Goal: Task Accomplishment & Management: Use online tool/utility

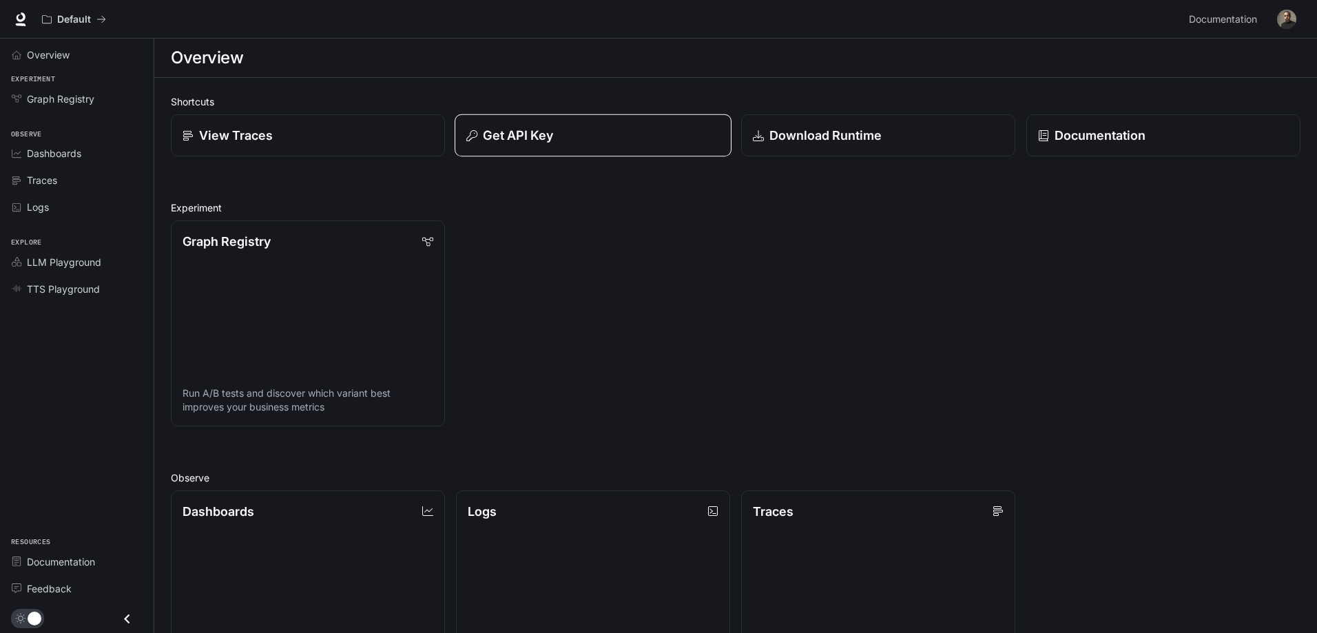
click at [513, 142] on p "Get API Key" at bounding box center [518, 135] width 70 height 19
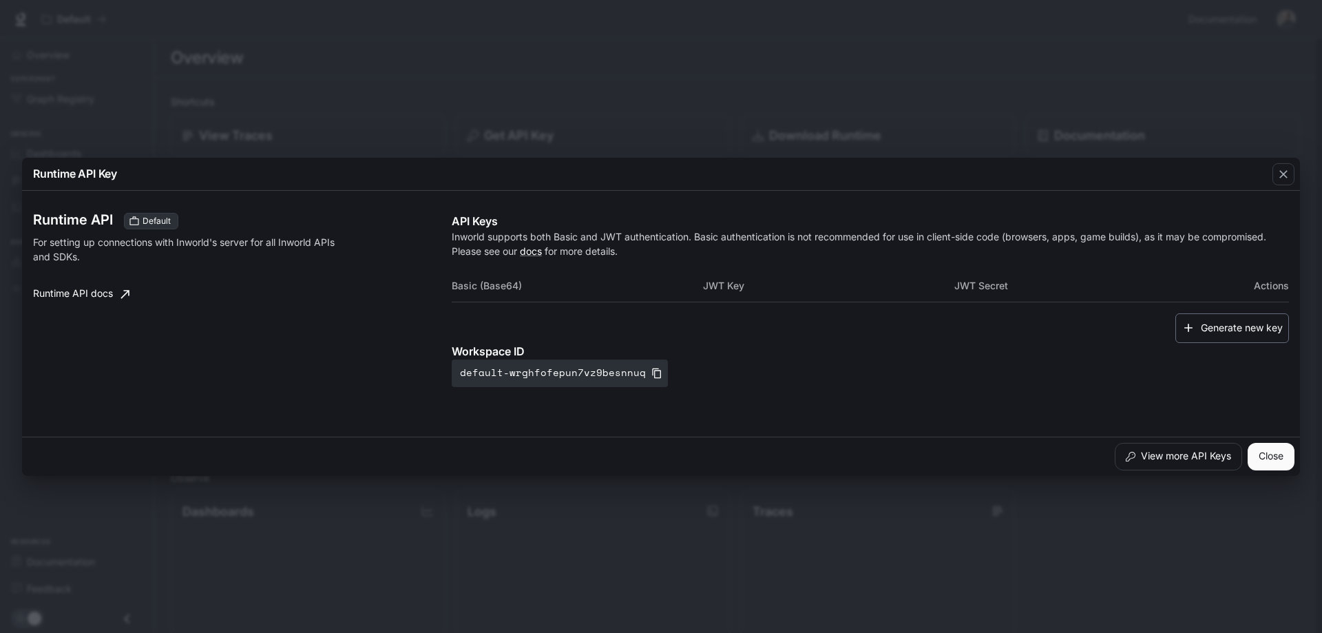
click at [1227, 322] on button "Generate new key" at bounding box center [1233, 328] width 114 height 30
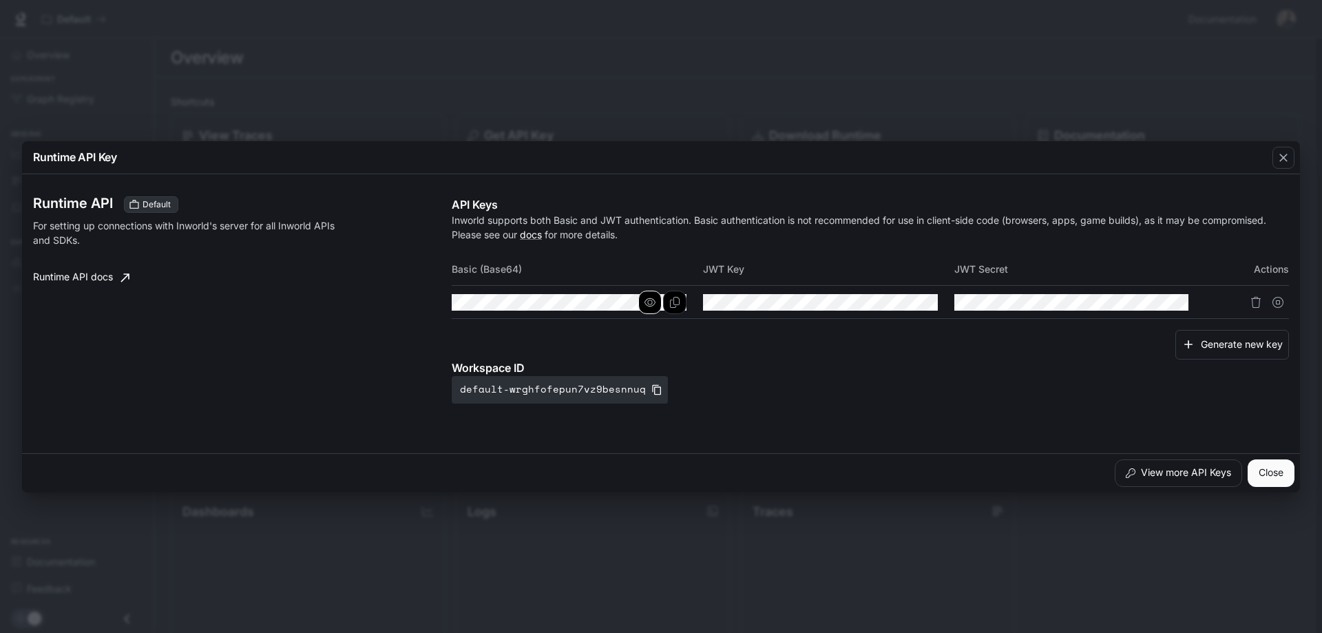
click at [651, 304] on icon "button" at bounding box center [650, 302] width 11 height 11
click at [908, 300] on button "button" at bounding box center [901, 302] width 23 height 23
click at [1151, 300] on icon "button" at bounding box center [1152, 302] width 11 height 11
click at [1172, 467] on button "View more API Keys" at bounding box center [1178, 473] width 127 height 28
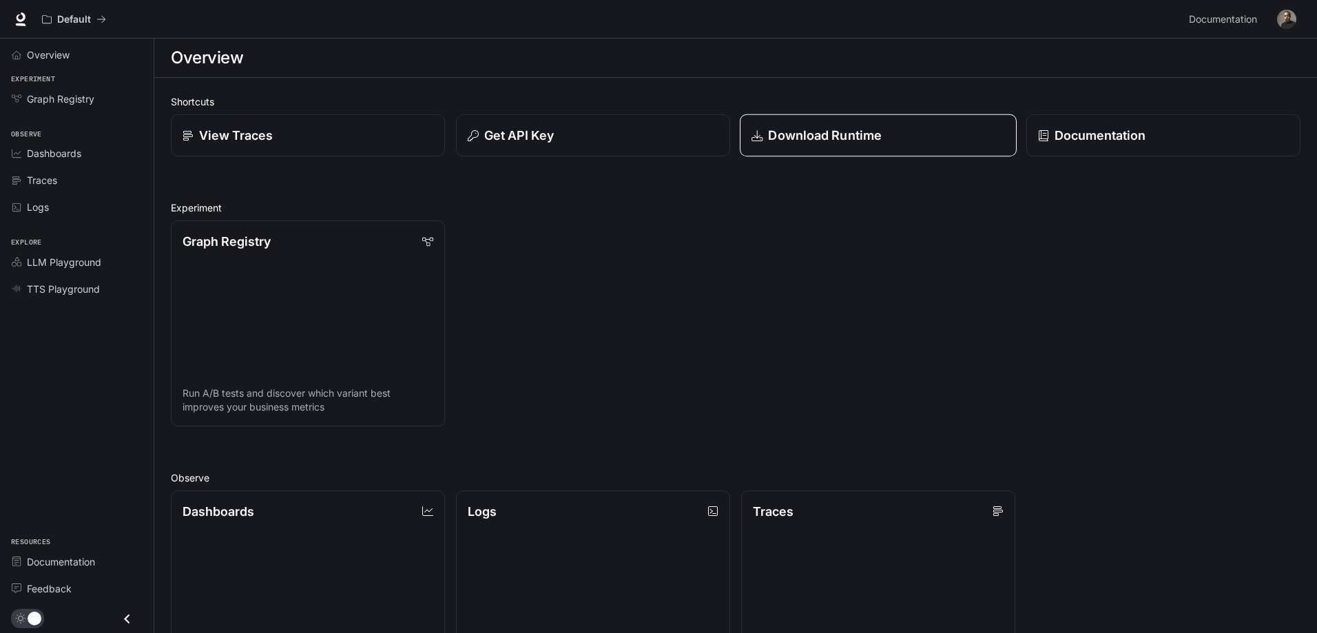
click at [856, 134] on p "Download Runtime" at bounding box center [825, 135] width 114 height 19
click at [314, 137] on div "View Traces" at bounding box center [307, 135] width 253 height 19
click at [280, 313] on link "Graph Registry Run A/B tests and discover which variant best improves your busi…" at bounding box center [307, 323] width 277 height 207
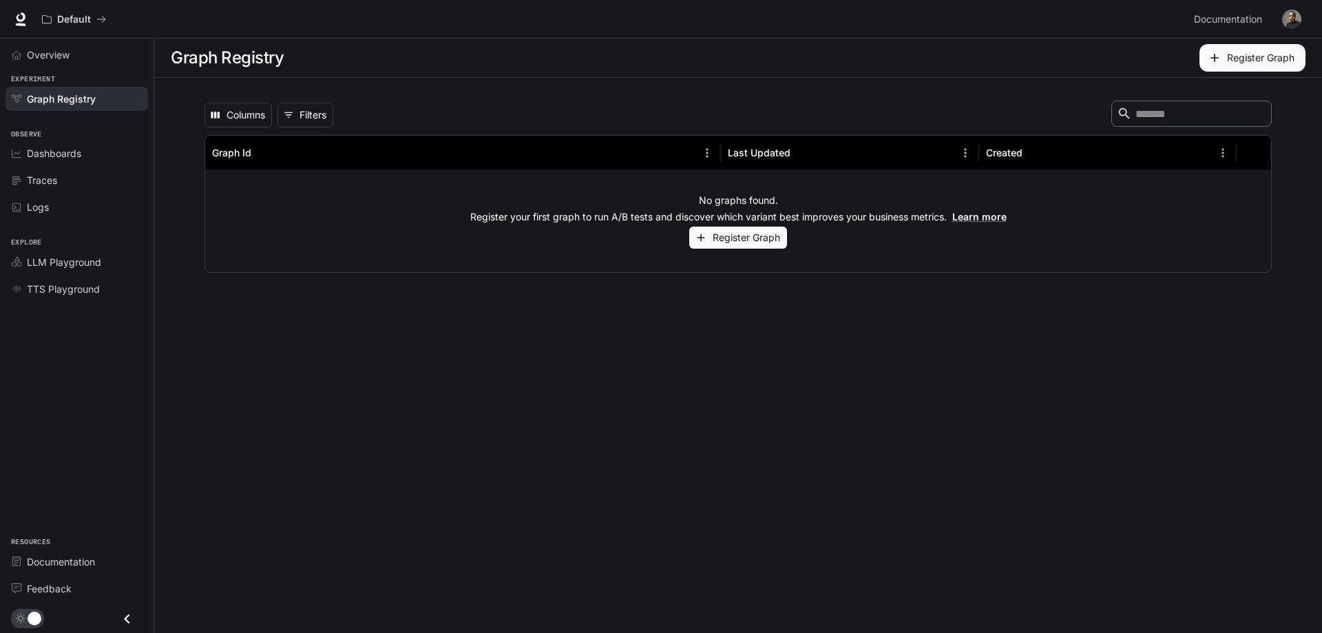
click at [736, 233] on button "Register Graph" at bounding box center [738, 238] width 98 height 23
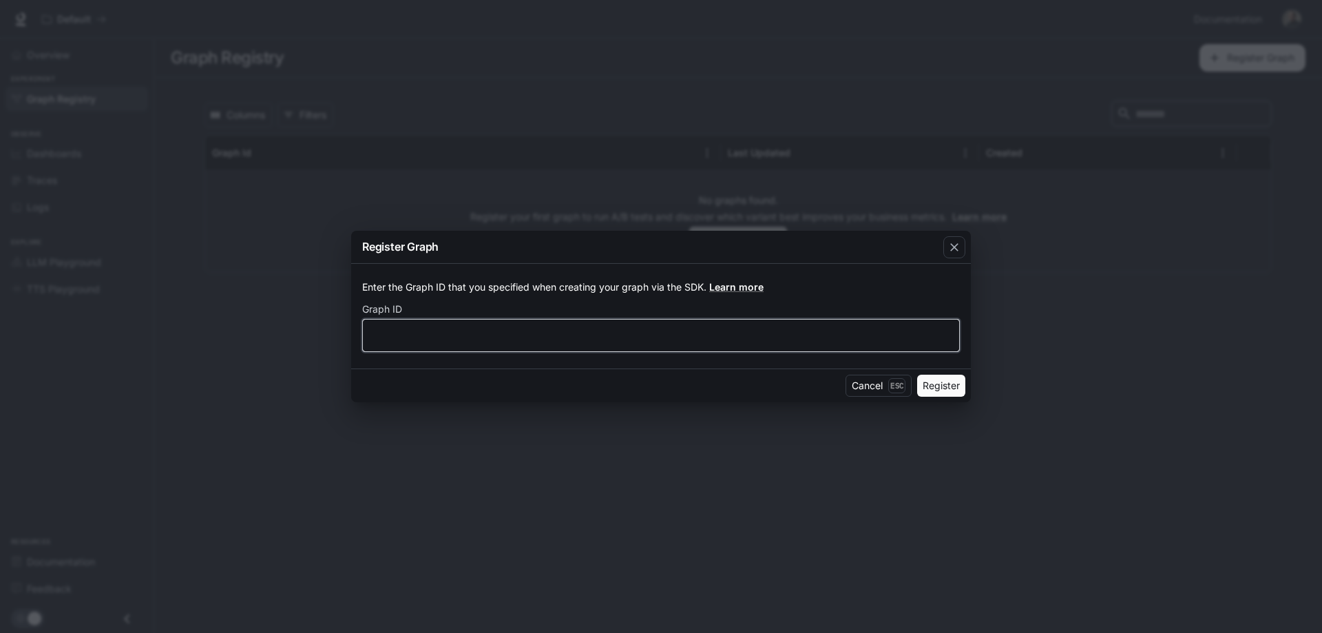
click at [492, 342] on input "text" at bounding box center [661, 335] width 596 height 14
click at [886, 383] on button "Cancel Esc" at bounding box center [879, 386] width 66 height 22
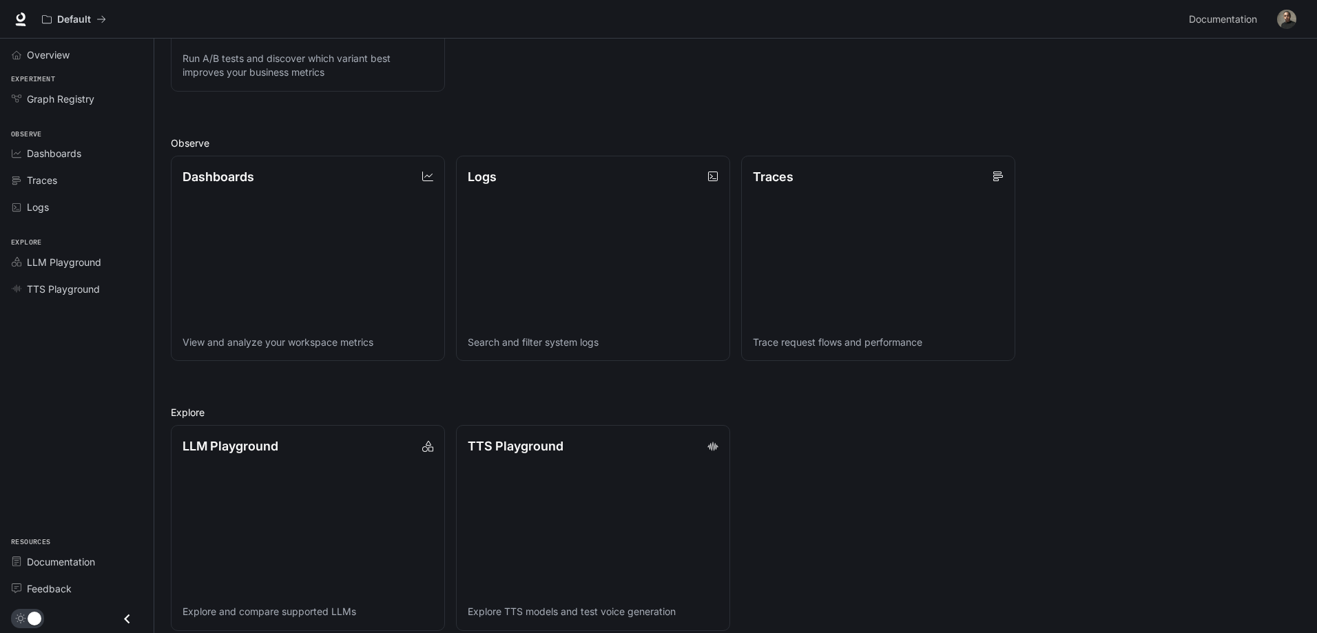
scroll to position [349, 0]
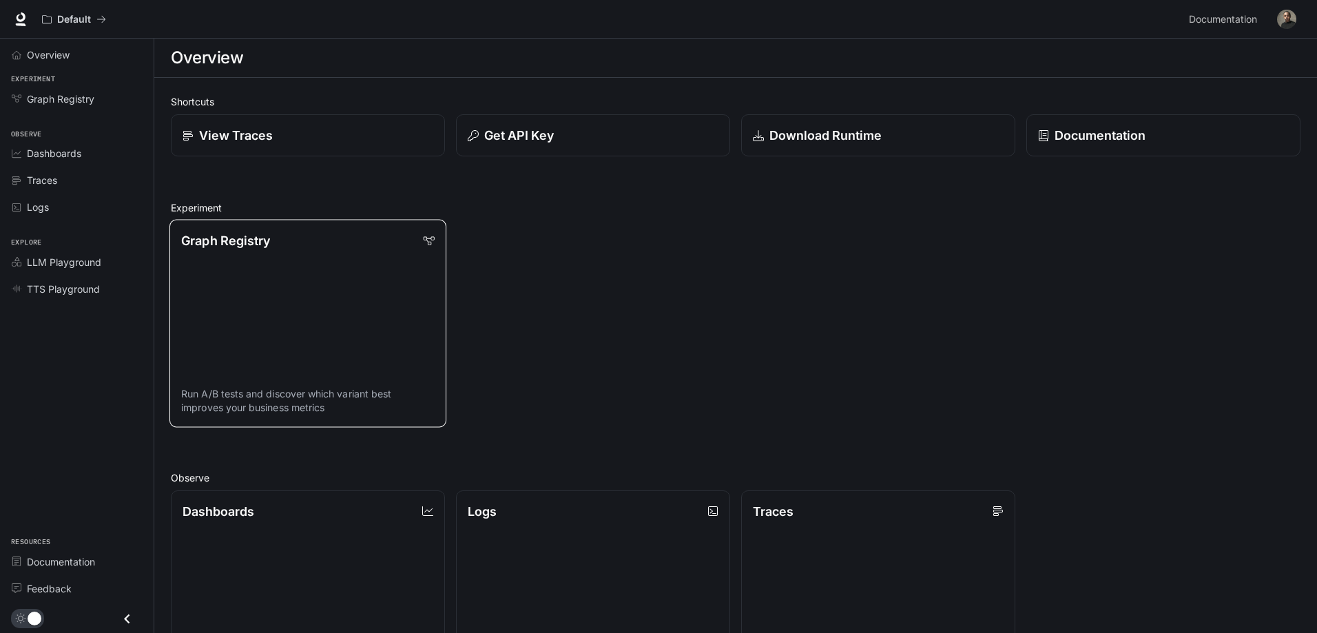
click at [311, 277] on link "Graph Registry Run A/B tests and discover which variant best improves your busi…" at bounding box center [307, 323] width 277 height 207
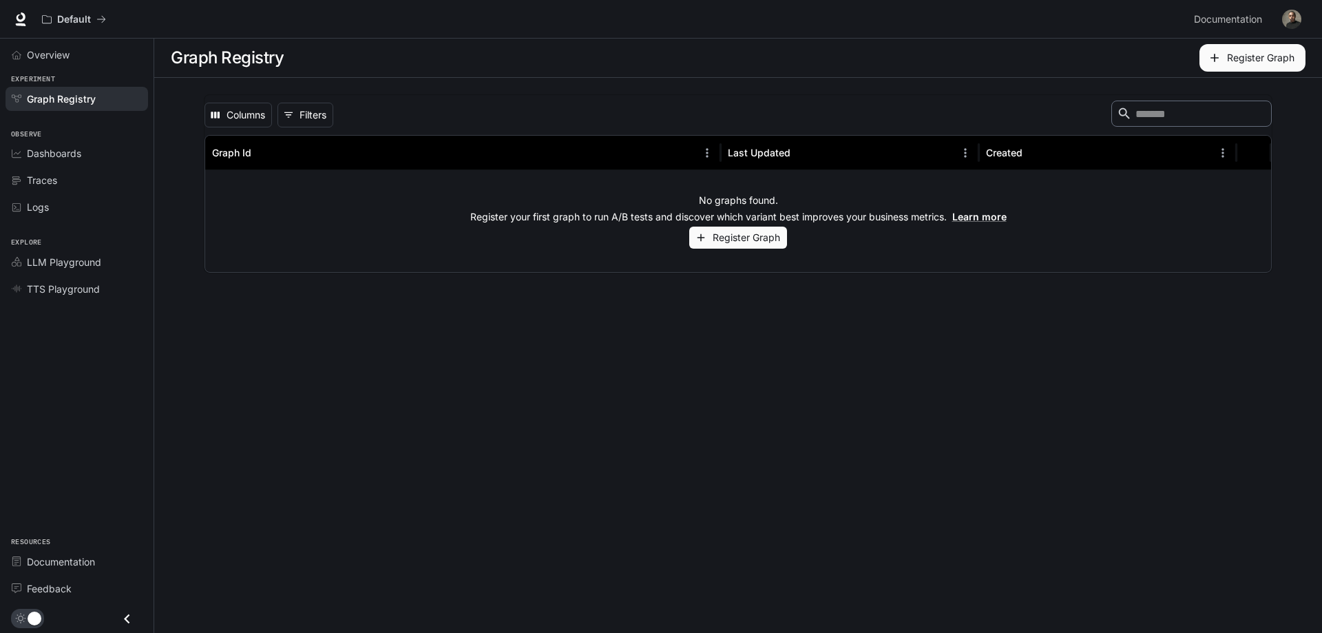
click at [758, 229] on button "Register Graph" at bounding box center [738, 238] width 98 height 23
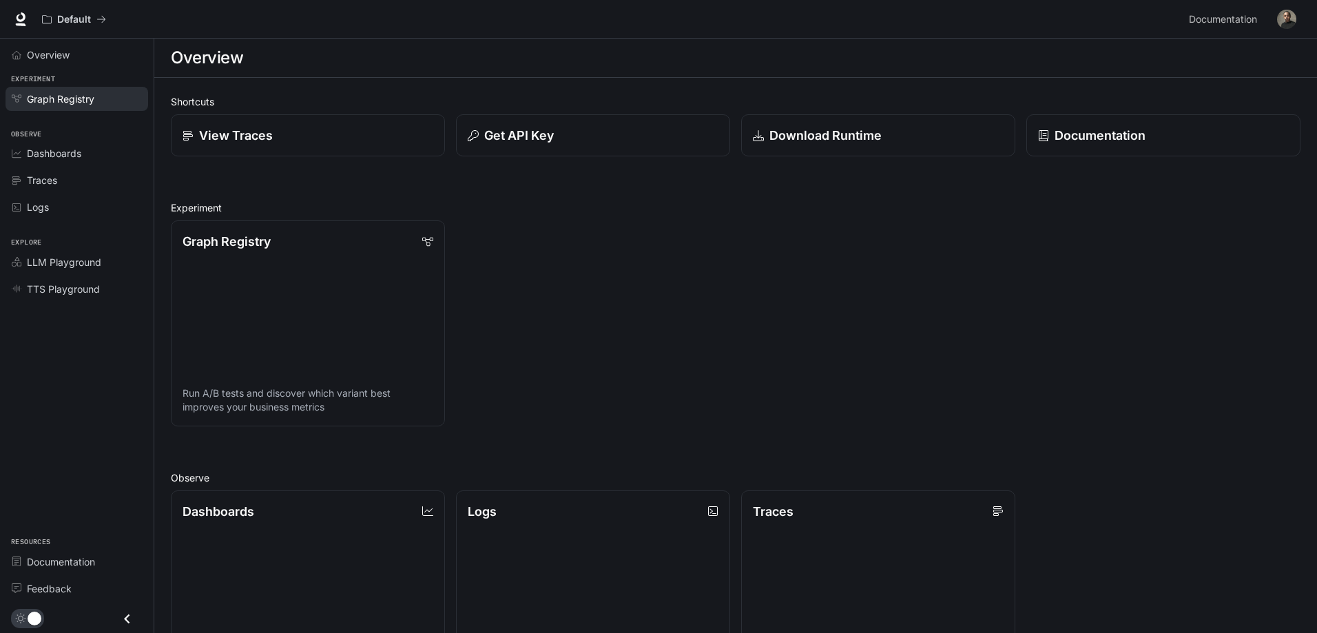
click at [72, 105] on span "Graph Registry" at bounding box center [60, 99] width 67 height 14
click at [226, 147] on link "View Traces" at bounding box center [307, 135] width 277 height 43
click at [512, 143] on p "Get API Key" at bounding box center [518, 135] width 70 height 19
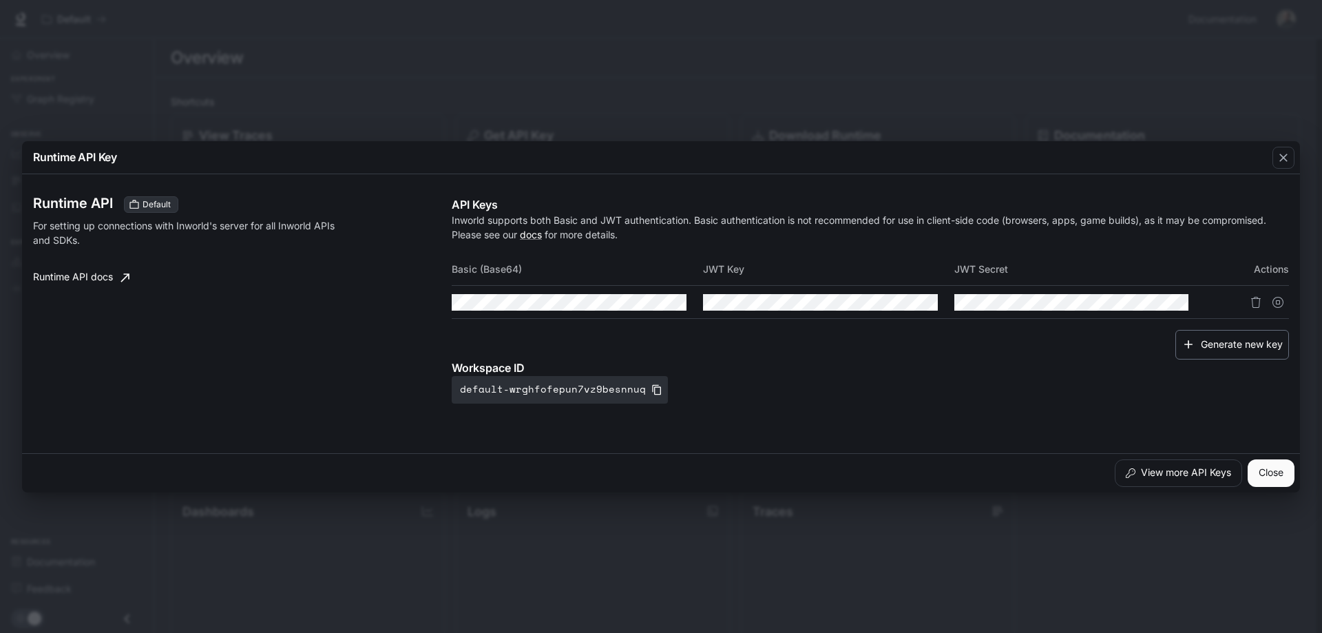
click at [1231, 346] on button "Generate new key" at bounding box center [1233, 345] width 114 height 30
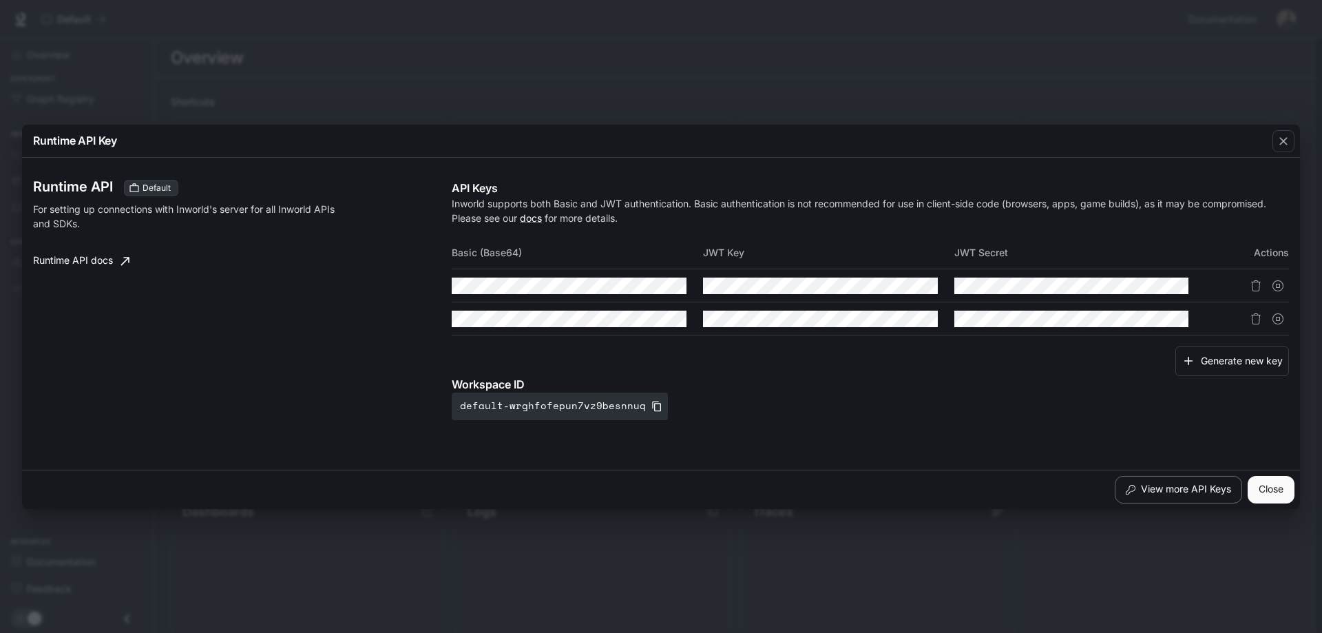
click at [1180, 487] on button "View more API Keys" at bounding box center [1178, 490] width 127 height 28
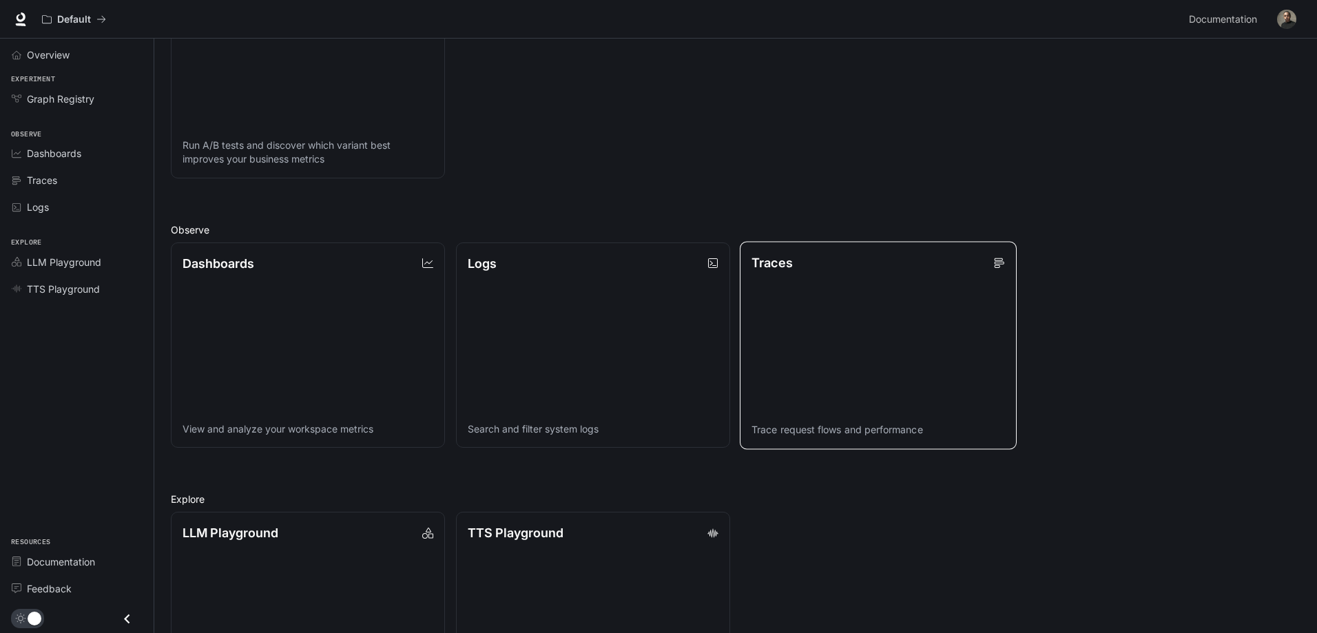
scroll to position [349, 0]
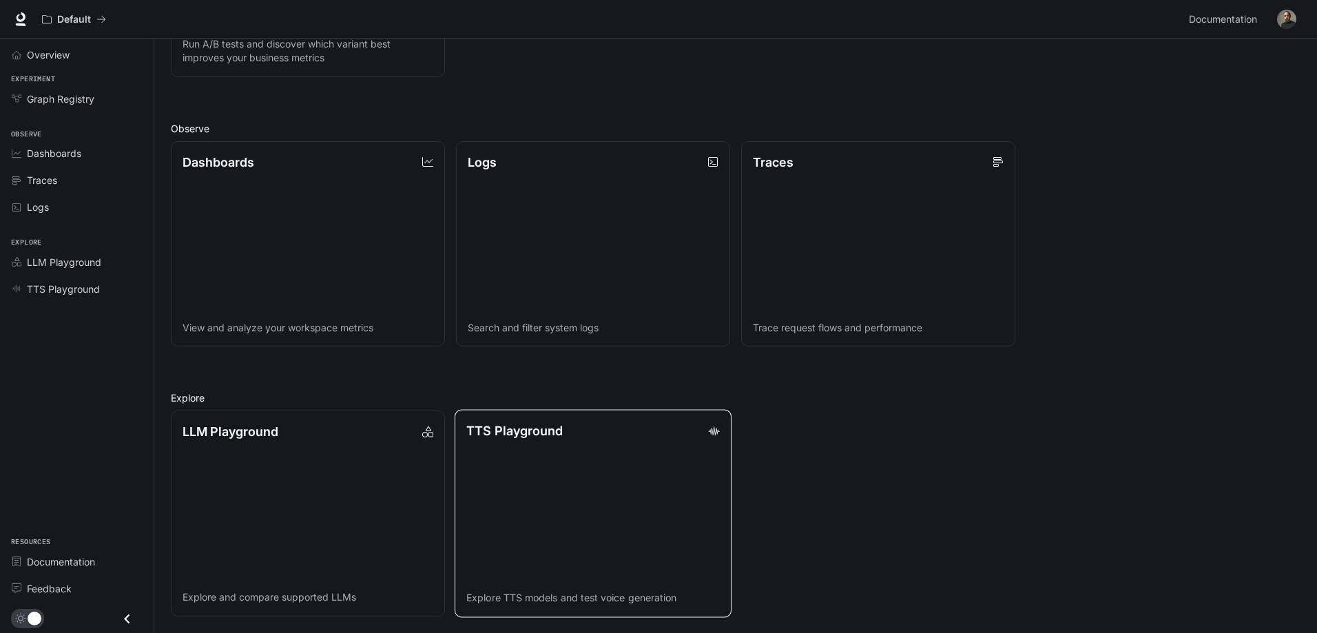
click at [596, 494] on link "TTS Playground Explore TTS models and test voice generation" at bounding box center [593, 513] width 277 height 207
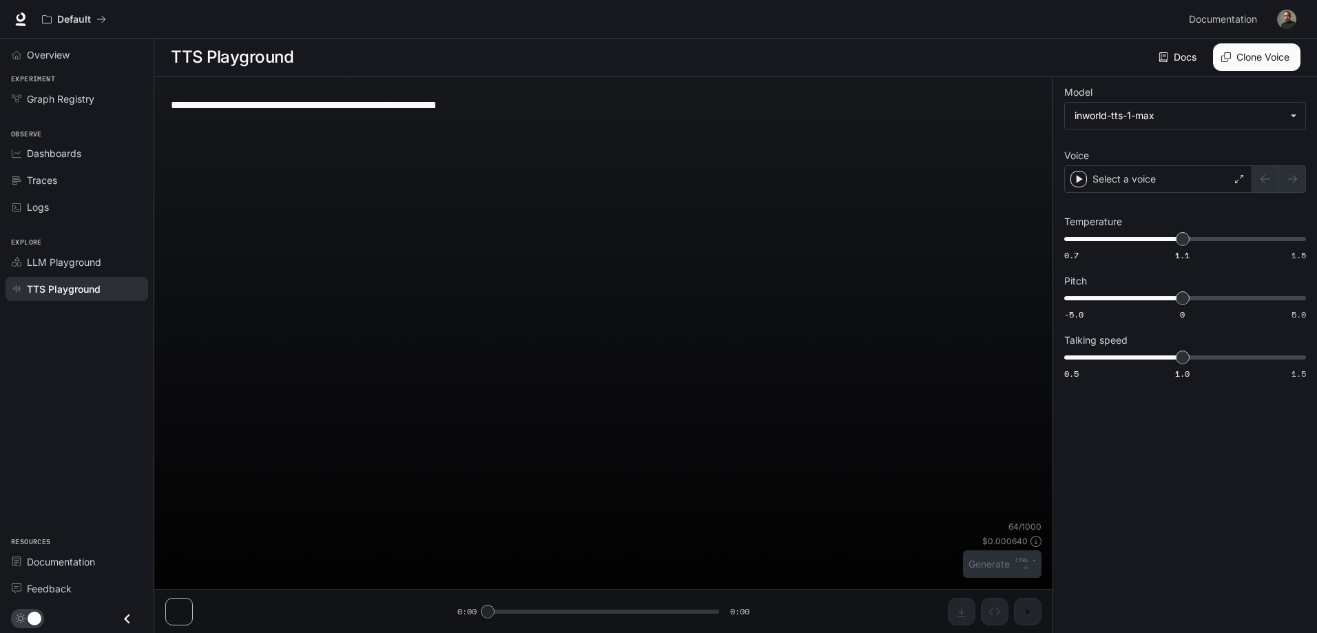
scroll to position [1, 0]
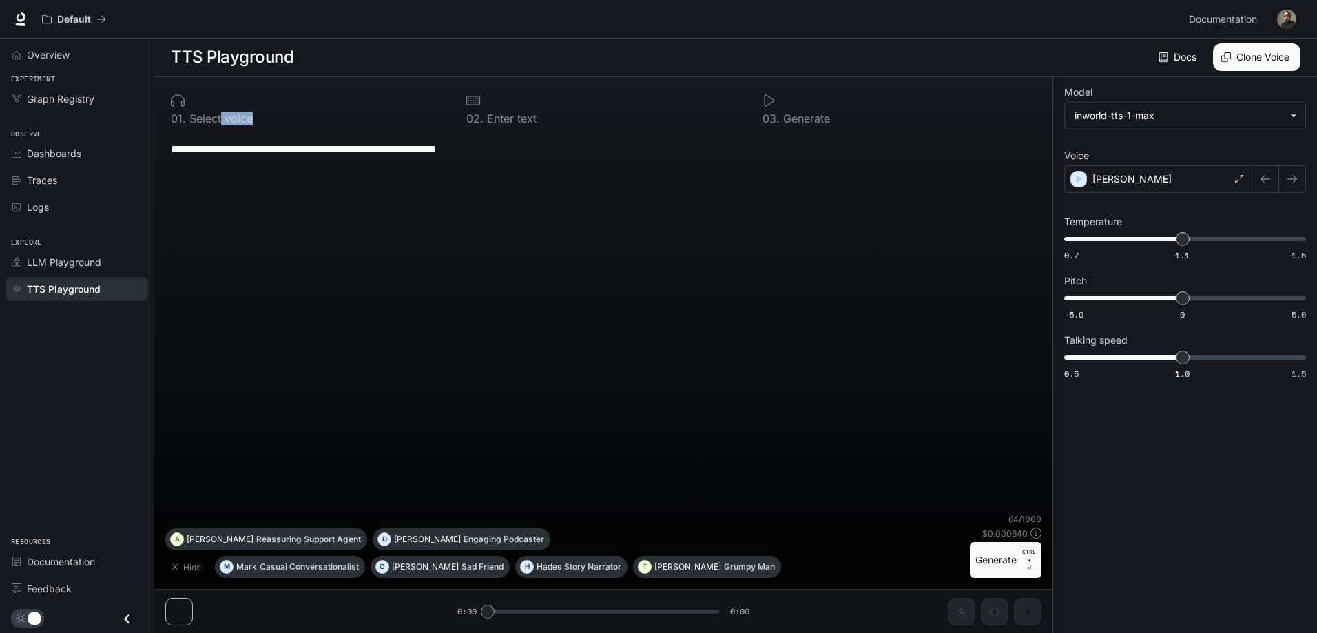
drag, startPoint x: 222, startPoint y: 118, endPoint x: 263, endPoint y: 122, distance: 41.5
click at [263, 122] on div "0 1 . Select voice" at bounding box center [307, 118] width 273 height 11
click at [194, 121] on p "Select voice" at bounding box center [219, 118] width 67 height 11
click at [243, 118] on p "Select voice" at bounding box center [219, 118] width 67 height 11
click at [236, 156] on textarea "**********" at bounding box center [603, 149] width 865 height 16
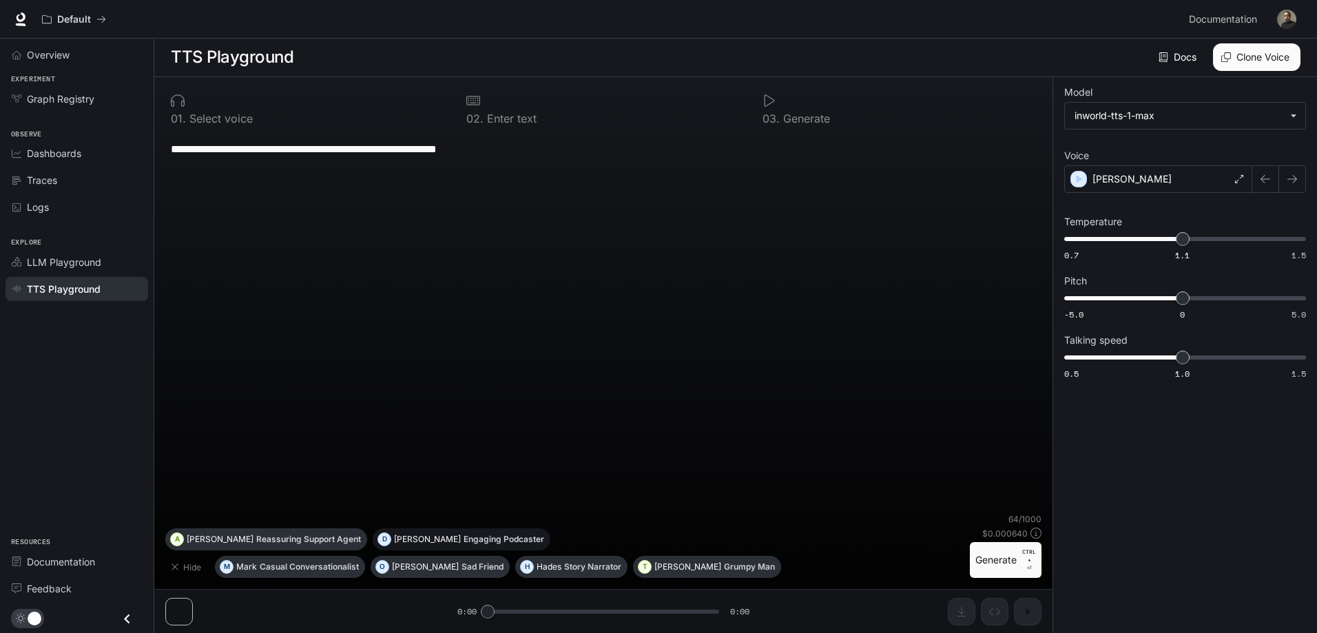
click at [463, 539] on p "Engaging Podcaster" at bounding box center [503, 539] width 81 height 8
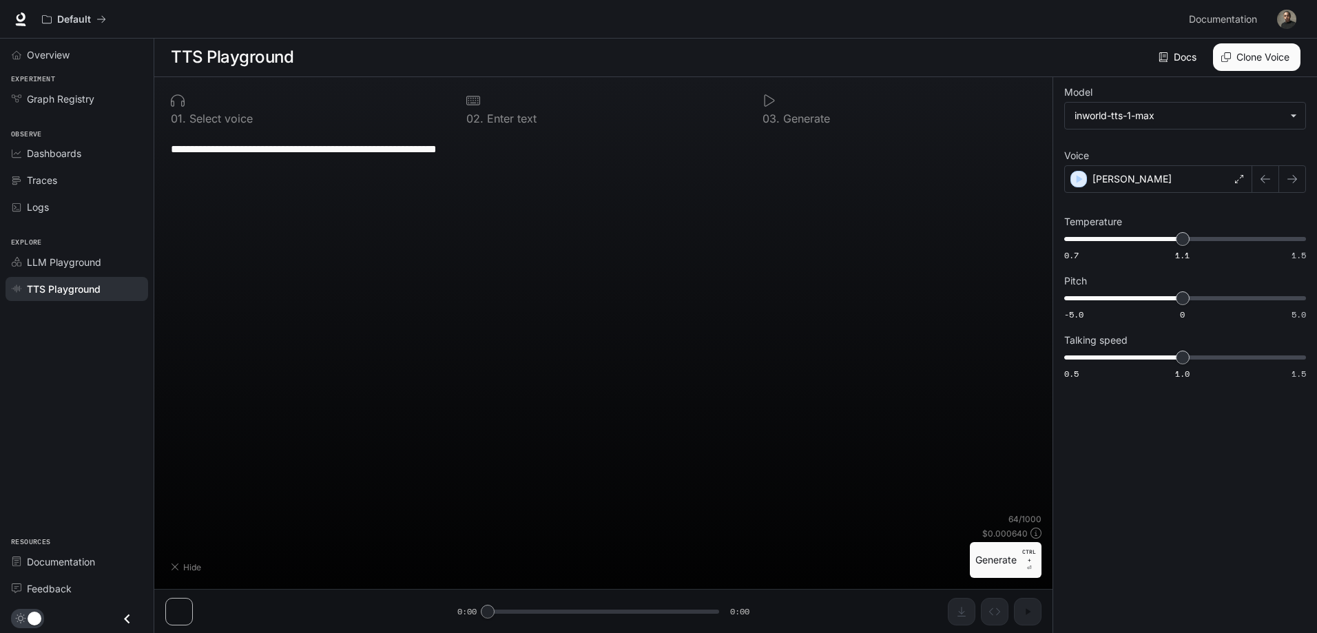
type textarea "**********"
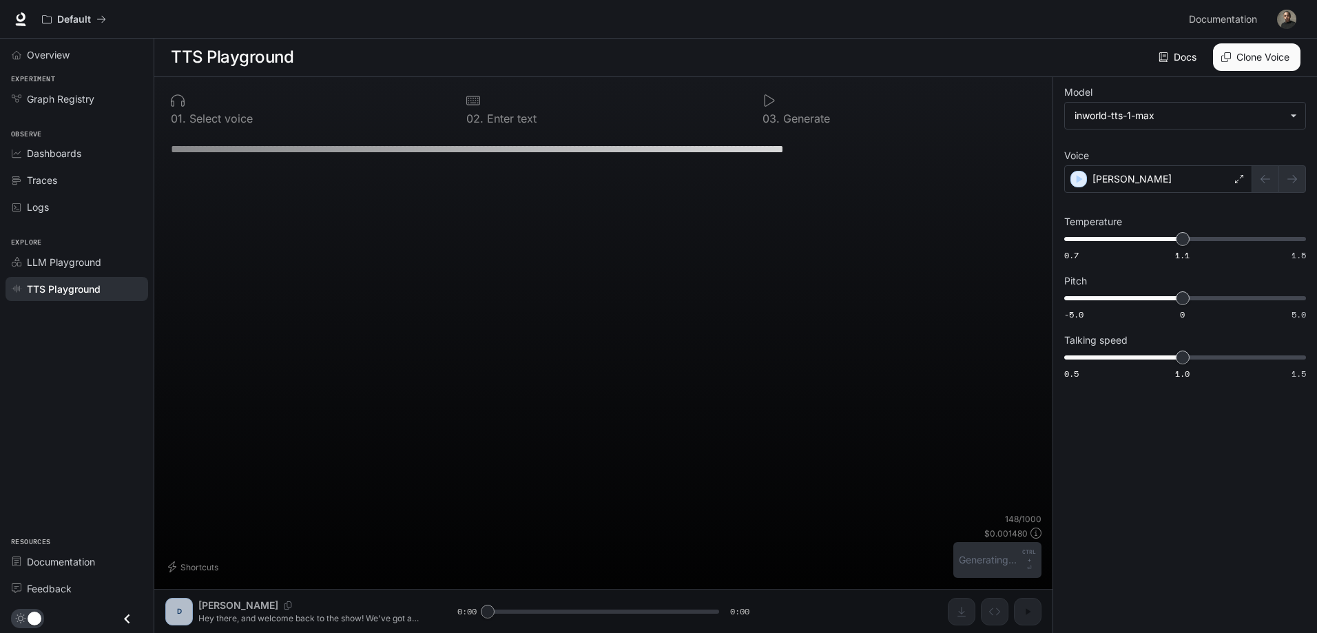
click at [681, 154] on textarea "**********" at bounding box center [603, 149] width 865 height 16
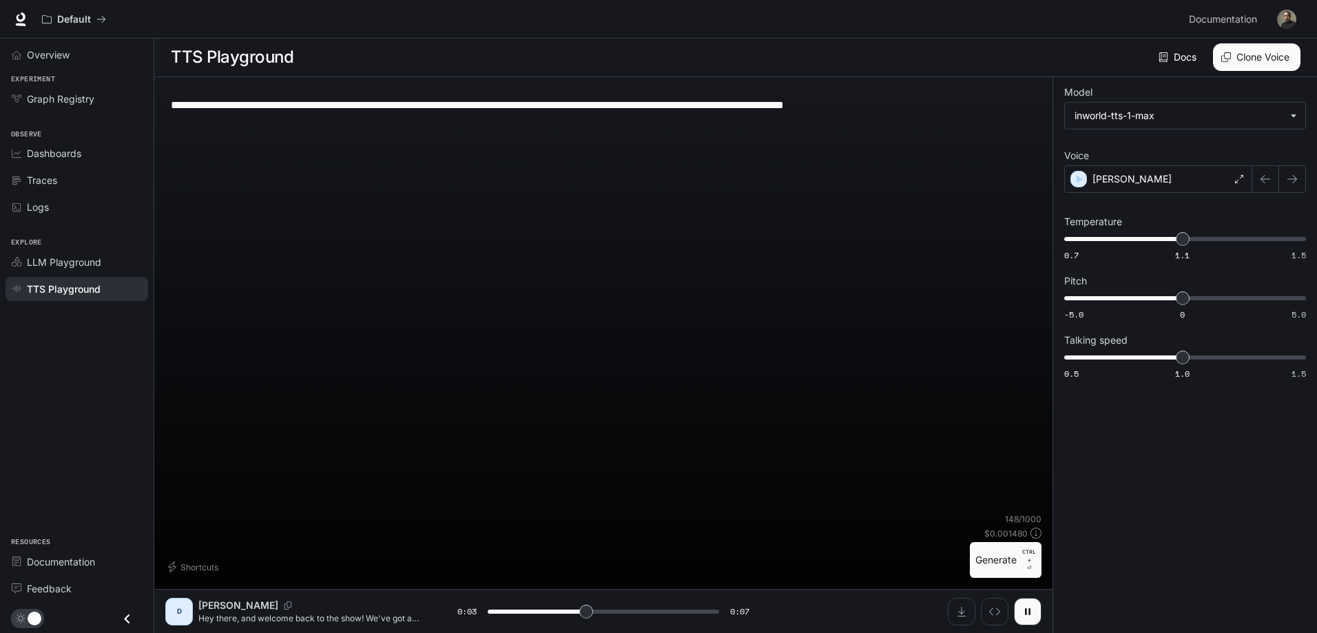
click at [1003, 558] on button "Generate CTRL + ⏎" at bounding box center [1006, 560] width 72 height 36
click at [1279, 116] on body "**********" at bounding box center [658, 316] width 1317 height 634
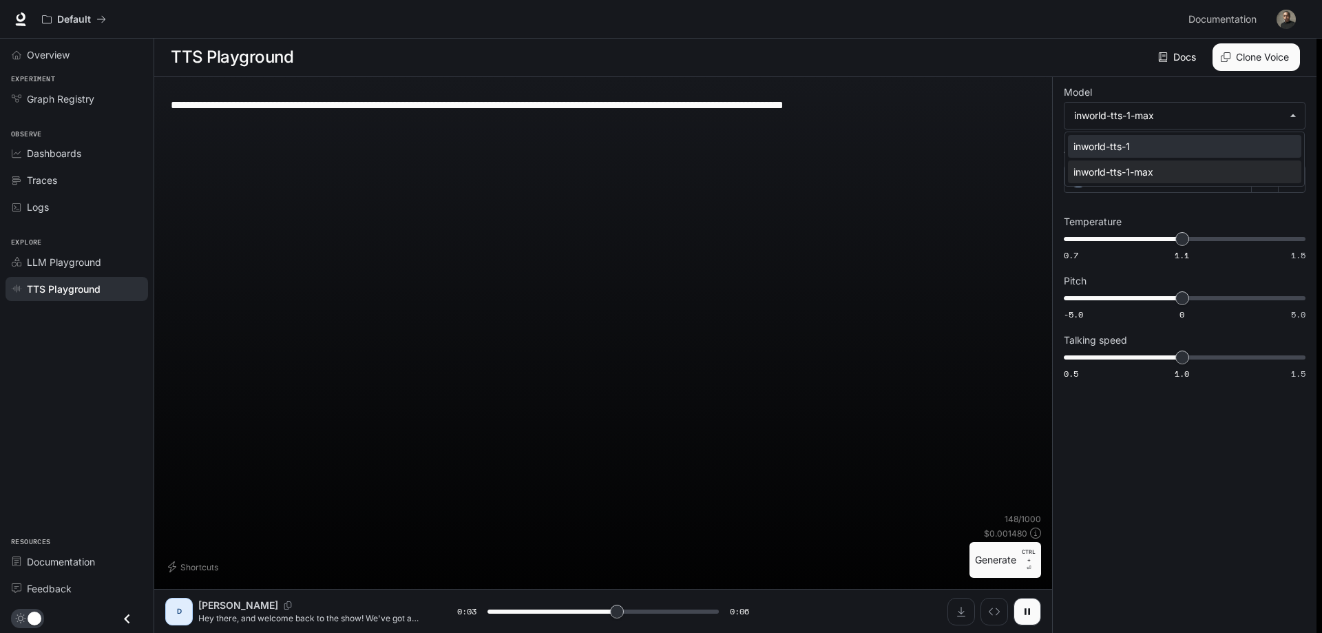
click at [1171, 151] on div "inworld-tts-1" at bounding box center [1182, 146] width 217 height 14
type input "***"
type input "**********"
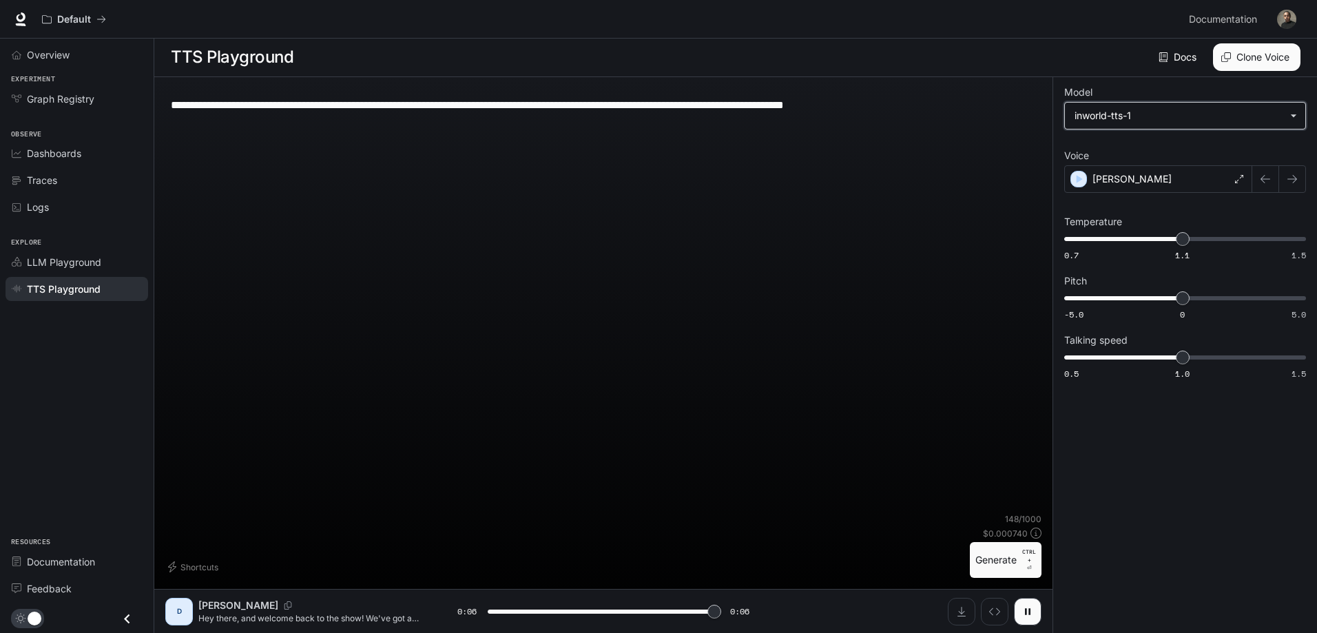
type input "*"
click at [1245, 60] on button "Clone Voice" at bounding box center [1256, 57] width 87 height 28
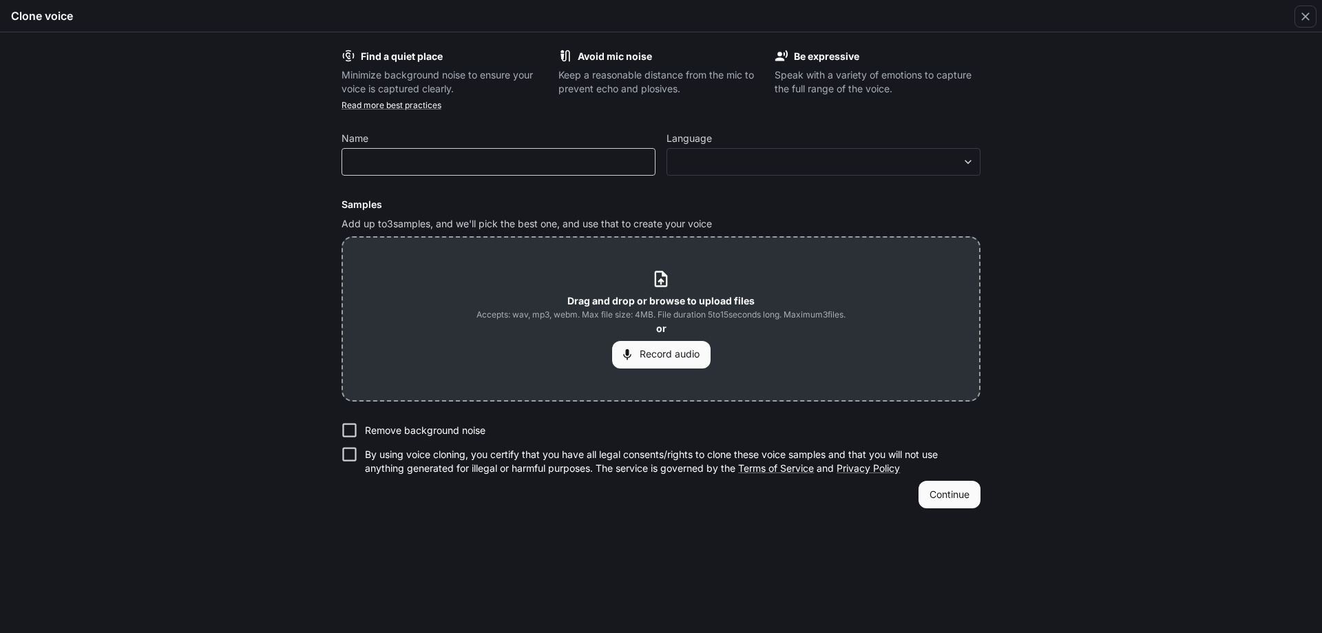
click at [412, 174] on div "​" at bounding box center [499, 162] width 314 height 28
type input "******"
click at [707, 158] on body "**********" at bounding box center [661, 316] width 1322 height 634
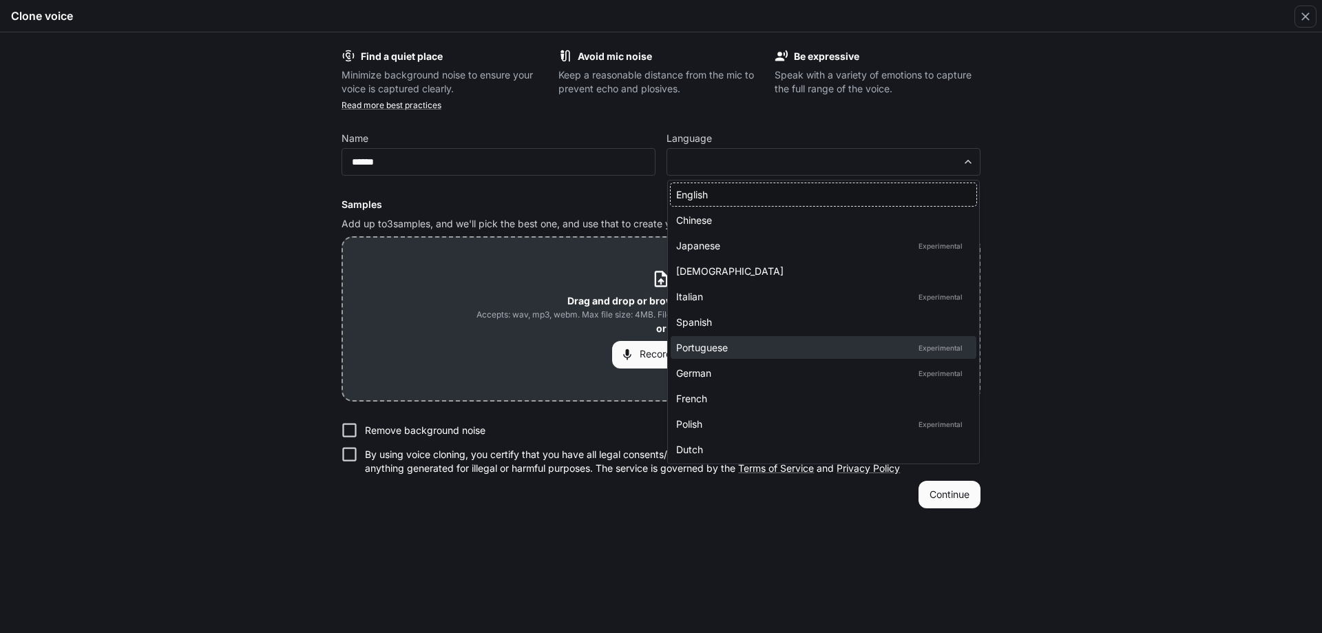
click at [786, 344] on div "Portuguese Experimental" at bounding box center [820, 347] width 289 height 14
type input "*****"
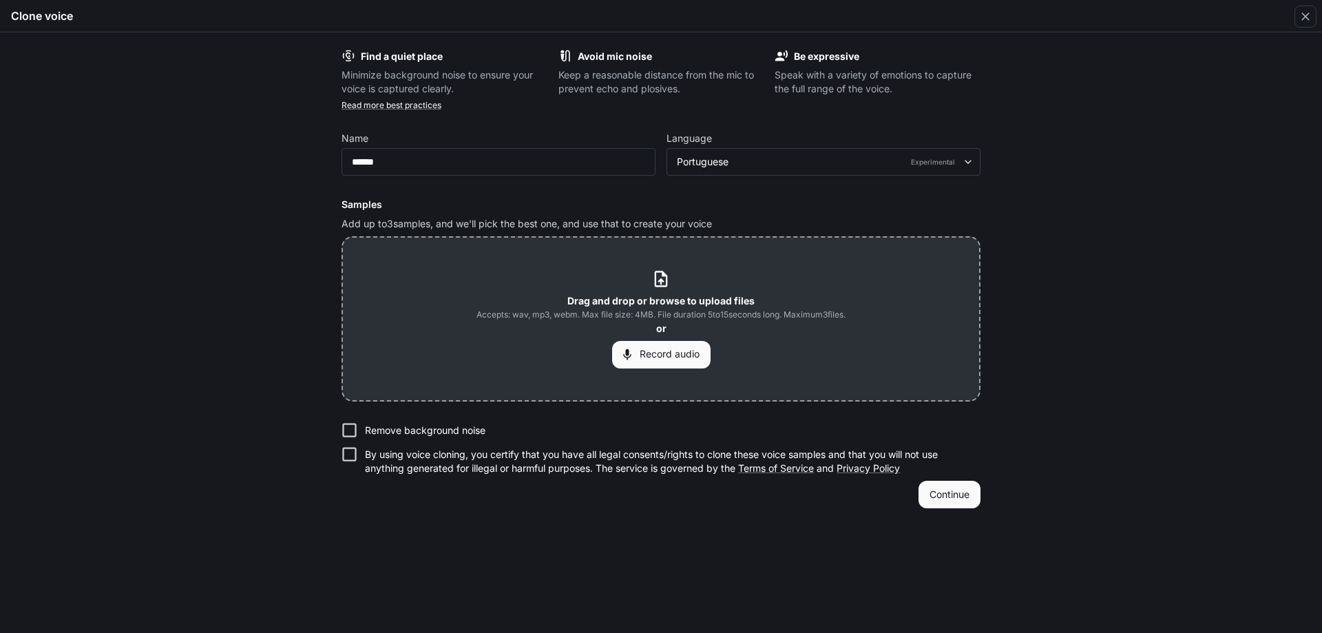
click at [656, 359] on button "Record audio" at bounding box center [661, 355] width 98 height 28
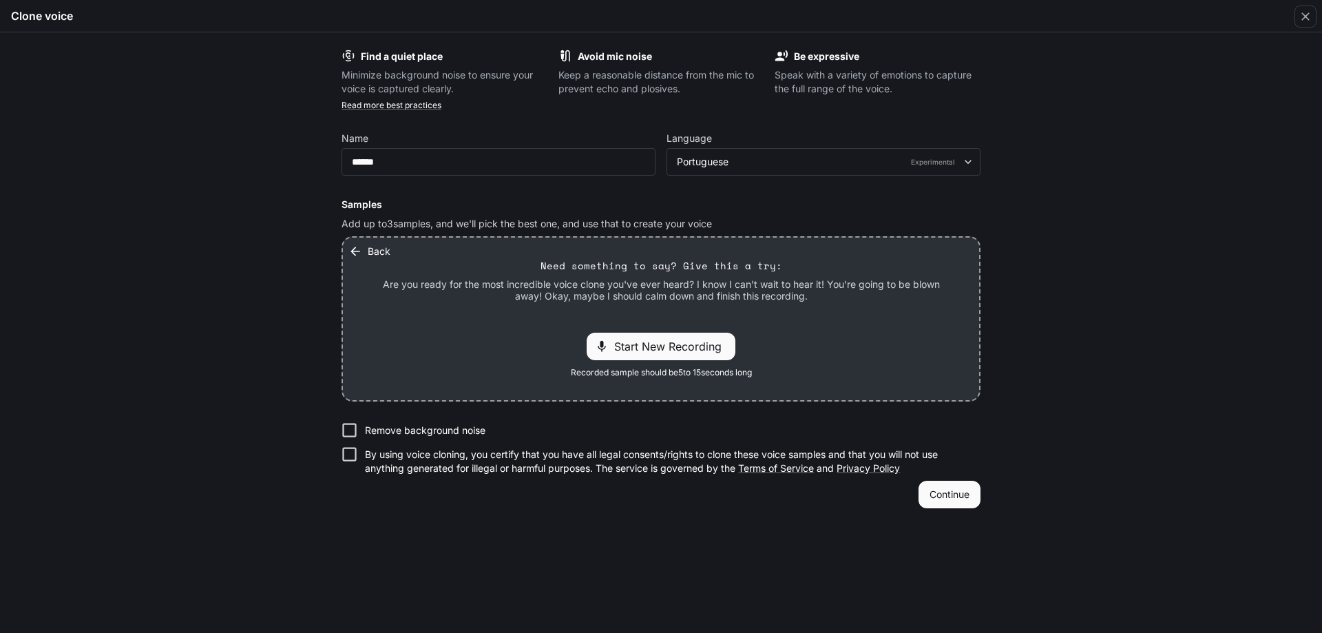
click at [643, 348] on span "Start New Recording" at bounding box center [672, 346] width 116 height 17
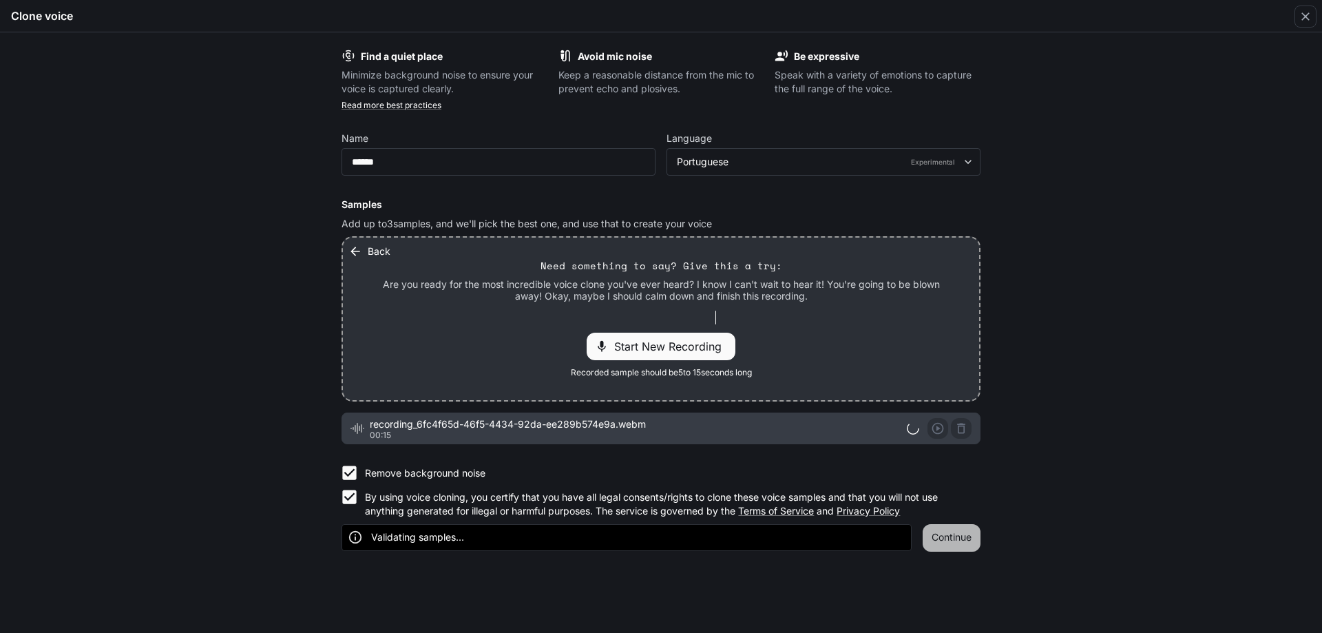
click at [957, 538] on button "Continue" at bounding box center [952, 538] width 58 height 28
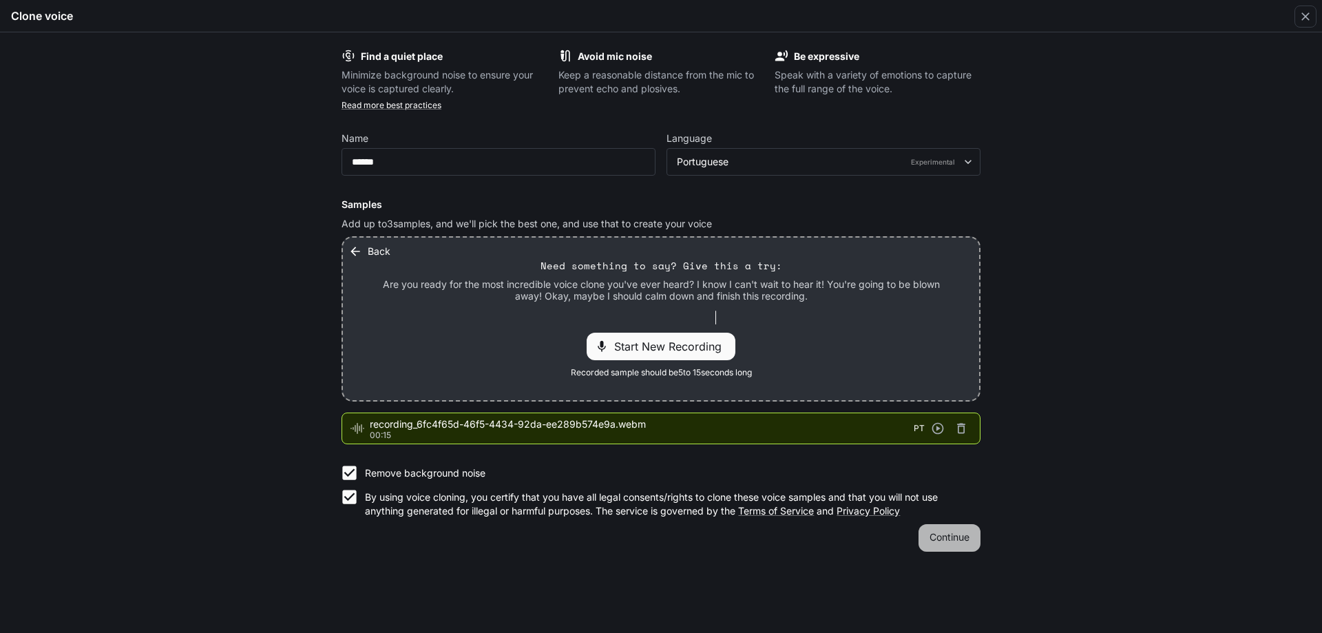
click at [960, 528] on button "Continue" at bounding box center [950, 538] width 62 height 28
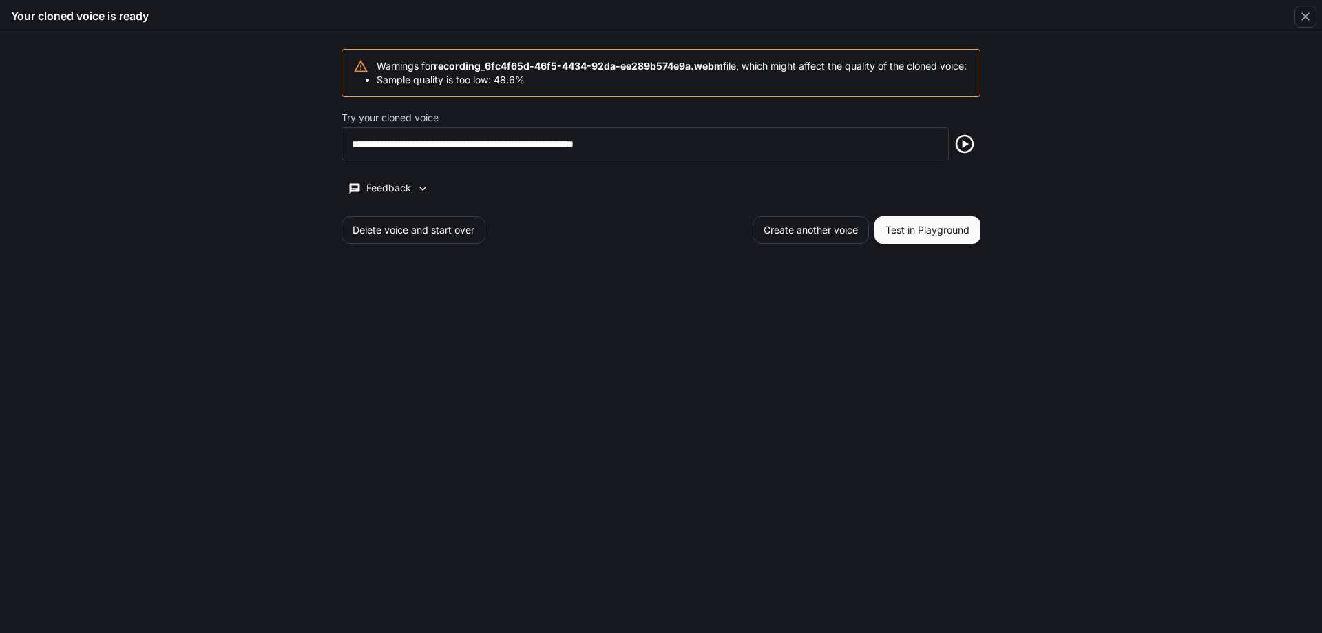
click at [923, 244] on button "Test in Playground" at bounding box center [928, 230] width 106 height 28
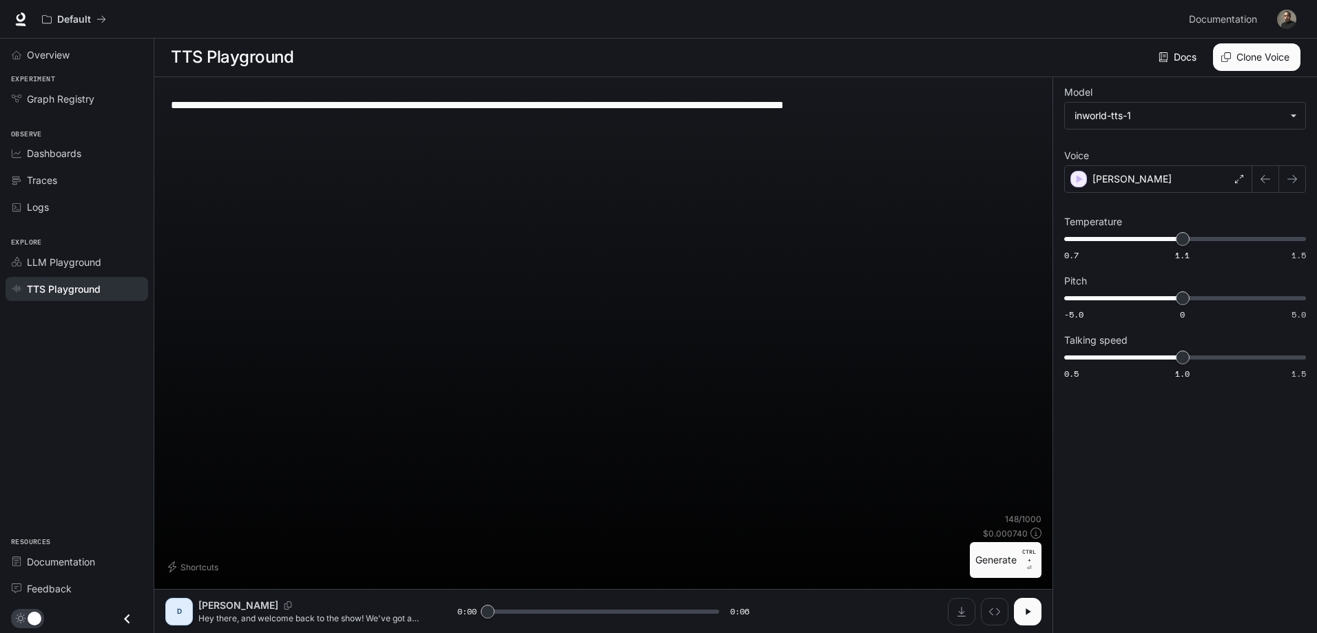
click at [1025, 607] on icon "button" at bounding box center [1027, 611] width 11 height 11
click at [1032, 610] on icon "button" at bounding box center [1027, 611] width 11 height 11
click at [1074, 178] on icon "button" at bounding box center [1079, 179] width 14 height 14
click at [1078, 178] on icon "button" at bounding box center [1080, 179] width 6 height 8
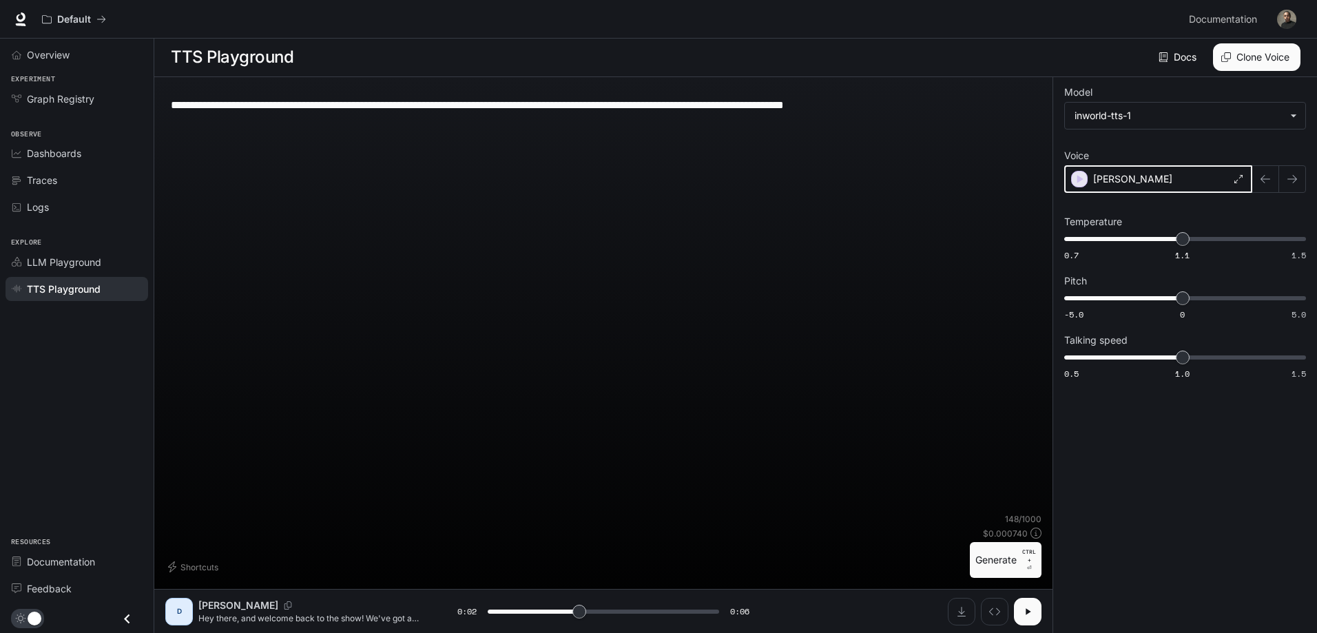
click at [1078, 179] on icon "button" at bounding box center [1080, 179] width 6 height 8
click at [1132, 121] on body "**********" at bounding box center [658, 316] width 1317 height 634
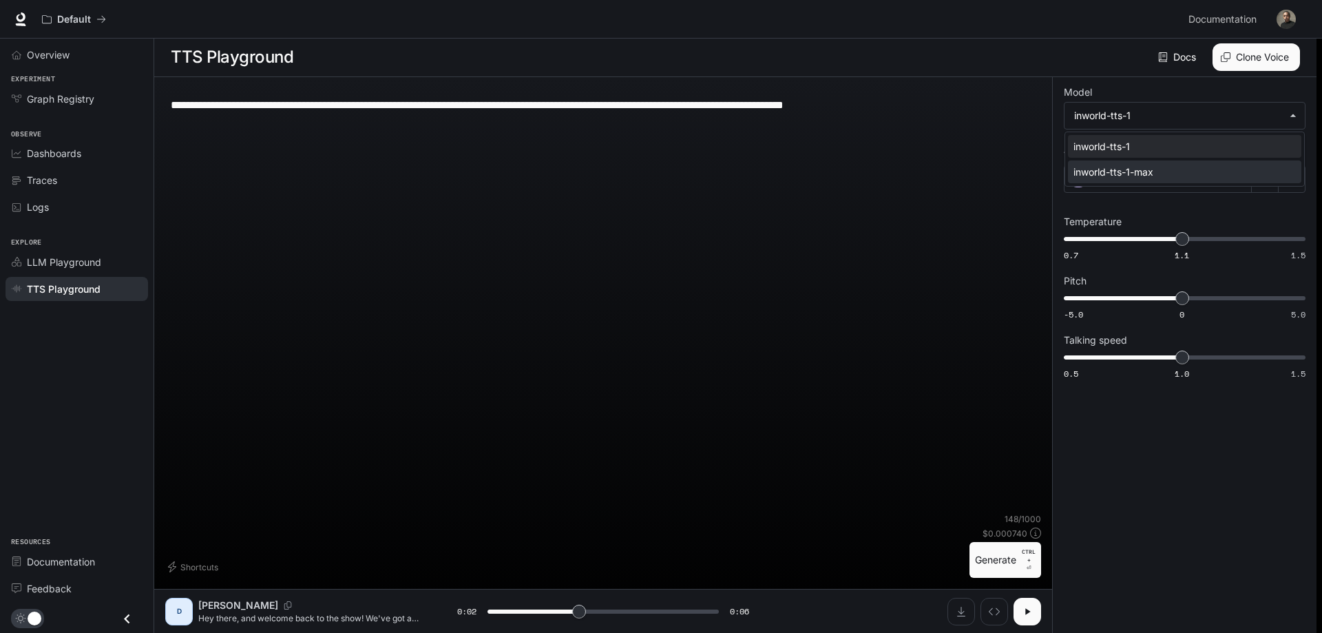
click at [1151, 169] on div "inworld-tts-1-max" at bounding box center [1182, 172] width 217 height 14
type input "***"
type input "**********"
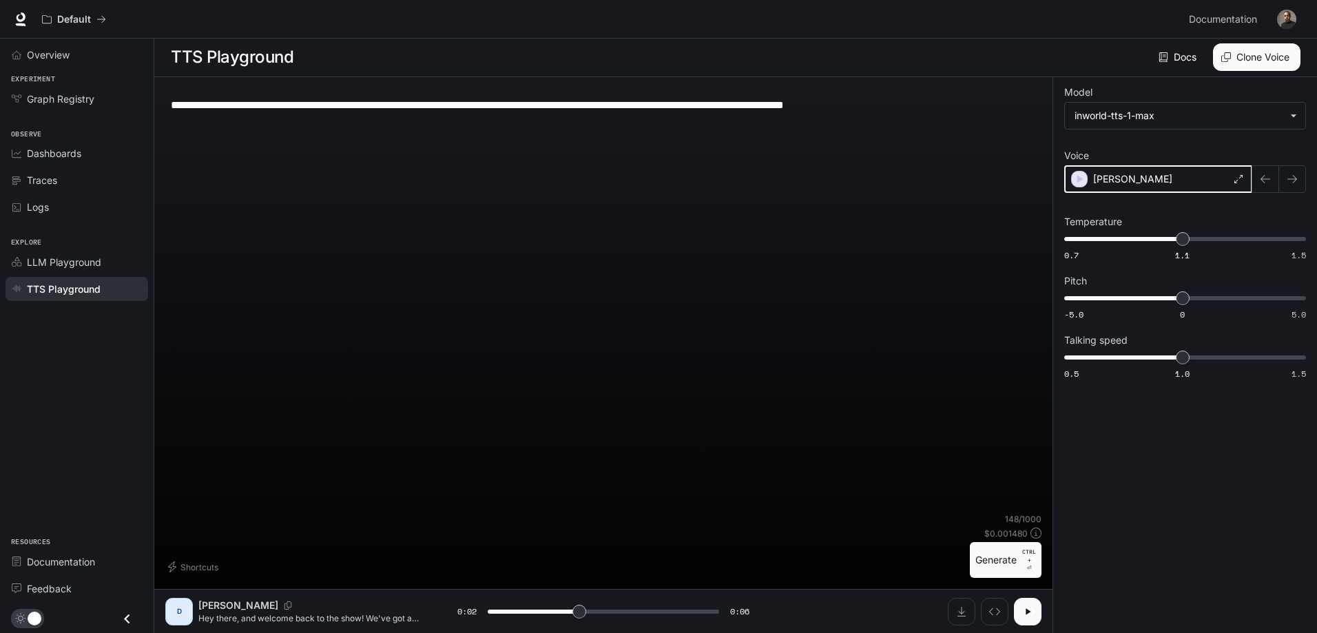
click at [1076, 179] on icon "button" at bounding box center [1079, 179] width 14 height 14
click at [1016, 615] on button "button" at bounding box center [1028, 612] width 28 height 28
click at [1027, 609] on icon "button" at bounding box center [1027, 611] width 11 height 11
type input "***"
click at [450, 109] on textarea "**********" at bounding box center [603, 105] width 865 height 16
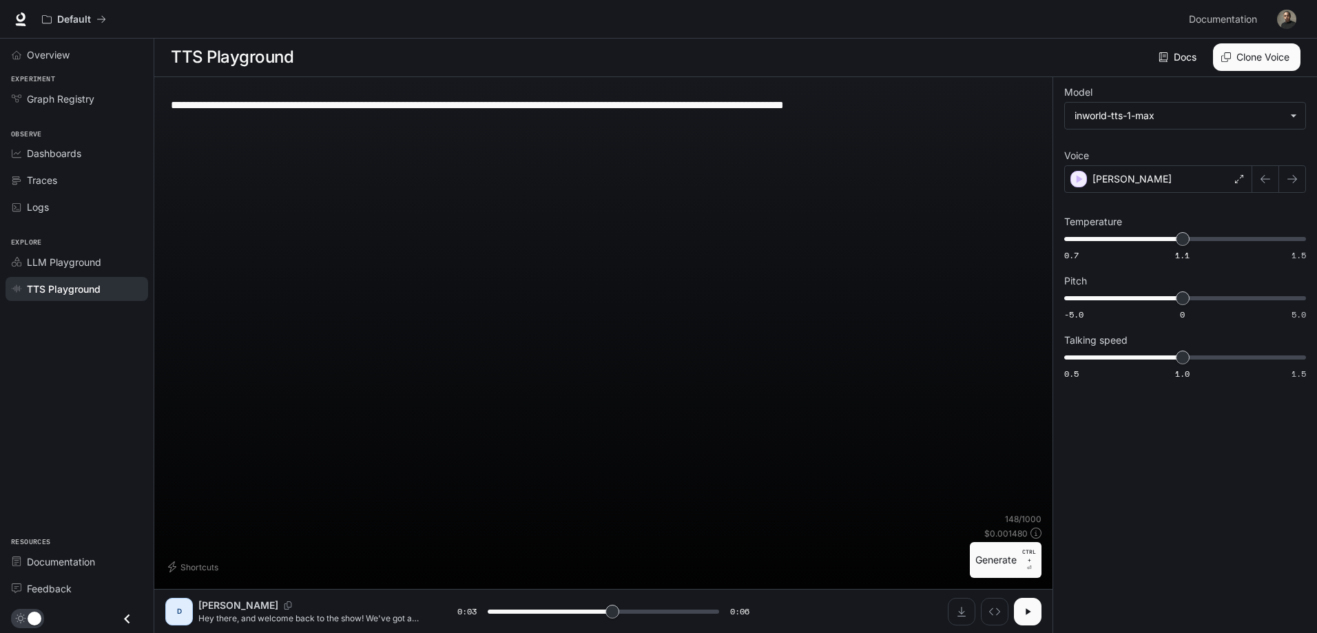
click at [450, 109] on textarea "**********" at bounding box center [603, 105] width 865 height 16
click at [222, 612] on div "Dennis Hey there, and welcome back to the show! We've got a fascinating episode…" at bounding box center [327, 610] width 259 height 25
click at [258, 619] on p "Hey there, and welcome back to the show! We've got a fascinating episode lined …" at bounding box center [311, 618] width 226 height 12
click at [281, 604] on icon "Copy Voice ID" at bounding box center [288, 605] width 14 height 8
click at [202, 627] on div "D Dennis Hey there, and welcome back to the show! We've got a fascinating episo…" at bounding box center [603, 611] width 898 height 44
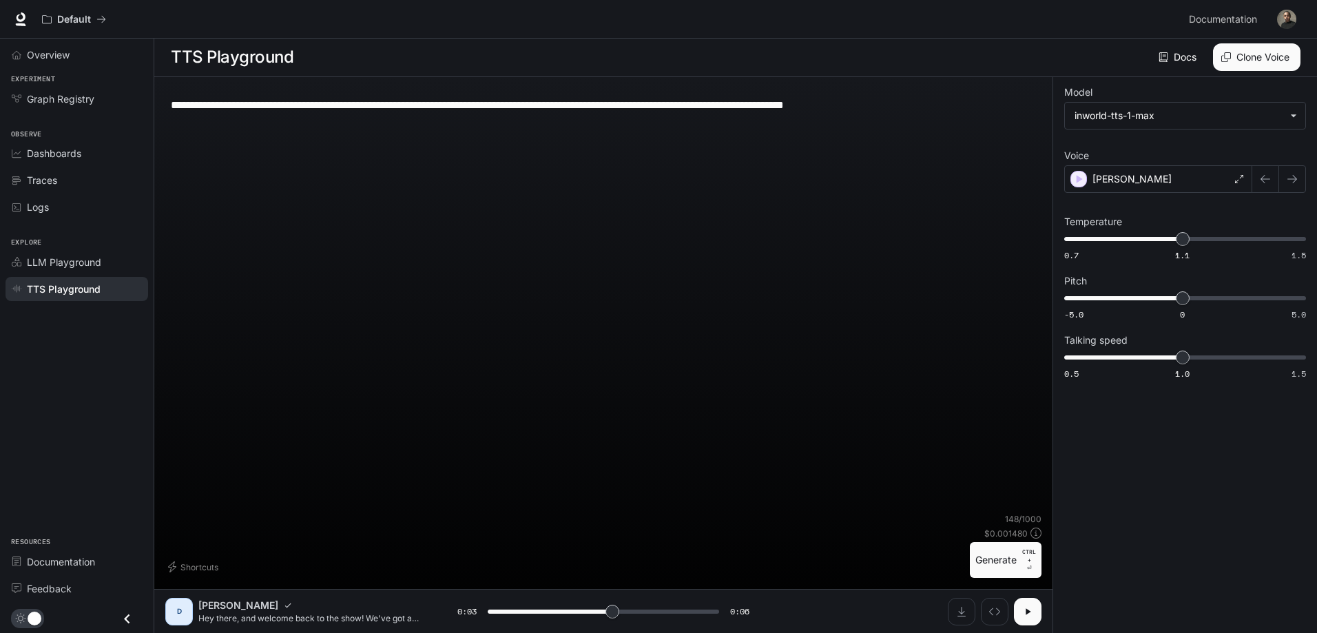
click at [127, 621] on icon "Close drawer" at bounding box center [127, 619] width 6 height 10
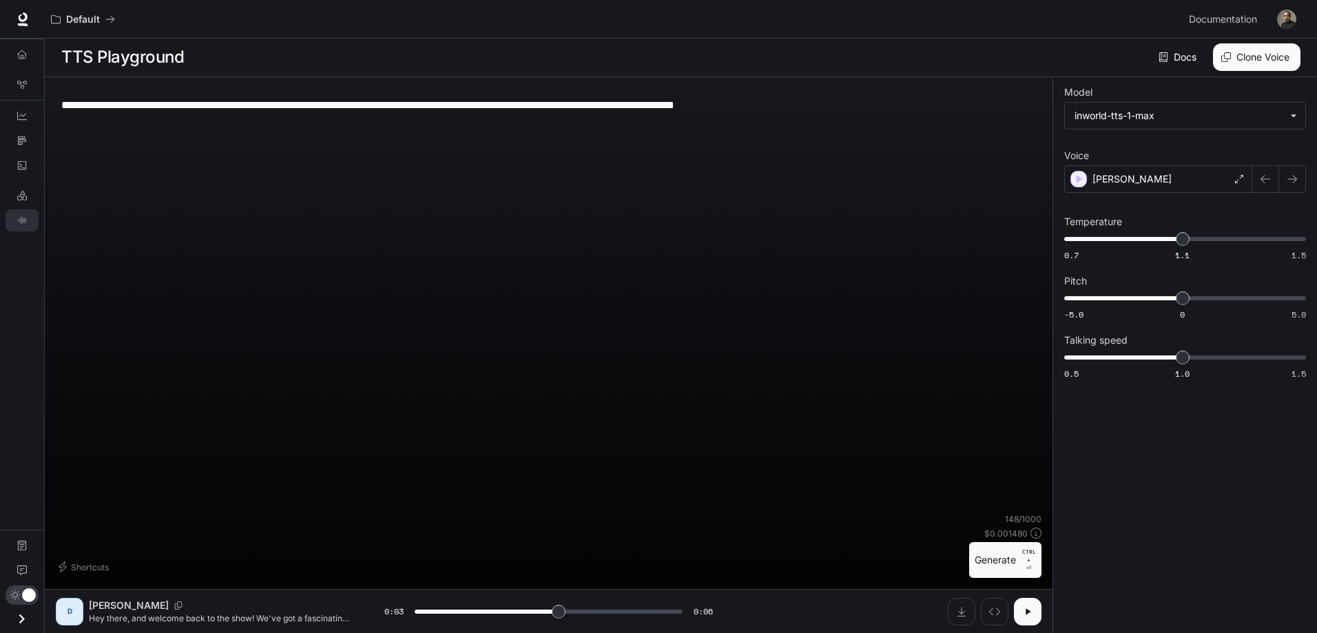
drag, startPoint x: 143, startPoint y: 609, endPoint x: 145, endPoint y: 601, distance: 8.5
click at [144, 610] on div "[PERSON_NAME]" at bounding box center [236, 605] width 295 height 14
drag, startPoint x: 136, startPoint y: 261, endPoint x: 159, endPoint y: 271, distance: 24.7
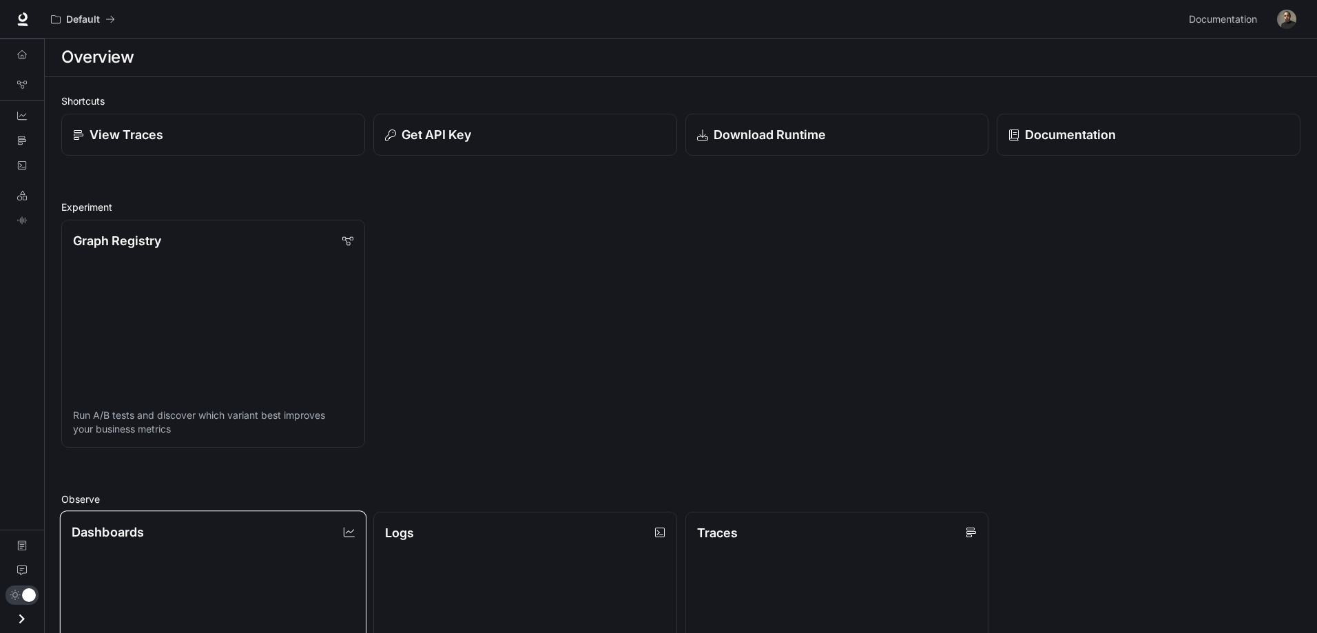
scroll to position [349, 0]
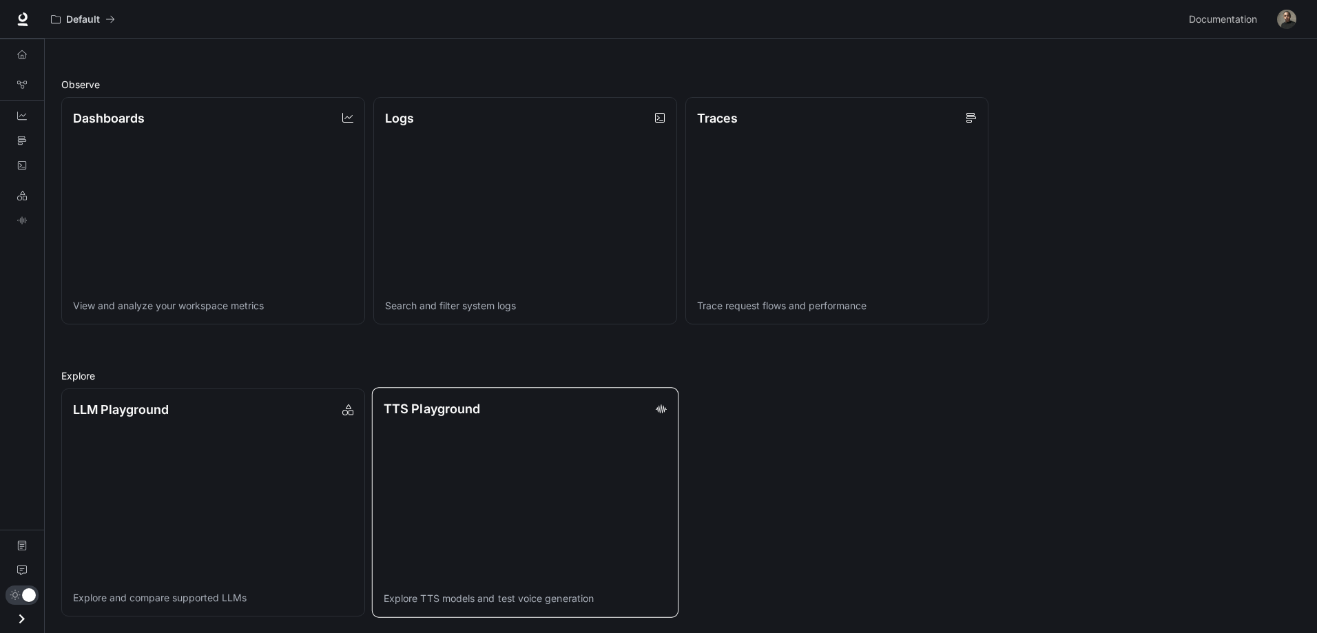
click at [496, 467] on link "TTS Playground Explore TTS models and test voice generation" at bounding box center [525, 502] width 306 height 230
click at [239, 485] on link "LLM Playground Explore and compare supported LLMs" at bounding box center [213, 502] width 306 height 230
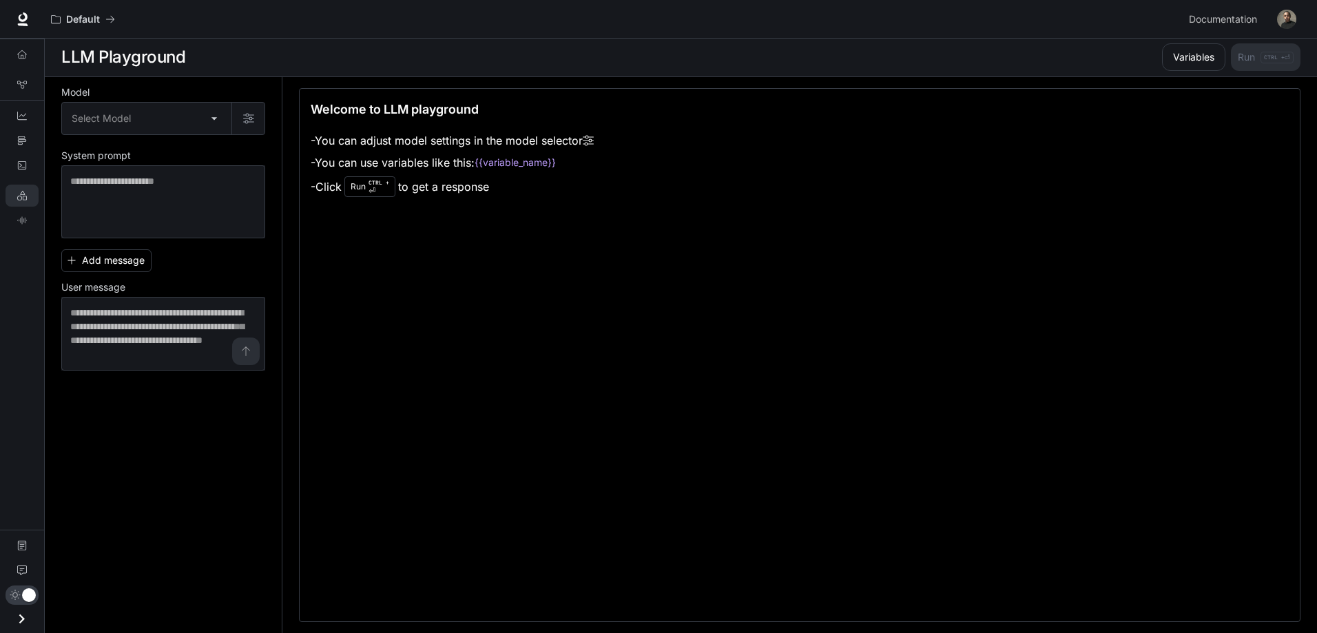
scroll to position [1, 0]
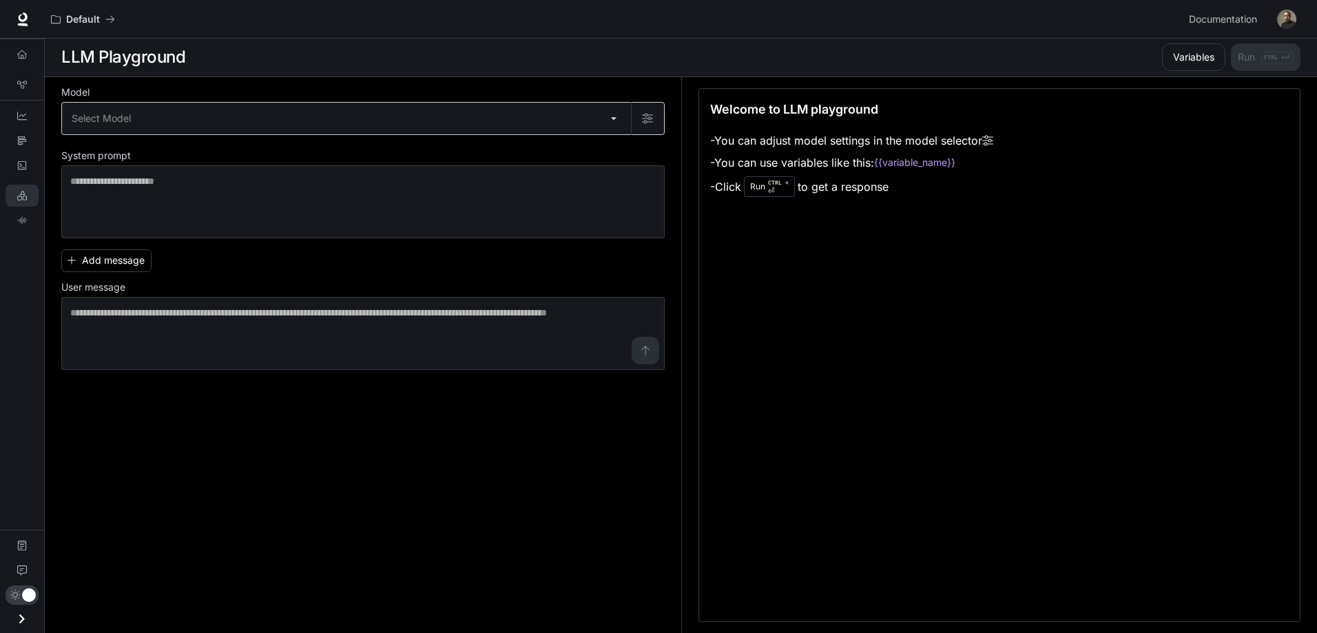
click at [165, 106] on body "Skip to main content Default Documentation Documentation Portal Overview Graph …" at bounding box center [658, 316] width 1317 height 634
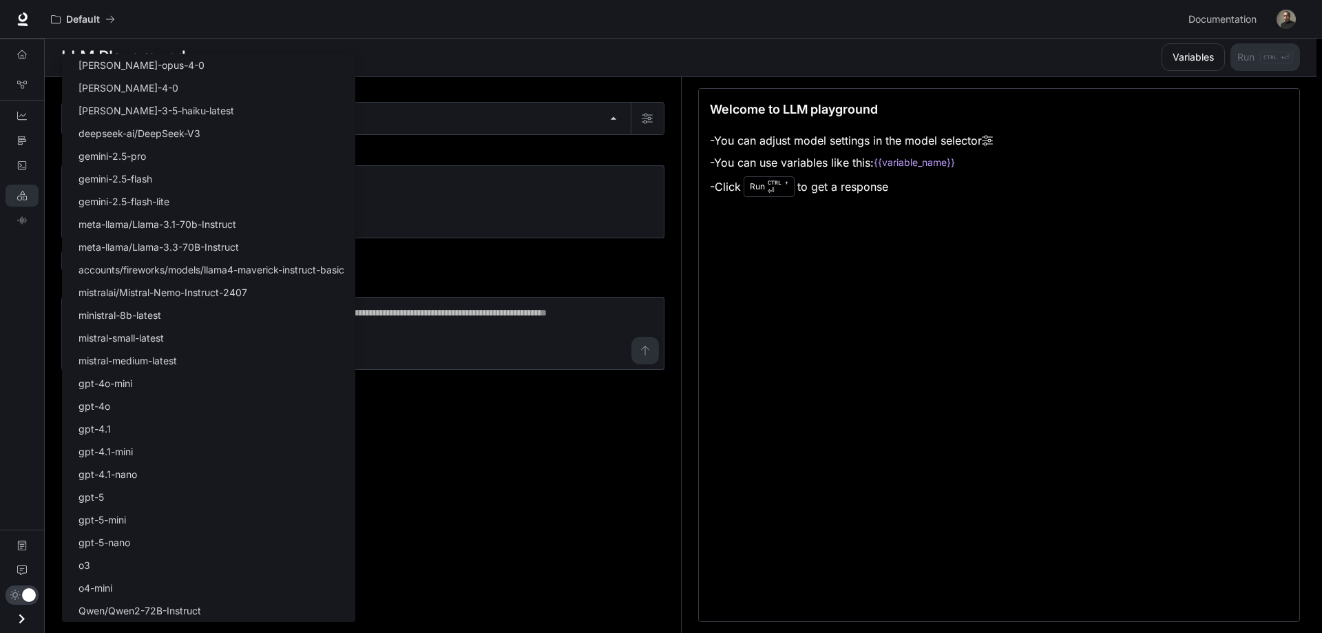
click at [613, 440] on div at bounding box center [661, 316] width 1322 height 633
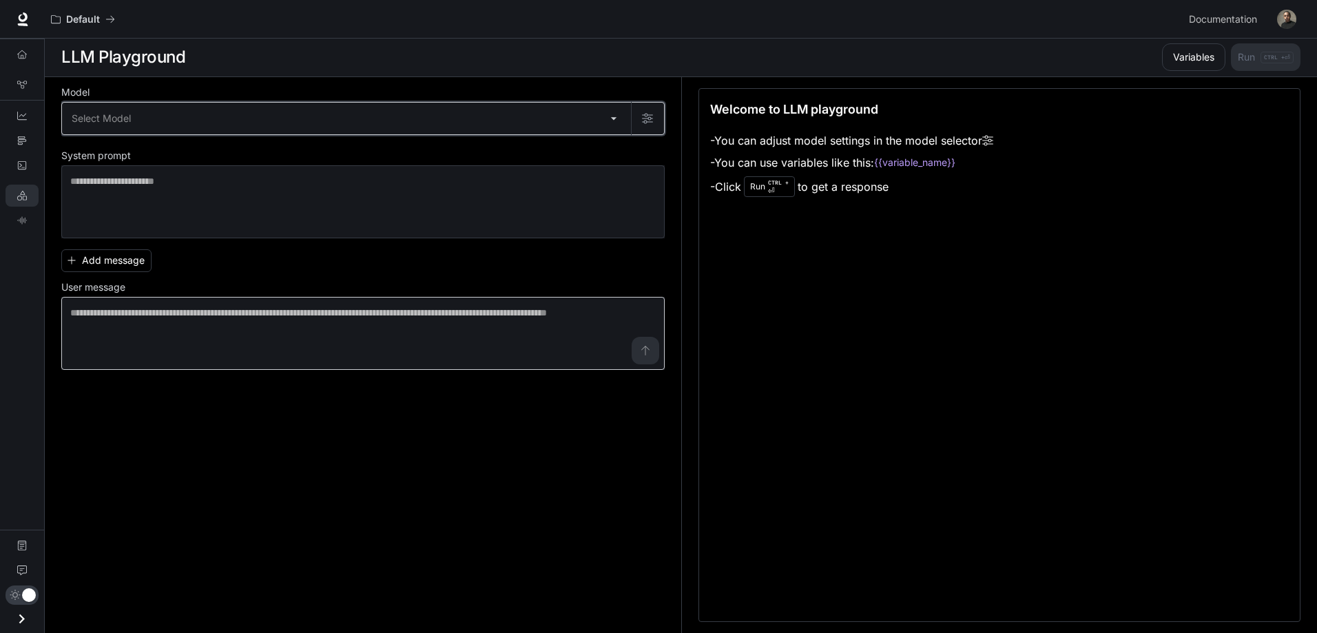
scroll to position [0, 0]
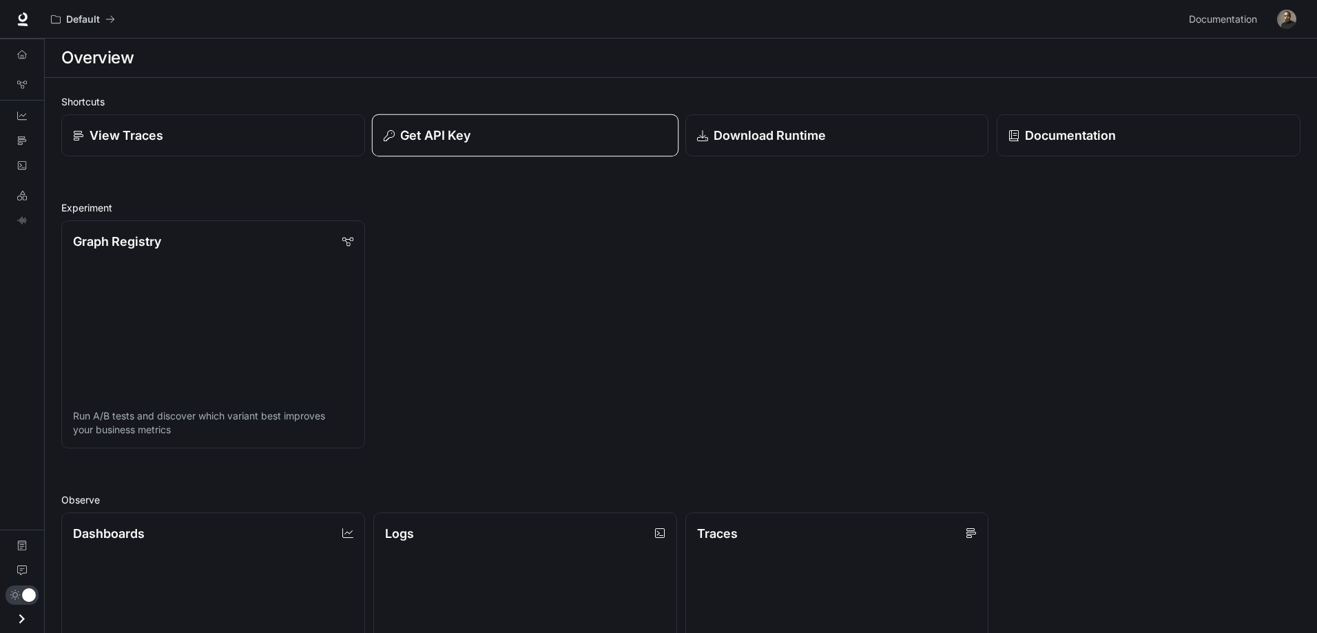
click at [416, 132] on p "Get API Key" at bounding box center [435, 135] width 70 height 19
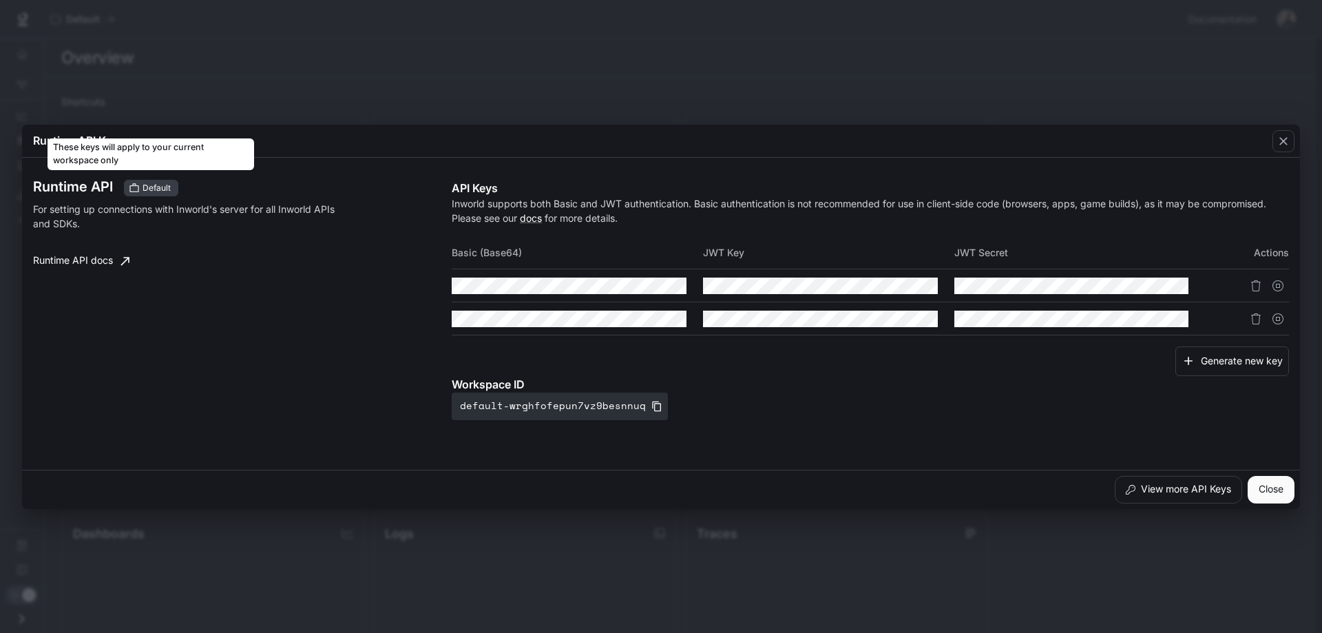
click at [140, 183] on span "Default" at bounding box center [156, 188] width 39 height 12
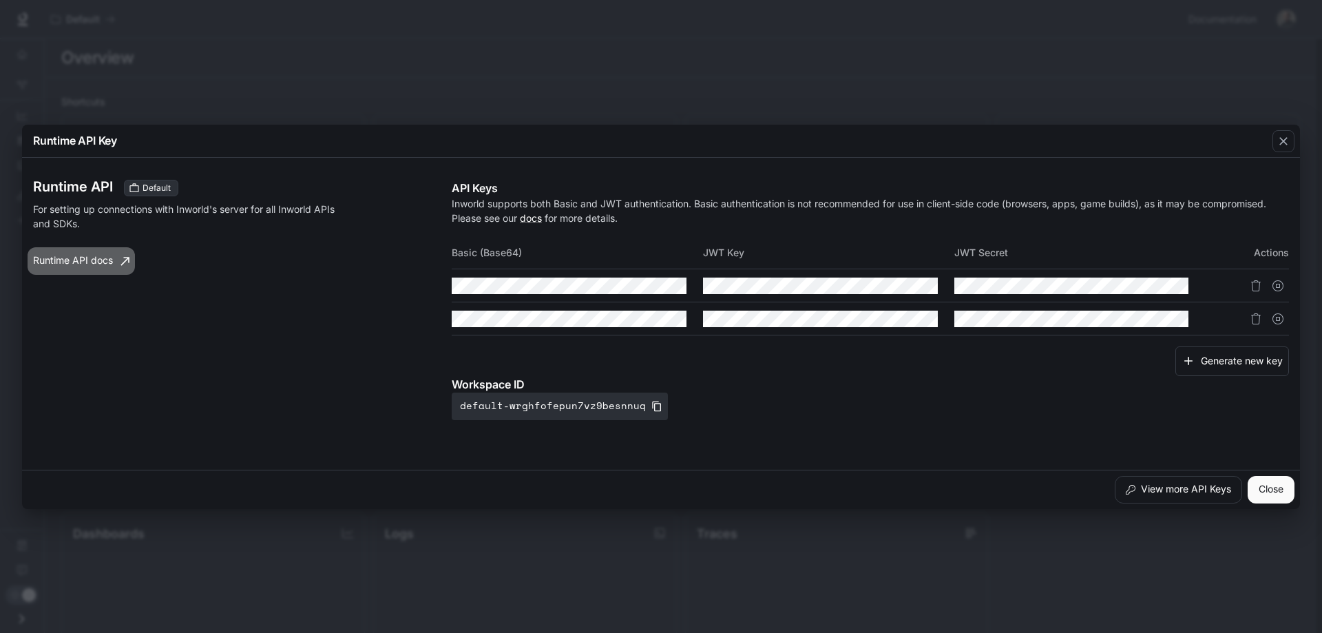
click at [112, 255] on link "Runtime API docs" at bounding box center [81, 261] width 107 height 28
click at [614, 408] on button "default-wrghfofepun7vz9besnnuq" at bounding box center [560, 407] width 216 height 28
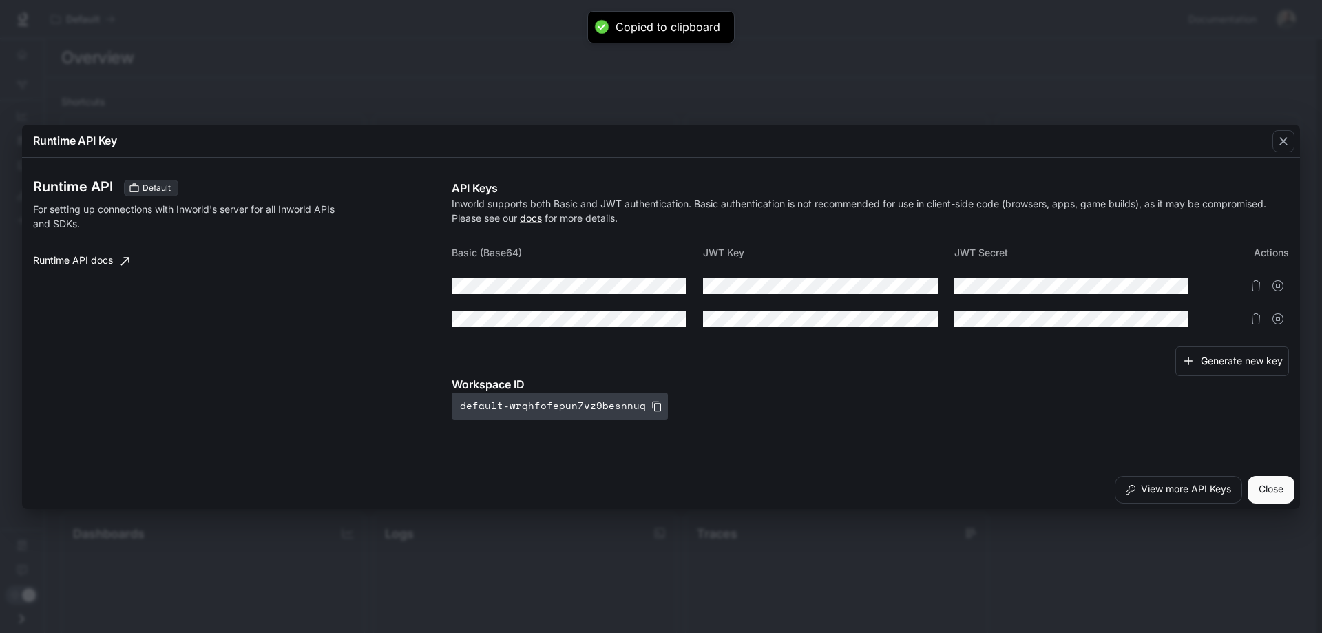
click at [651, 408] on icon "button" at bounding box center [656, 406] width 11 height 11
click at [651, 407] on icon "button" at bounding box center [656, 406] width 11 height 11
click at [253, 95] on div "Runtime API Key Runtime API Default For setting up connections with Inworld's s…" at bounding box center [661, 316] width 1322 height 633
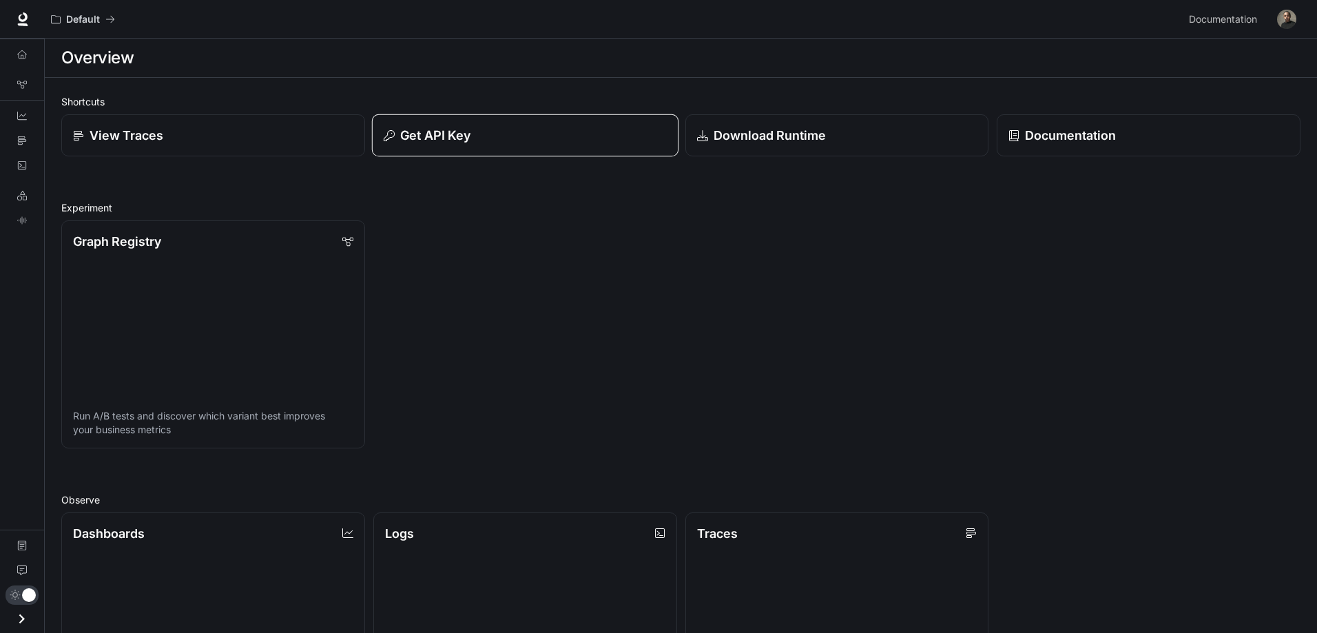
click at [490, 135] on div "Get API Key" at bounding box center [525, 135] width 283 height 19
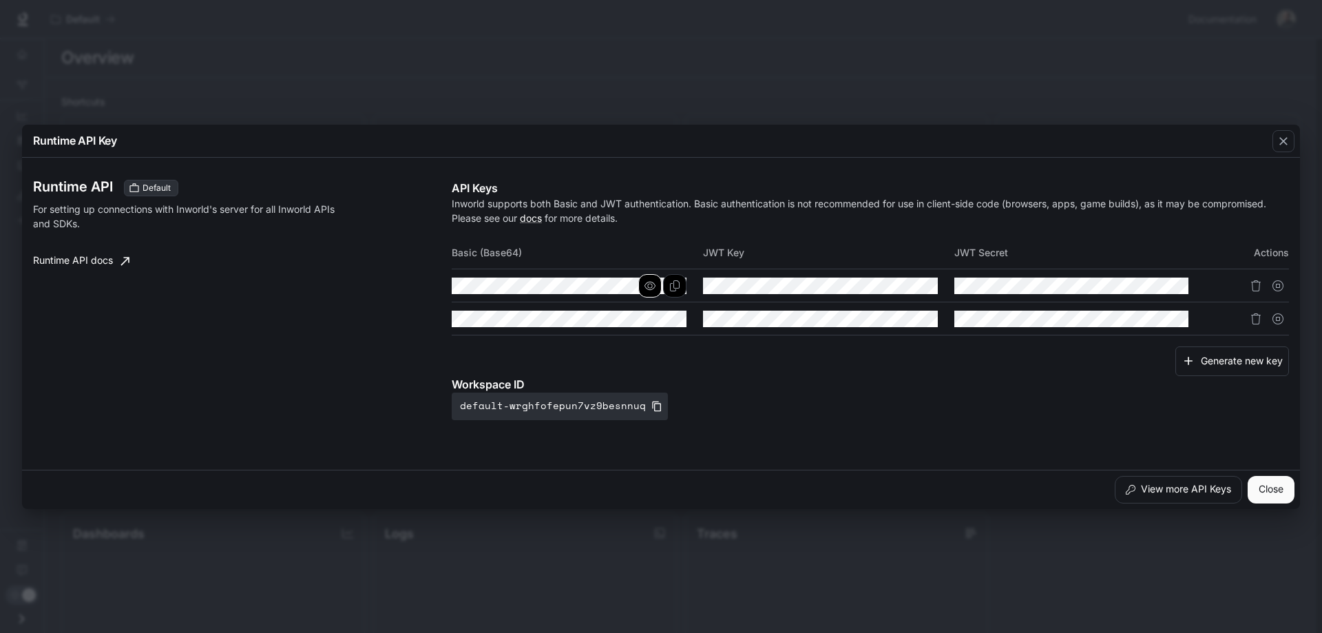
click at [645, 282] on button "button" at bounding box center [649, 285] width 23 height 23
click at [678, 287] on icon "Copy Basic (Base64)" at bounding box center [674, 285] width 11 height 11
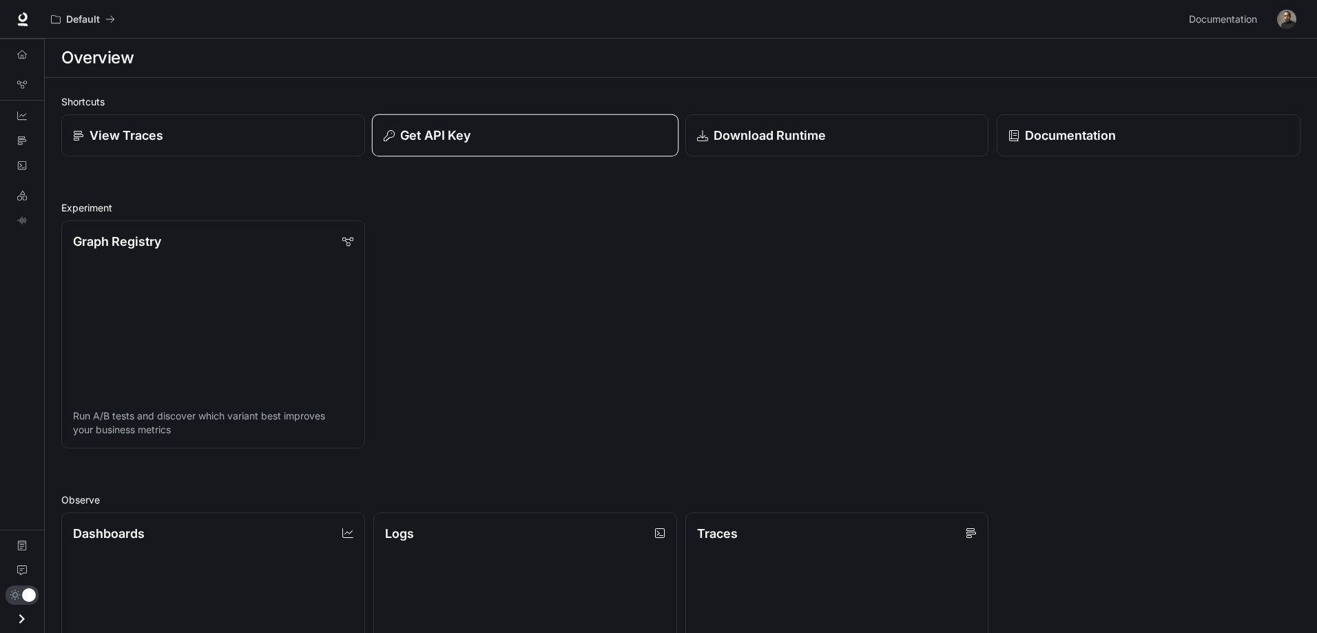
click at [468, 130] on p "Get API Key" at bounding box center [435, 135] width 70 height 19
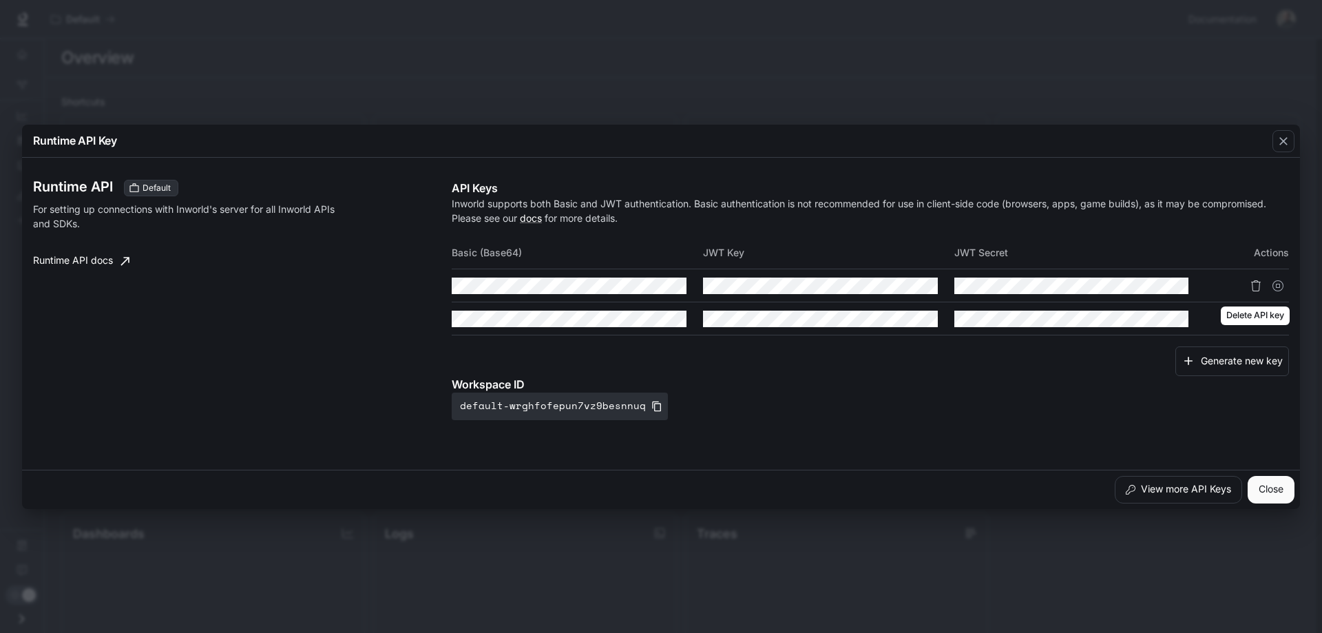
click at [1257, 286] on icon "Delete API key" at bounding box center [1256, 285] width 11 height 11
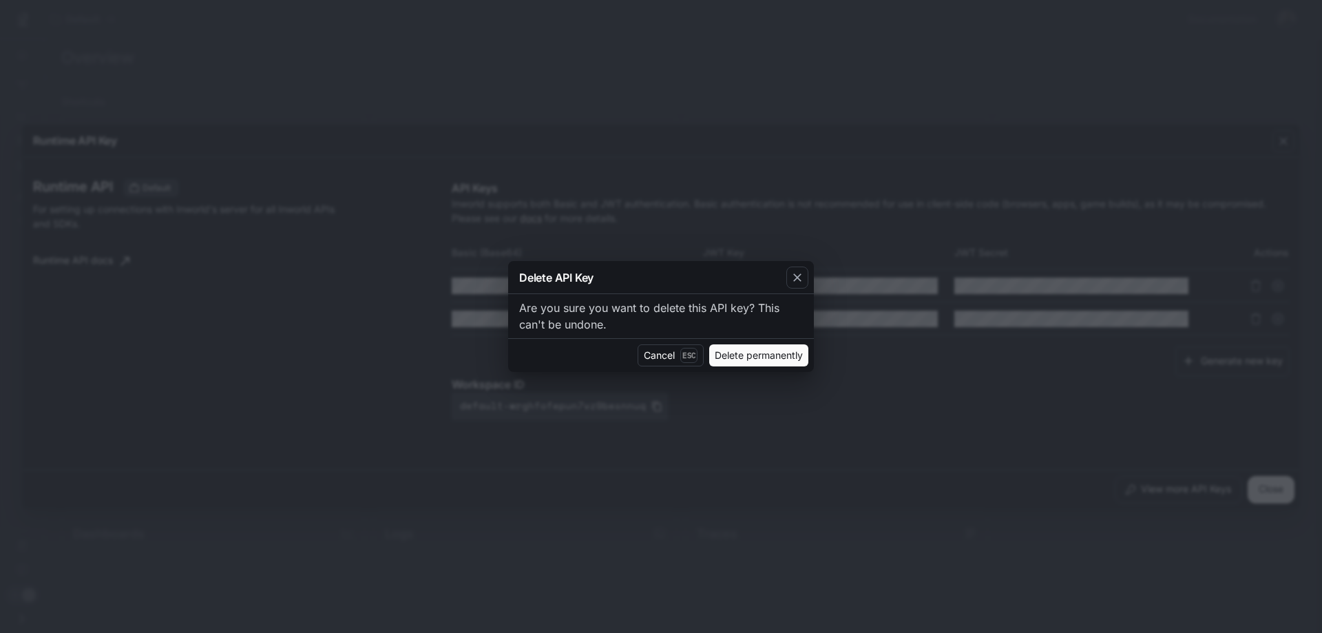
click at [762, 357] on button "Delete permanently" at bounding box center [758, 355] width 99 height 22
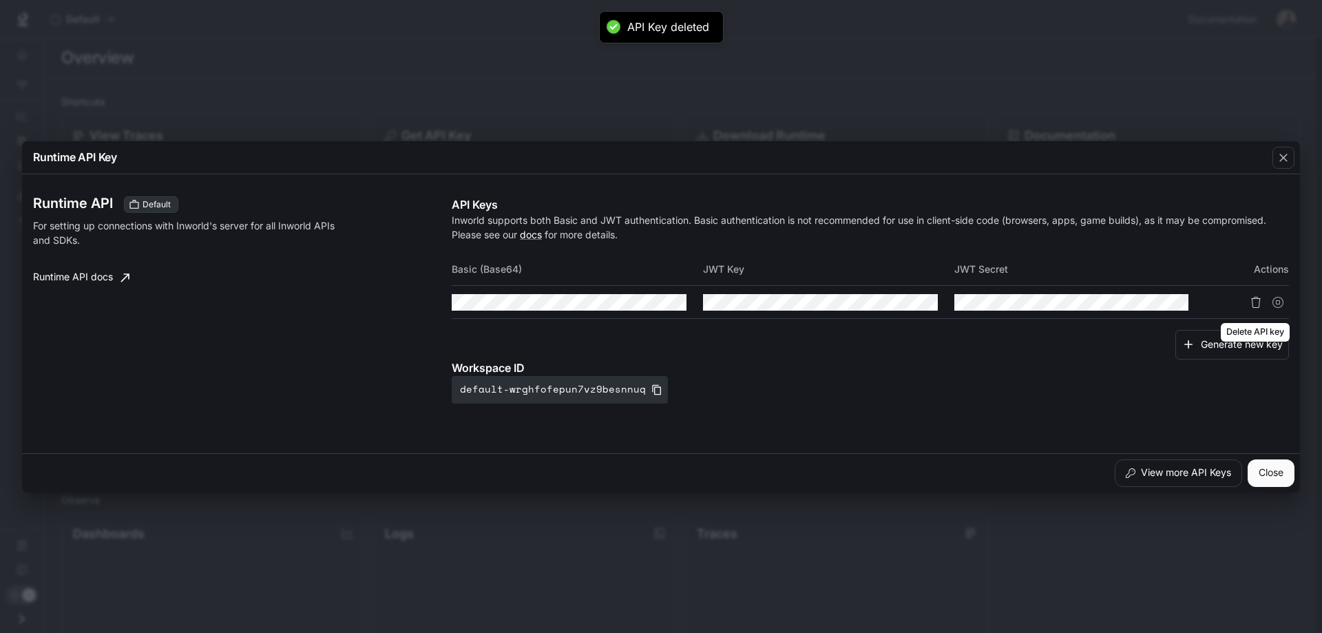
click at [1253, 302] on icon "Delete API key" at bounding box center [1256, 302] width 11 height 11
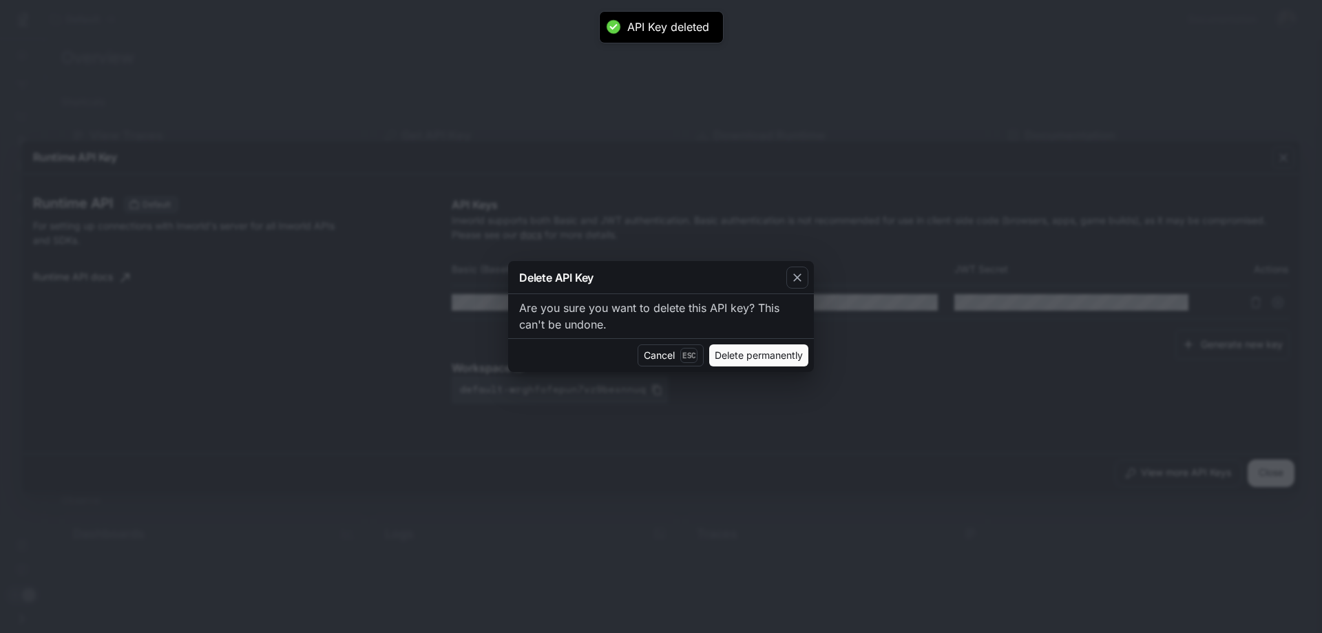
click at [755, 359] on button "Delete permanently" at bounding box center [758, 355] width 99 height 22
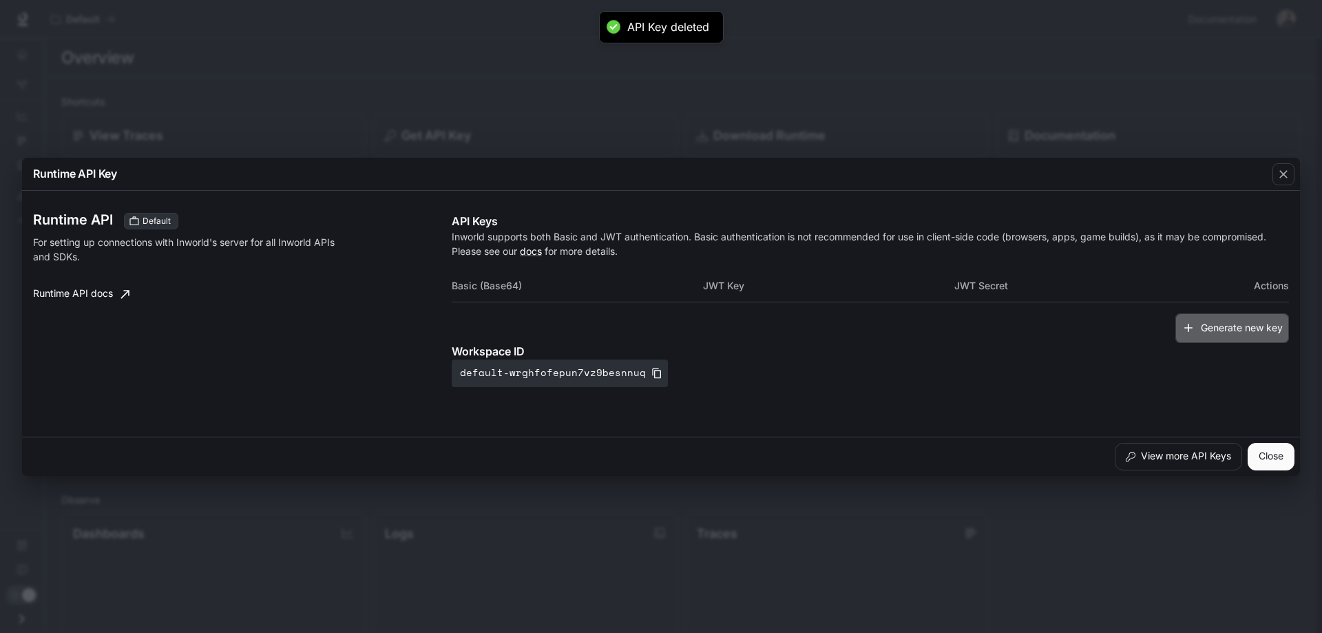
click at [1224, 322] on button "Generate new key" at bounding box center [1233, 328] width 114 height 30
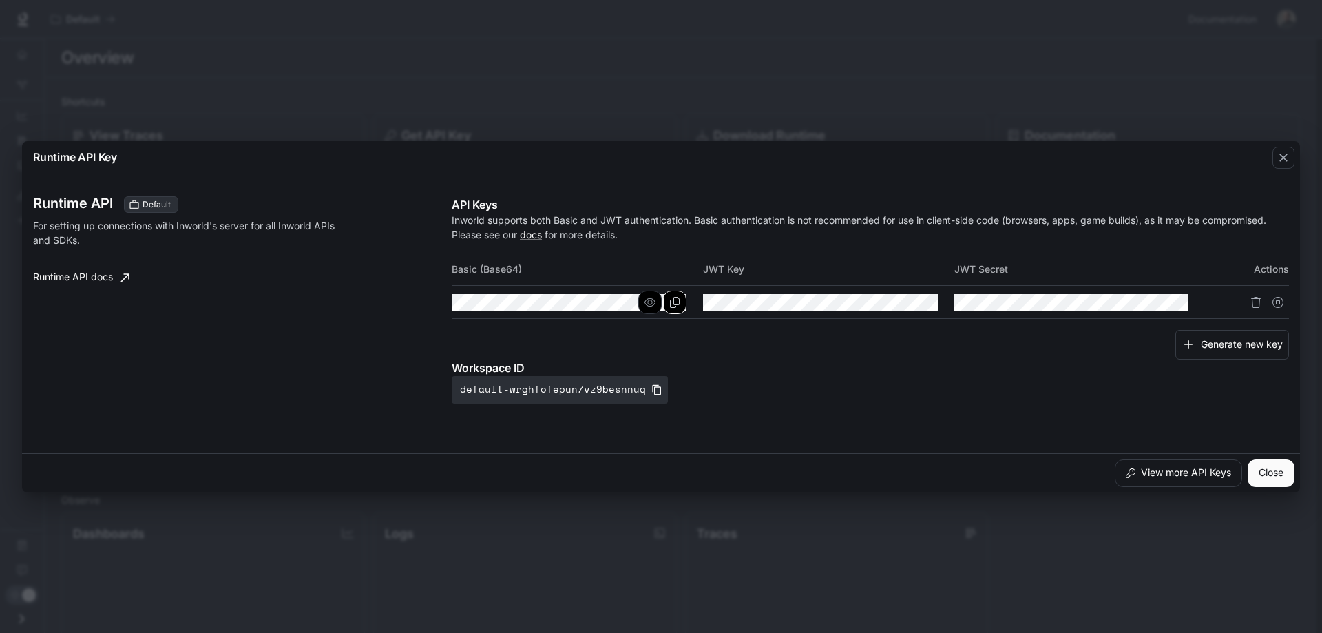
click at [673, 306] on icon "Copy Basic (Base64)" at bounding box center [674, 302] width 11 height 11
click at [657, 311] on button "button" at bounding box center [649, 302] width 23 height 23
click at [570, 388] on button "default-wrghfofepun7vz9besnnuq" at bounding box center [560, 390] width 216 height 28
click at [0, 0] on icon "Copy Basic (Base64)" at bounding box center [0, 0] width 0 height 0
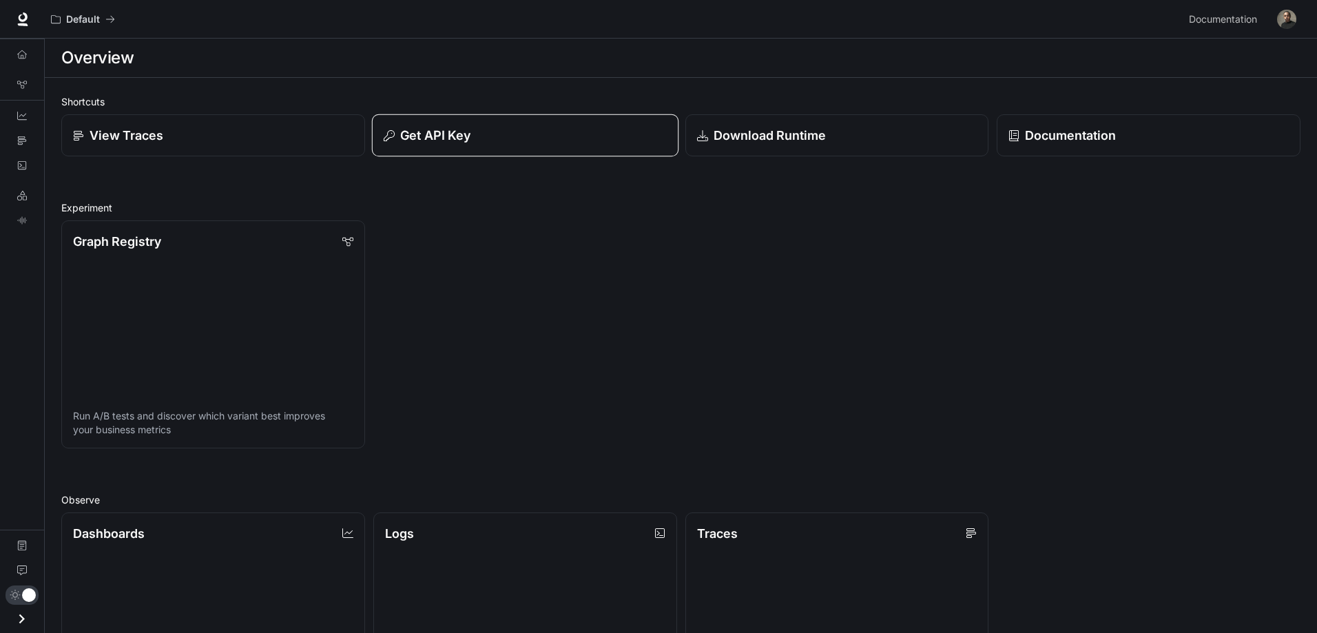
click at [454, 139] on p "Get API Key" at bounding box center [435, 135] width 70 height 19
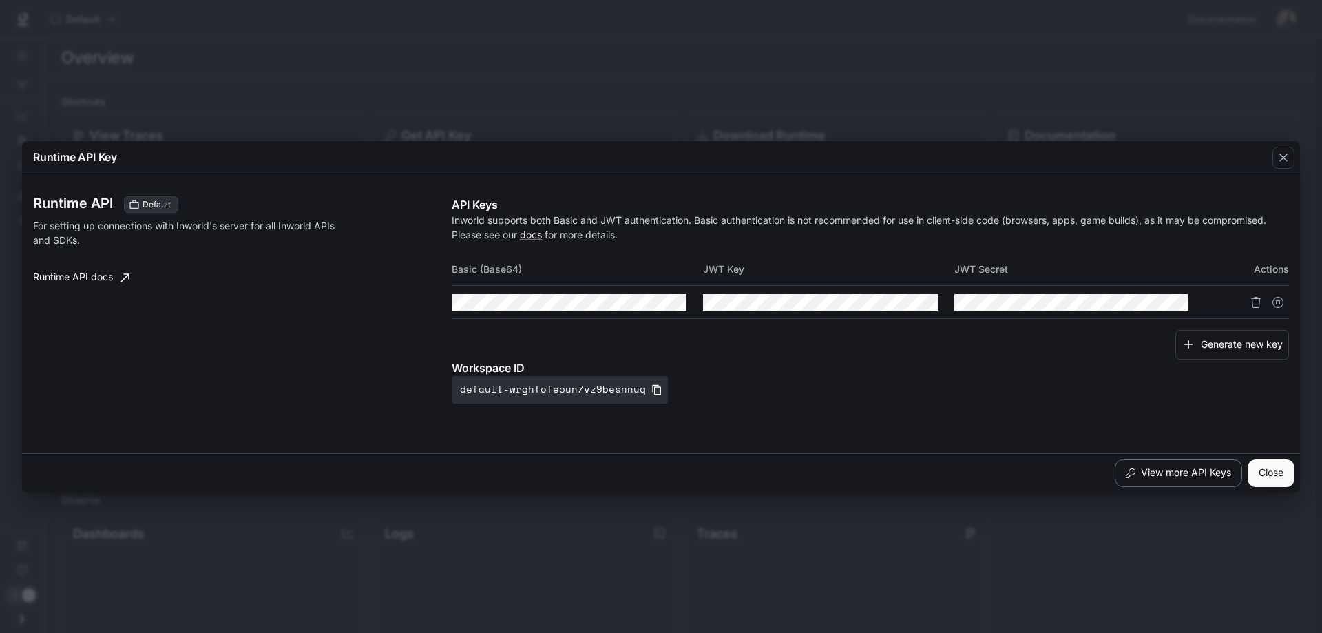
click at [1182, 463] on button "View more API Keys" at bounding box center [1178, 473] width 127 height 28
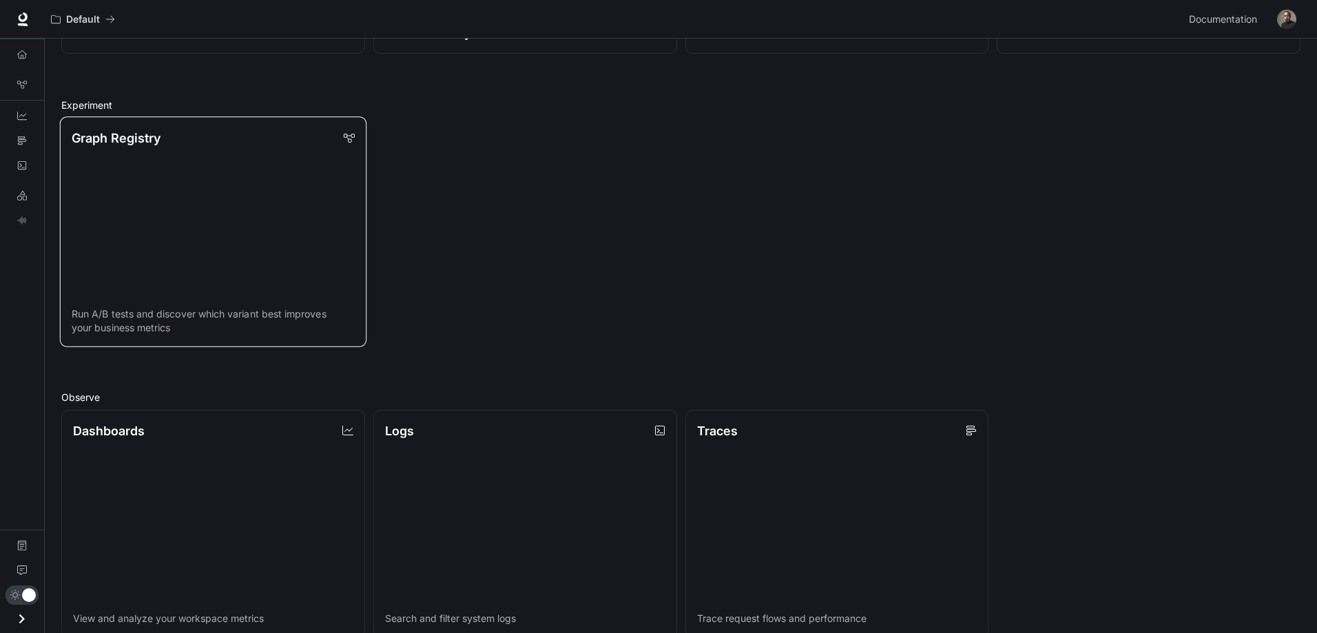
scroll to position [138, 0]
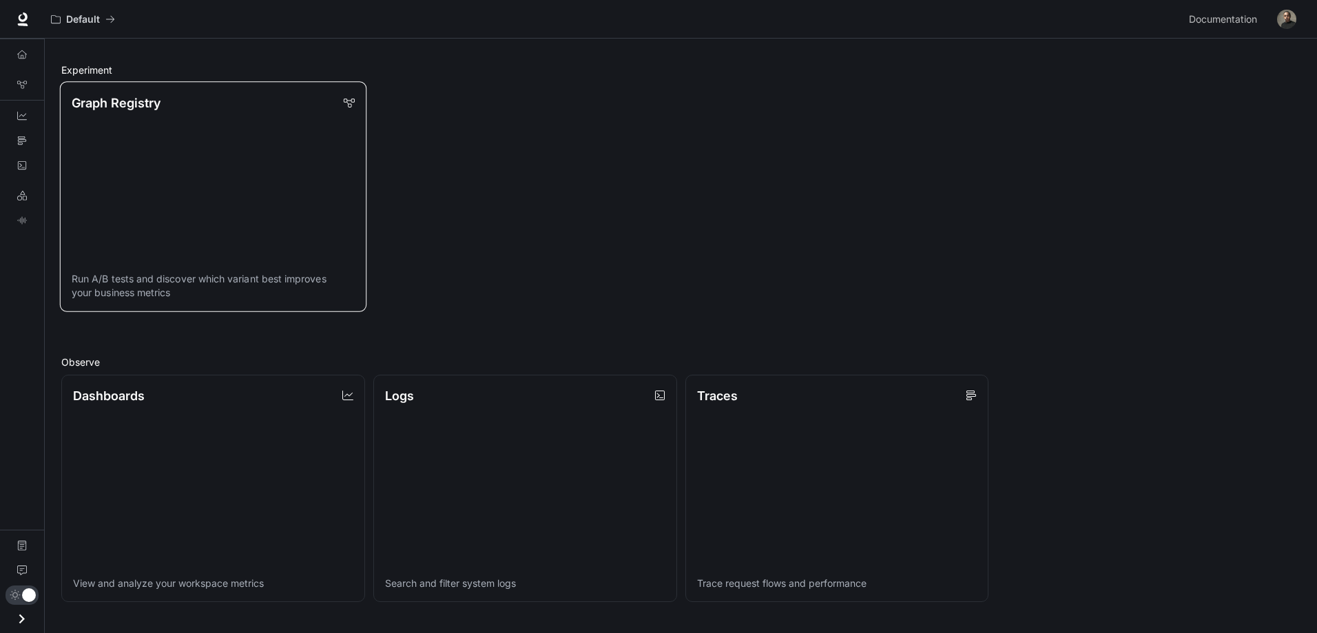
click at [205, 174] on link "Graph Registry Run A/B tests and discover which variant best improves your busi…" at bounding box center [213, 196] width 306 height 230
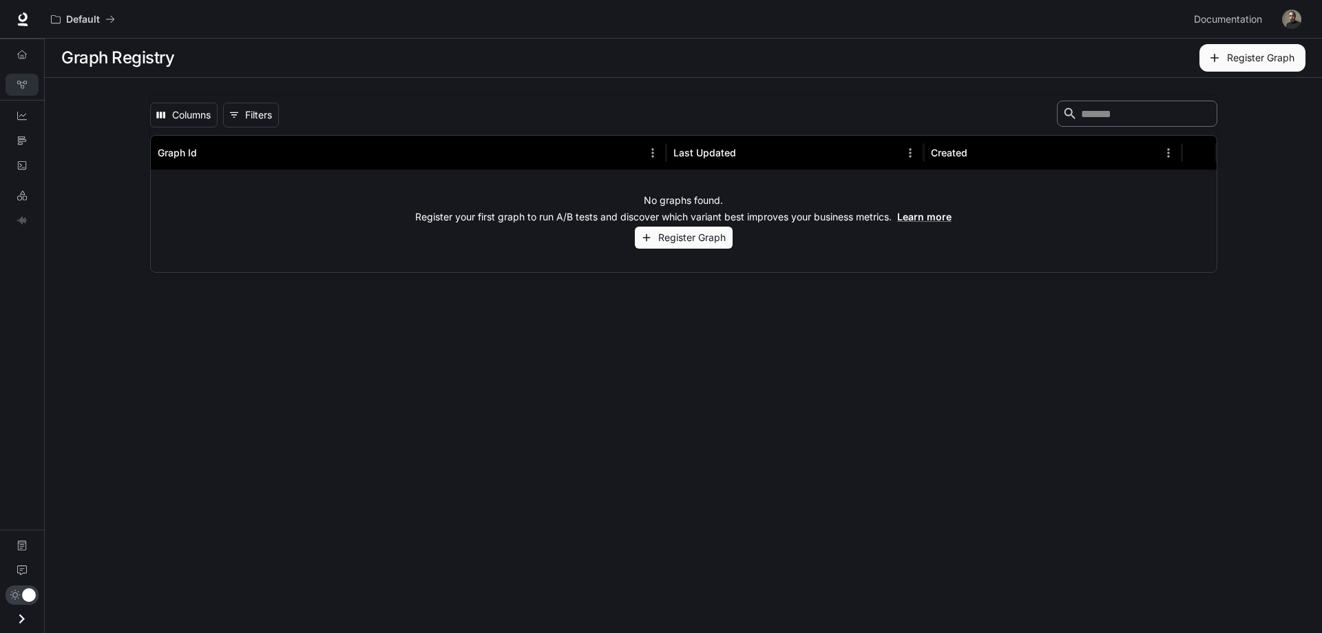
click at [699, 240] on button "Register Graph" at bounding box center [684, 238] width 98 height 23
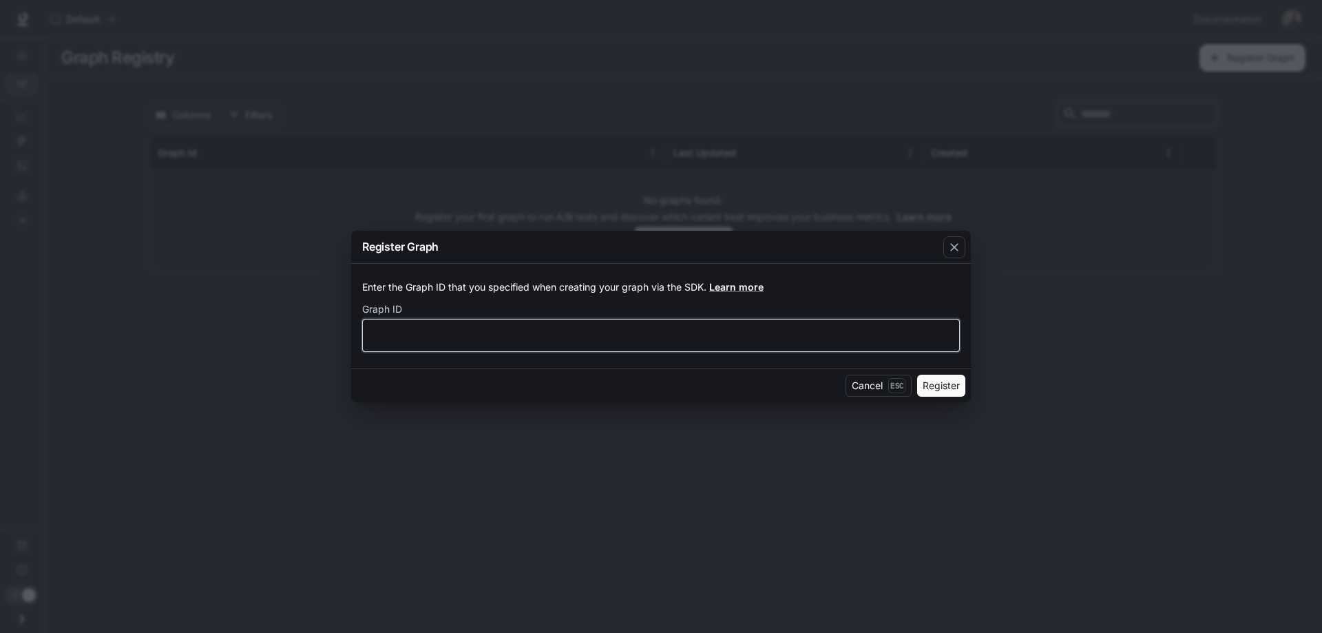
click at [515, 339] on input "text" at bounding box center [661, 335] width 596 height 14
click at [866, 382] on button "Cancel Esc" at bounding box center [879, 386] width 66 height 22
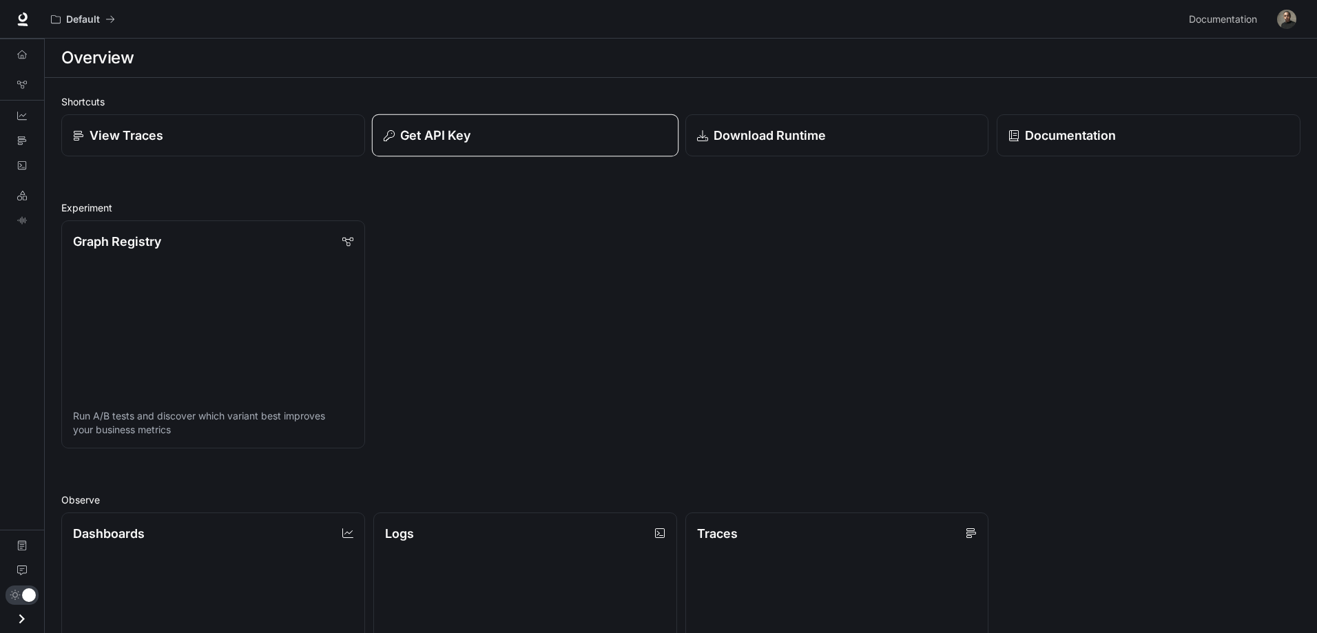
click at [516, 140] on div "Get API Key" at bounding box center [525, 135] width 283 height 19
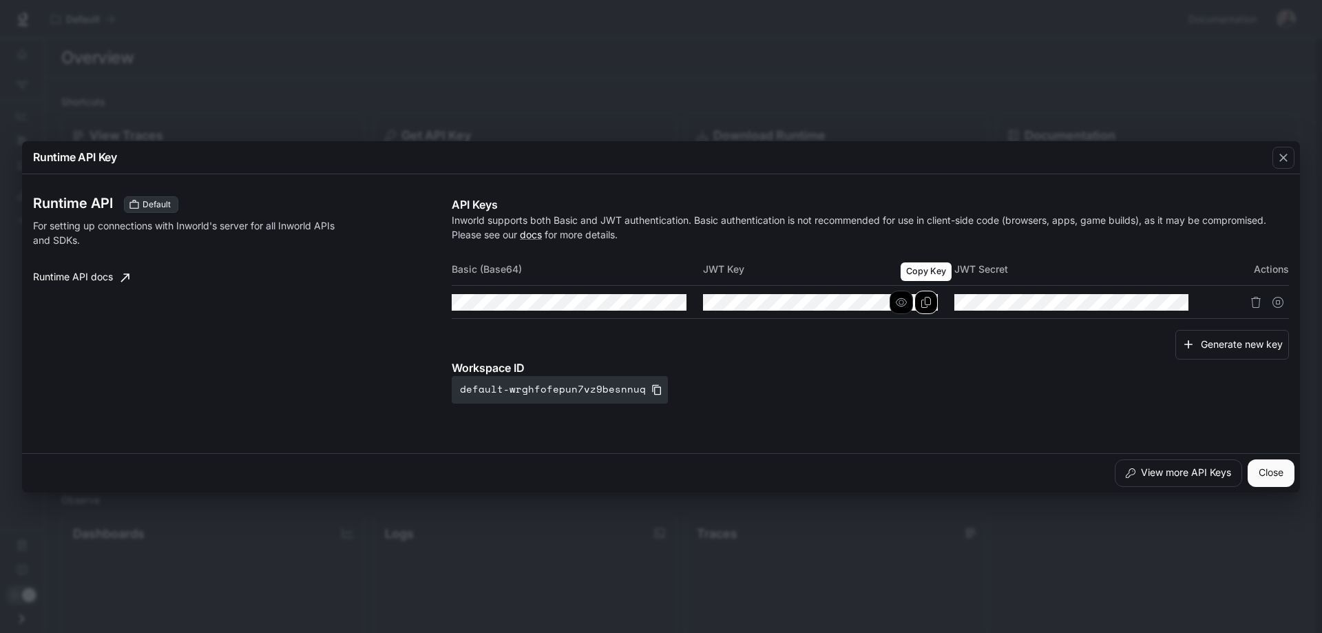
click at [928, 303] on icon "Copy Key" at bounding box center [926, 302] width 11 height 11
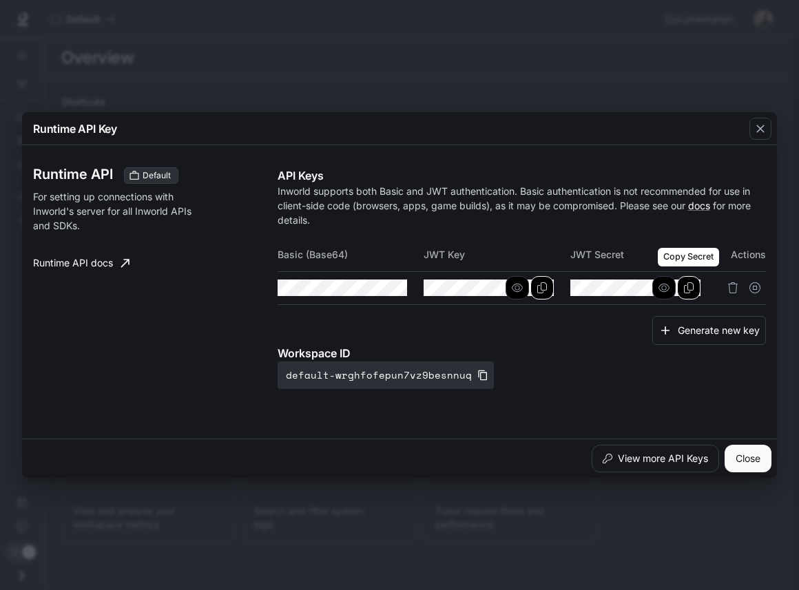
click at [692, 289] on icon "Copy Secret" at bounding box center [688, 287] width 11 height 11
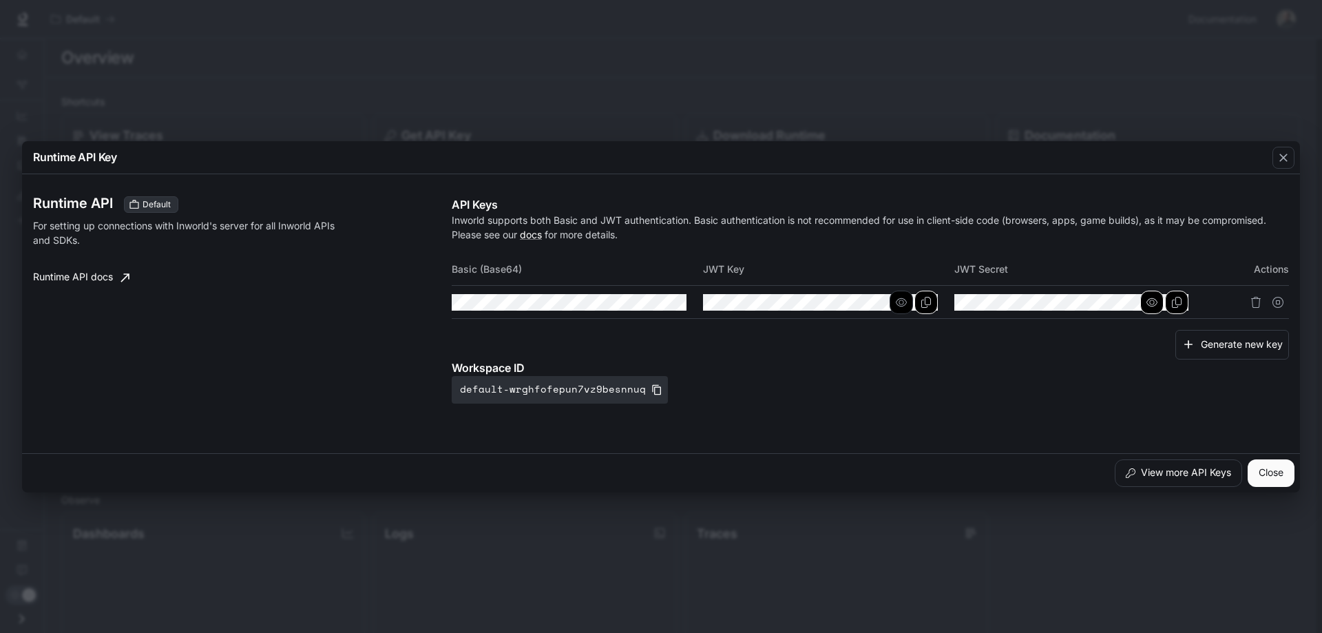
click at [1156, 302] on icon "button" at bounding box center [1152, 302] width 11 height 11
click at [1156, 300] on icon "button" at bounding box center [1152, 302] width 11 height 11
click at [896, 297] on icon "button" at bounding box center [901, 302] width 11 height 11
click at [897, 299] on icon "button" at bounding box center [901, 302] width 11 height 11
click at [1210, 470] on button "View more API Keys" at bounding box center [1178, 473] width 127 height 28
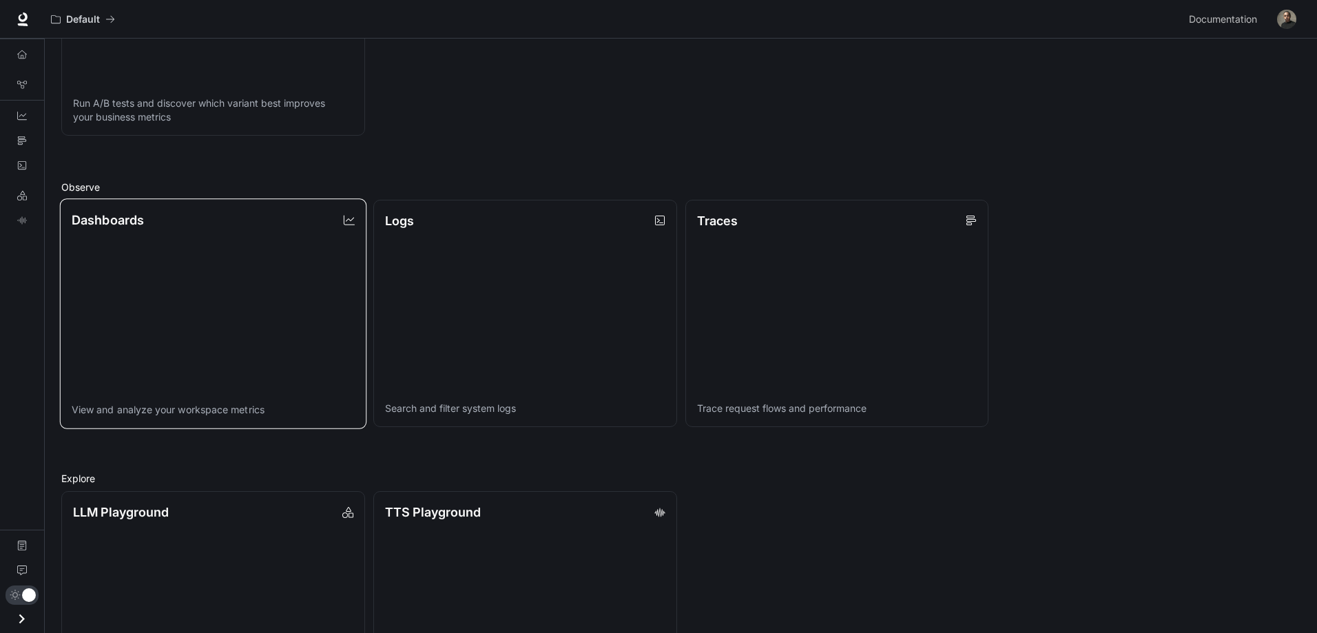
scroll to position [344, 0]
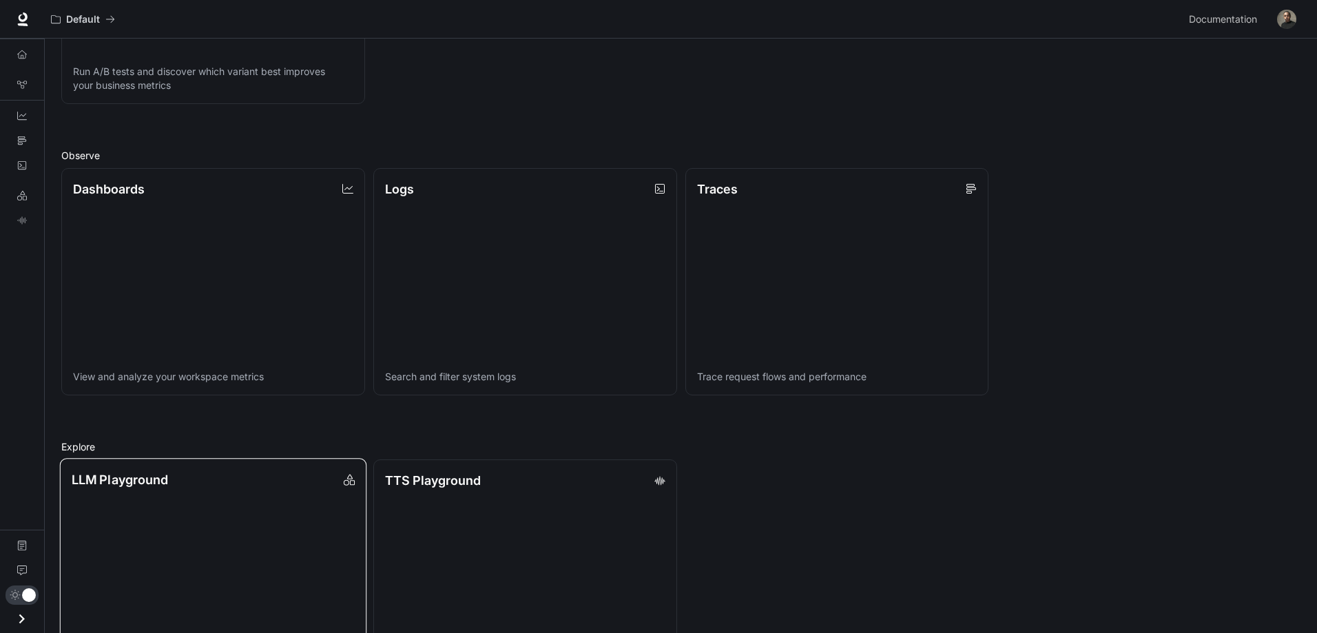
click at [160, 494] on link "LLM Playground Explore and compare supported LLMs" at bounding box center [213, 573] width 306 height 230
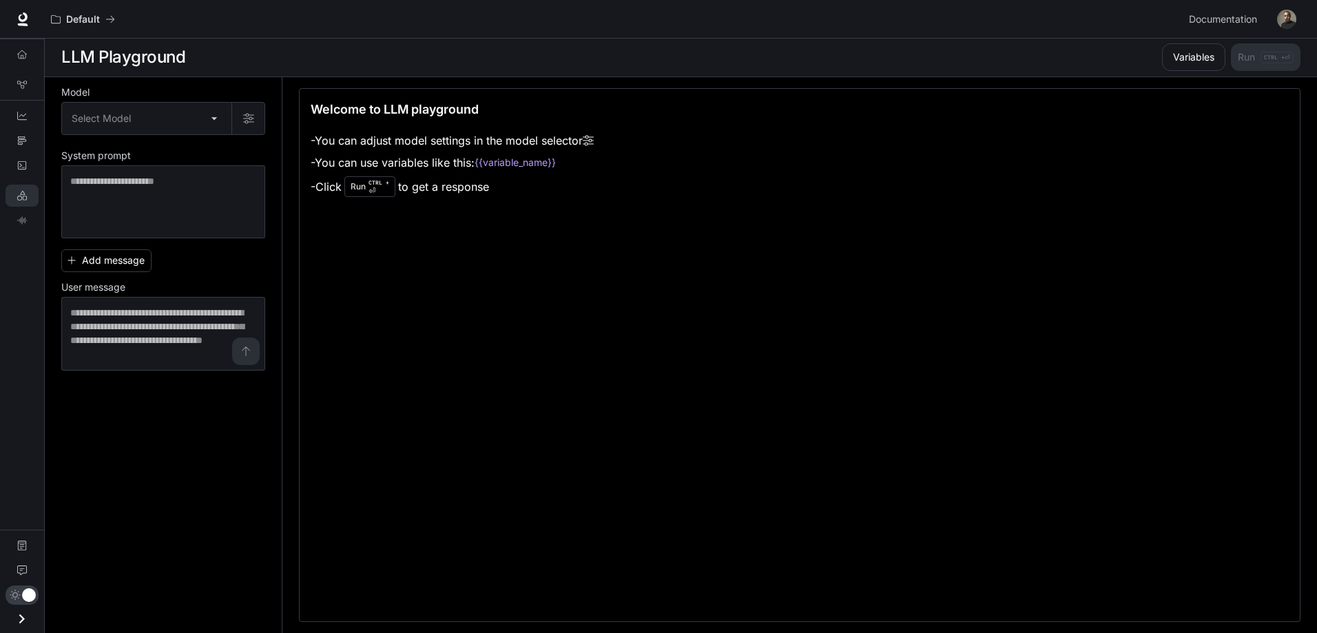
scroll to position [1, 0]
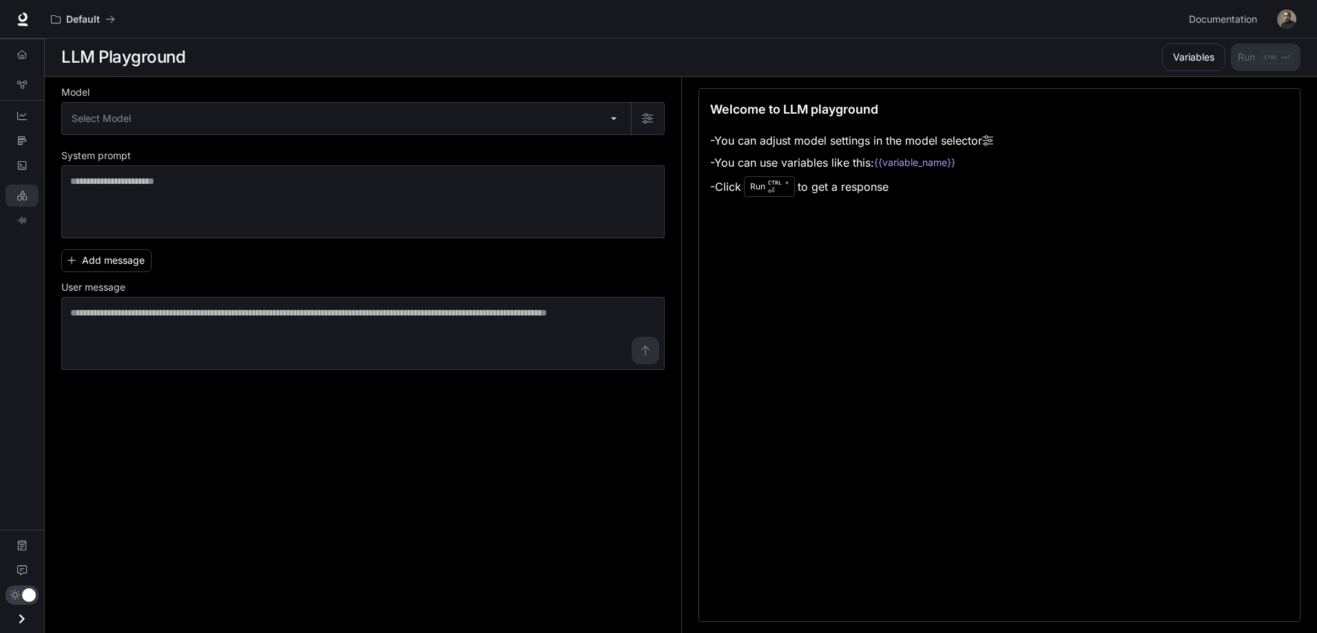
click at [826, 191] on li "- Click Run CTRL + ⏎ to get a response" at bounding box center [851, 187] width 283 height 26
click at [753, 189] on div "Run CTRL + ⏎" at bounding box center [769, 186] width 51 height 21
click at [98, 114] on body "Skip to main content Default Documentation Documentation Portal Overview Graph …" at bounding box center [658, 316] width 1317 height 634
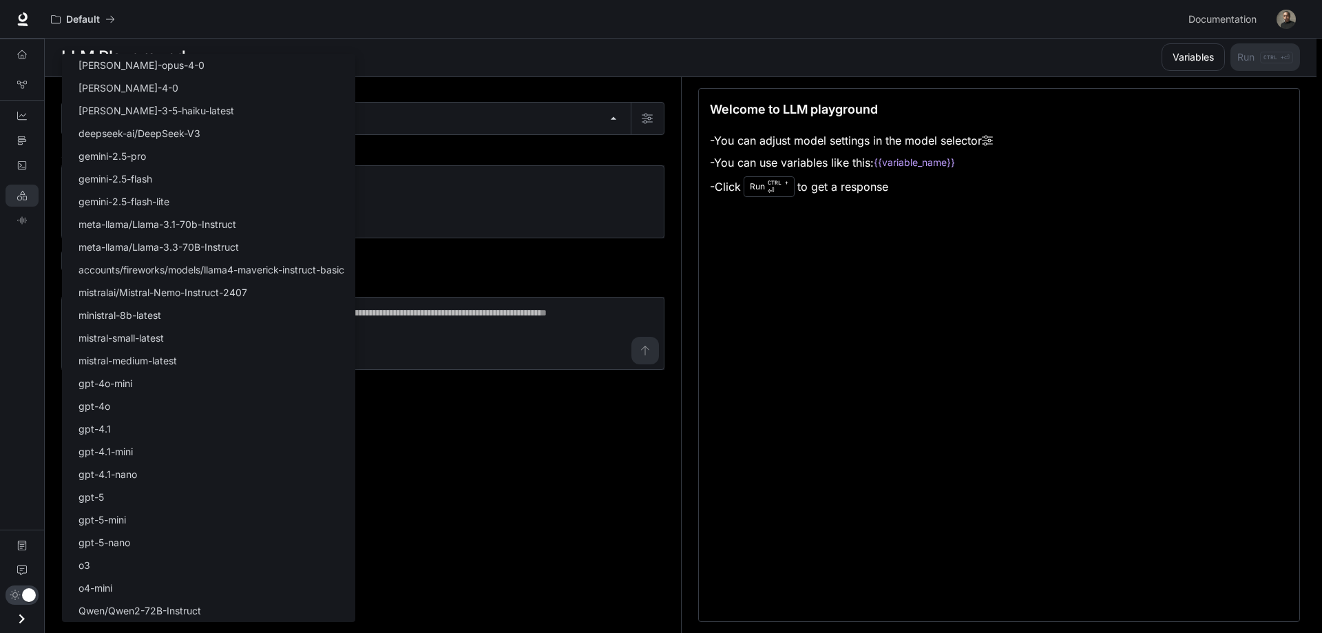
drag, startPoint x: 511, startPoint y: 462, endPoint x: 604, endPoint y: 293, distance: 193.2
click at [514, 449] on div at bounding box center [661, 316] width 1322 height 633
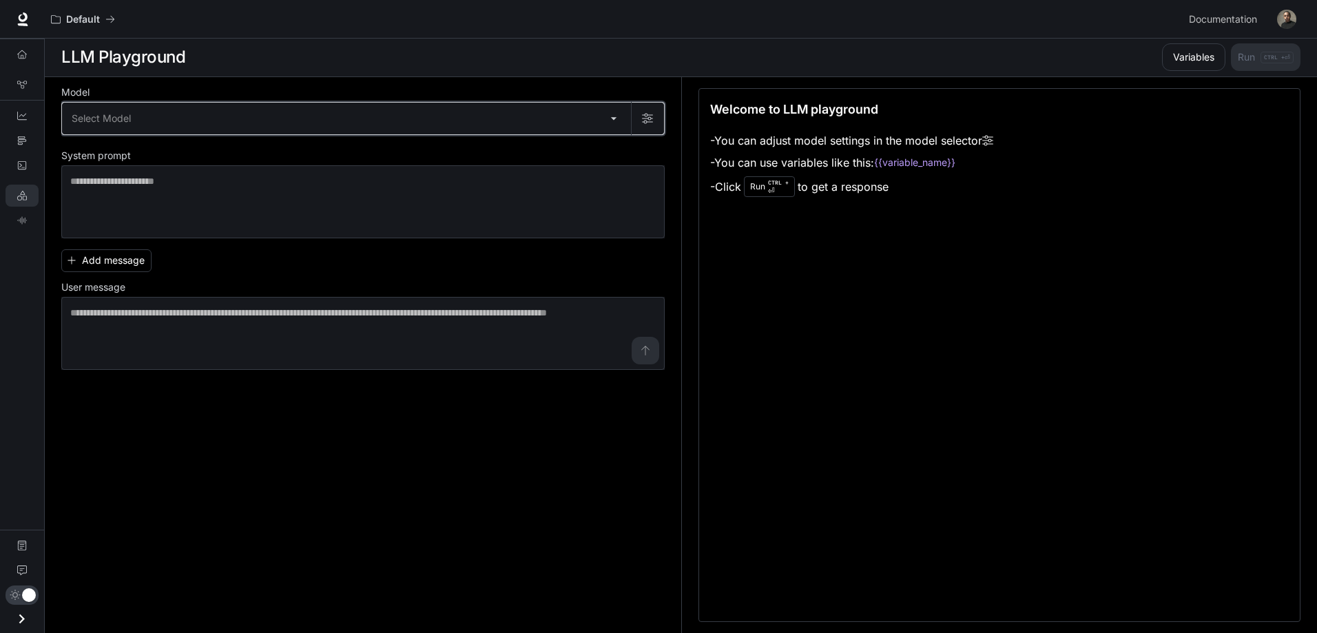
click at [644, 119] on icon "button" at bounding box center [647, 118] width 11 height 11
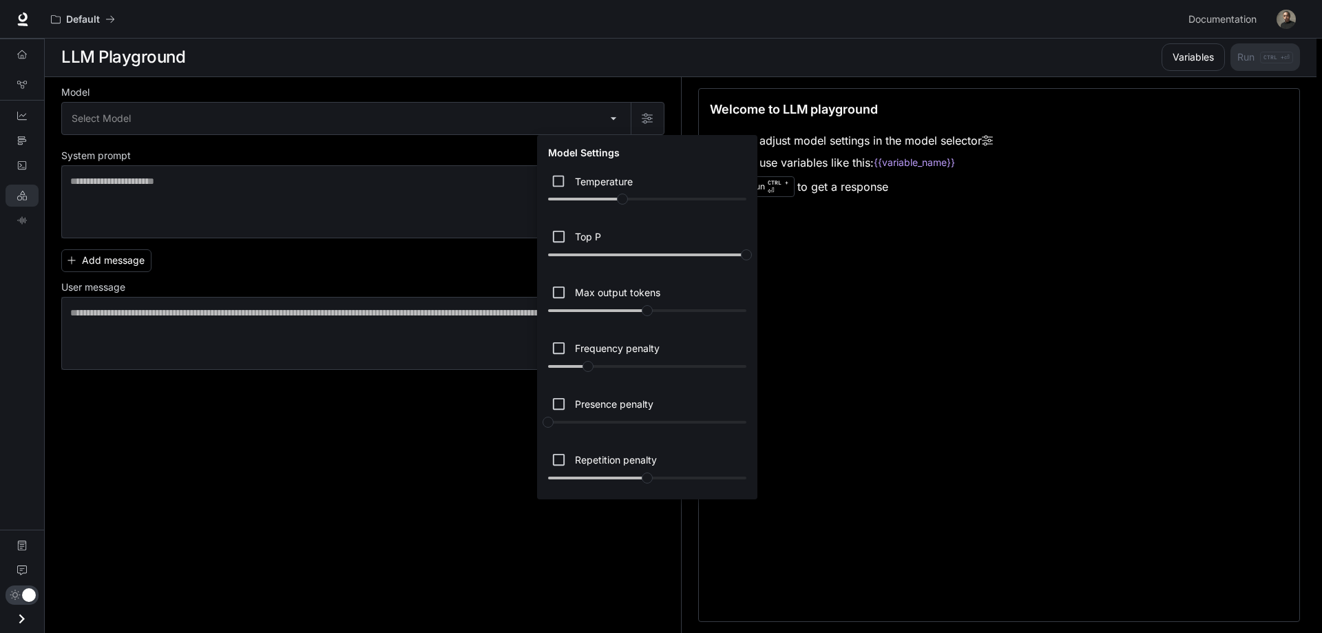
drag, startPoint x: 395, startPoint y: 514, endPoint x: 304, endPoint y: 375, distance: 165.8
click at [393, 503] on div at bounding box center [661, 316] width 1322 height 633
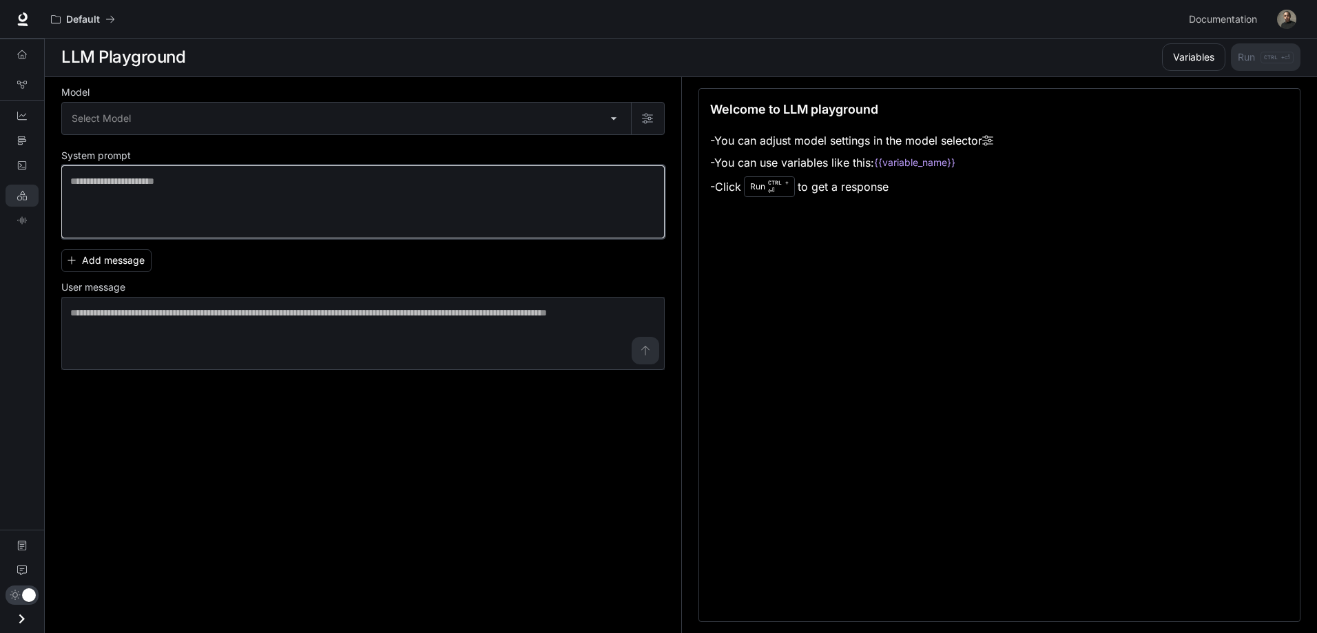
click at [202, 191] on textarea at bounding box center [362, 201] width 585 height 55
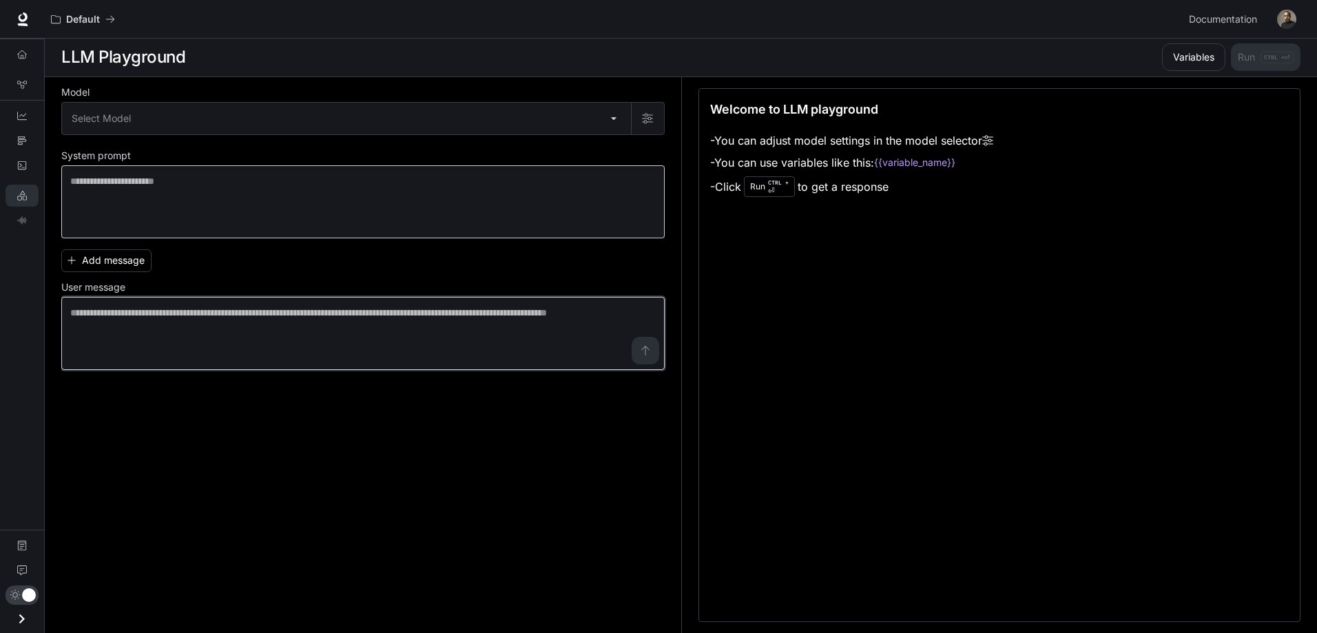
drag, startPoint x: 172, startPoint y: 351, endPoint x: 96, endPoint y: 228, distance: 144.7
click at [169, 344] on textarea at bounding box center [362, 333] width 585 height 55
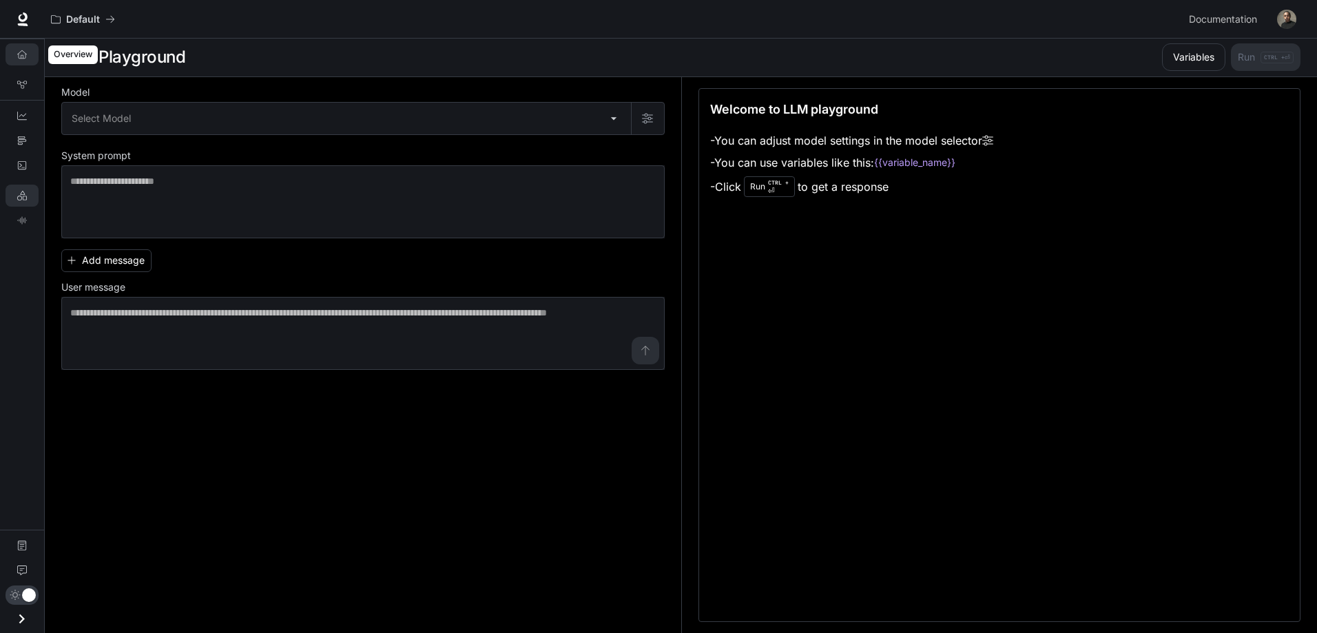
click at [19, 52] on icon "Overview" at bounding box center [22, 55] width 10 height 10
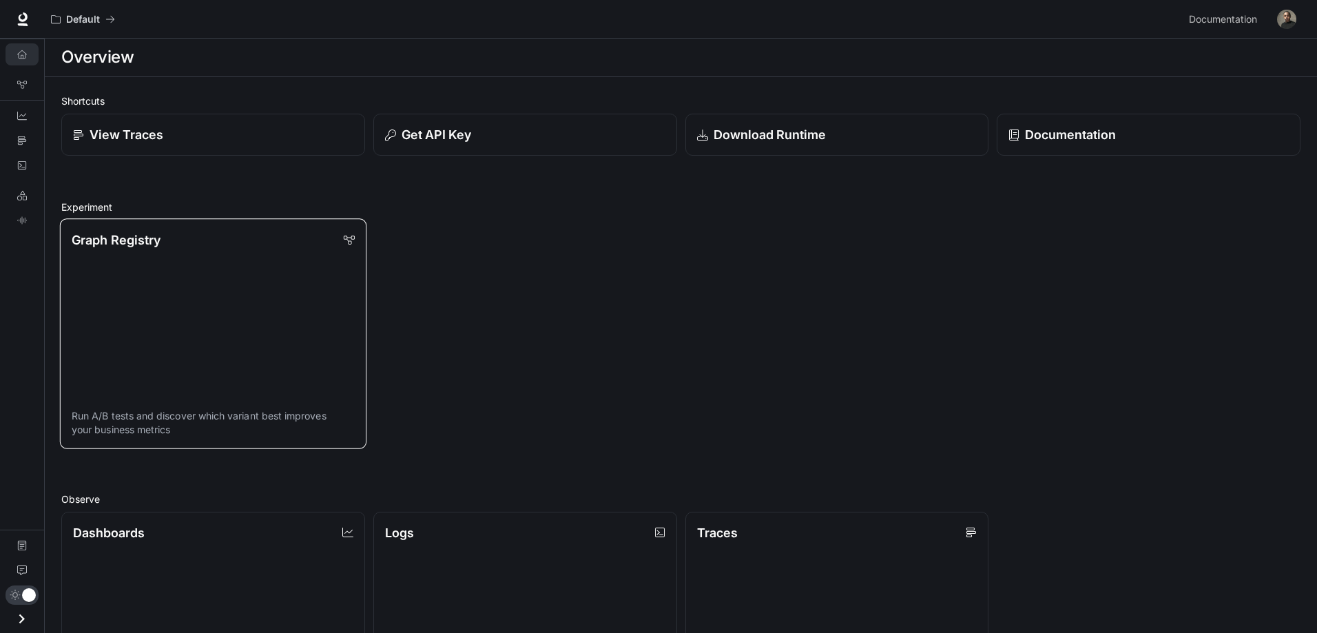
click at [200, 269] on link "Graph Registry Run A/B tests and discover which variant best improves your busi…" at bounding box center [213, 333] width 306 height 230
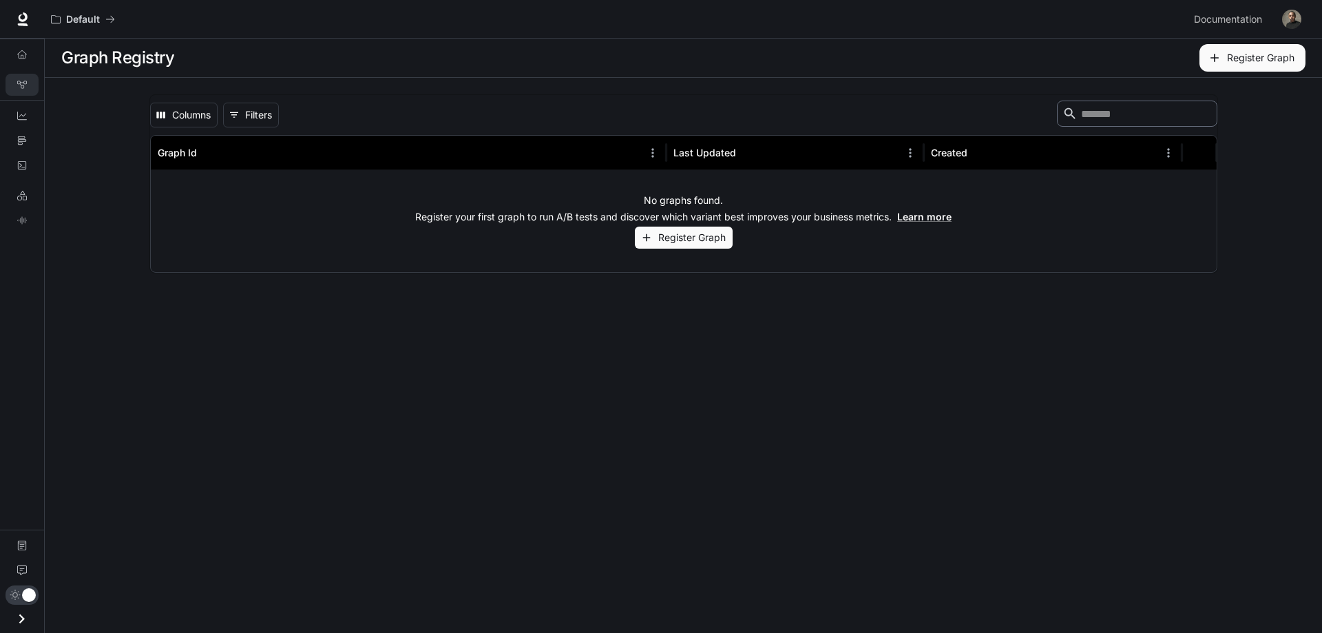
click at [676, 237] on button "Register Graph" at bounding box center [684, 238] width 98 height 23
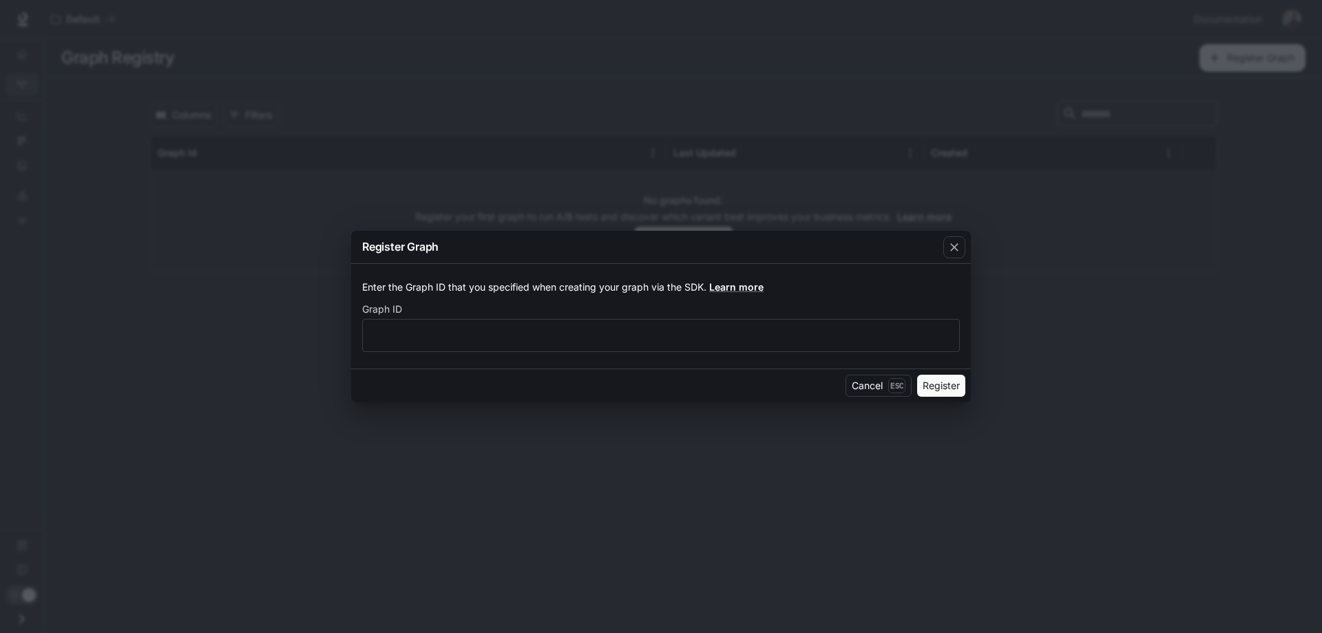
click at [196, 312] on div "Register Graph Enter the Graph ID that you specified when creating your graph v…" at bounding box center [661, 316] width 1322 height 633
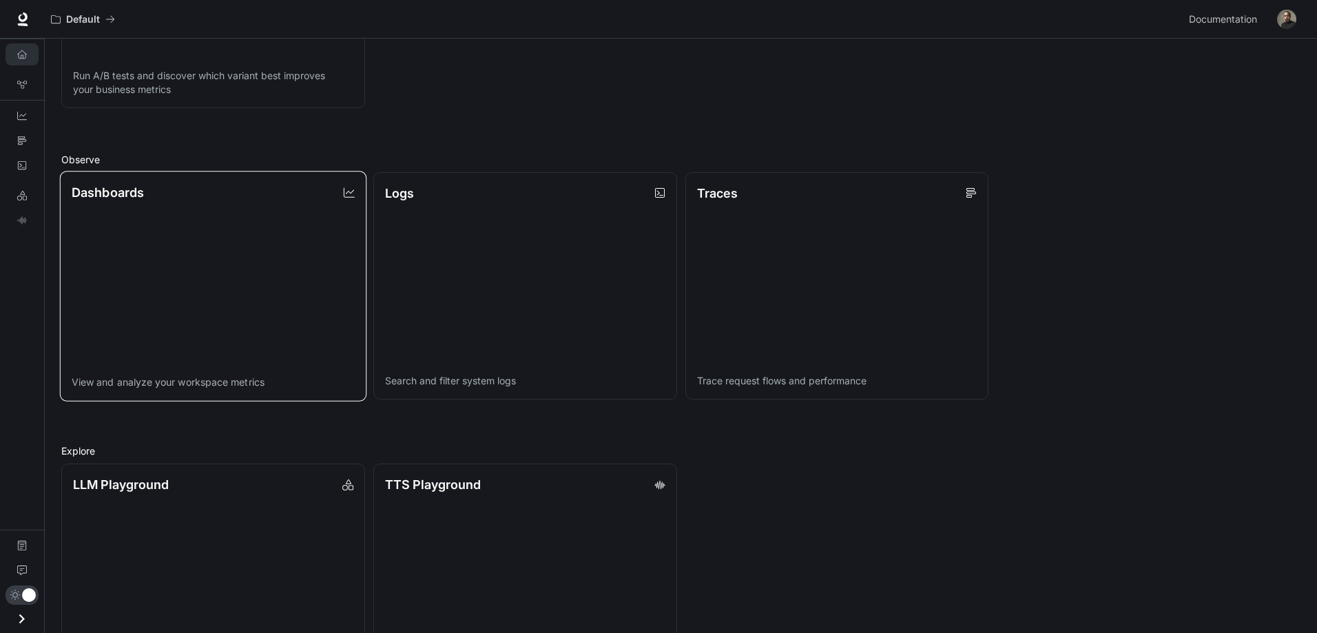
scroll to position [345, 0]
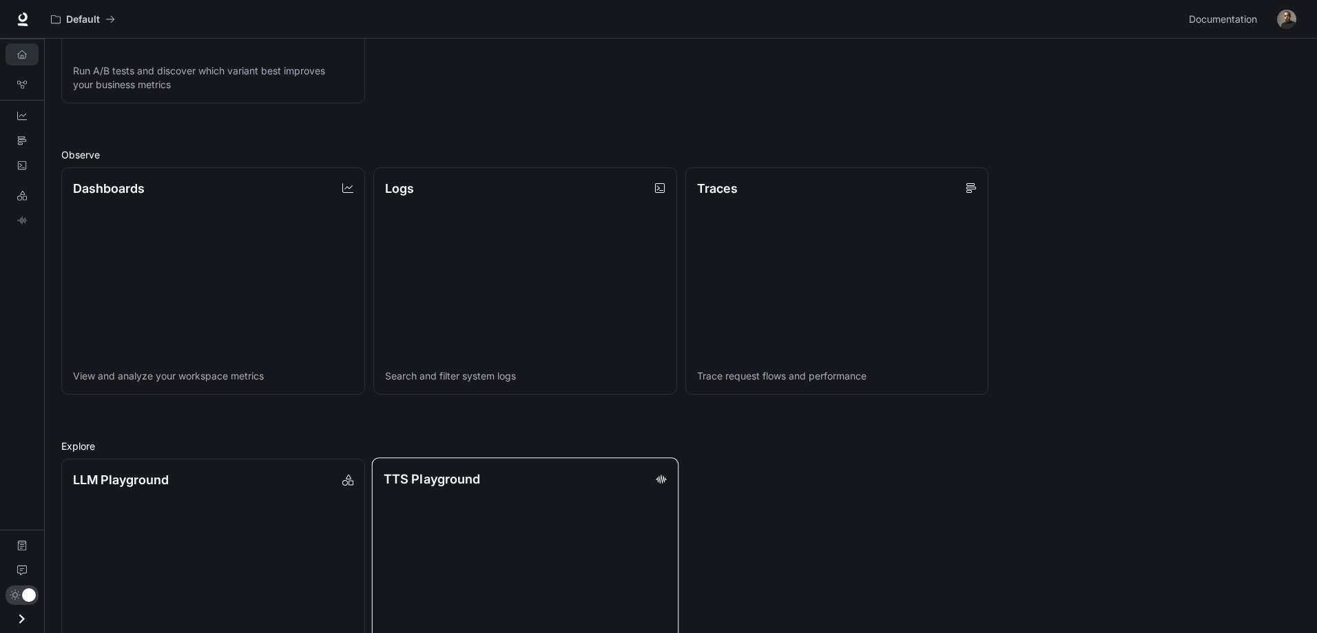
click at [444, 499] on link "TTS Playground Explore TTS models and test voice generation" at bounding box center [525, 572] width 306 height 230
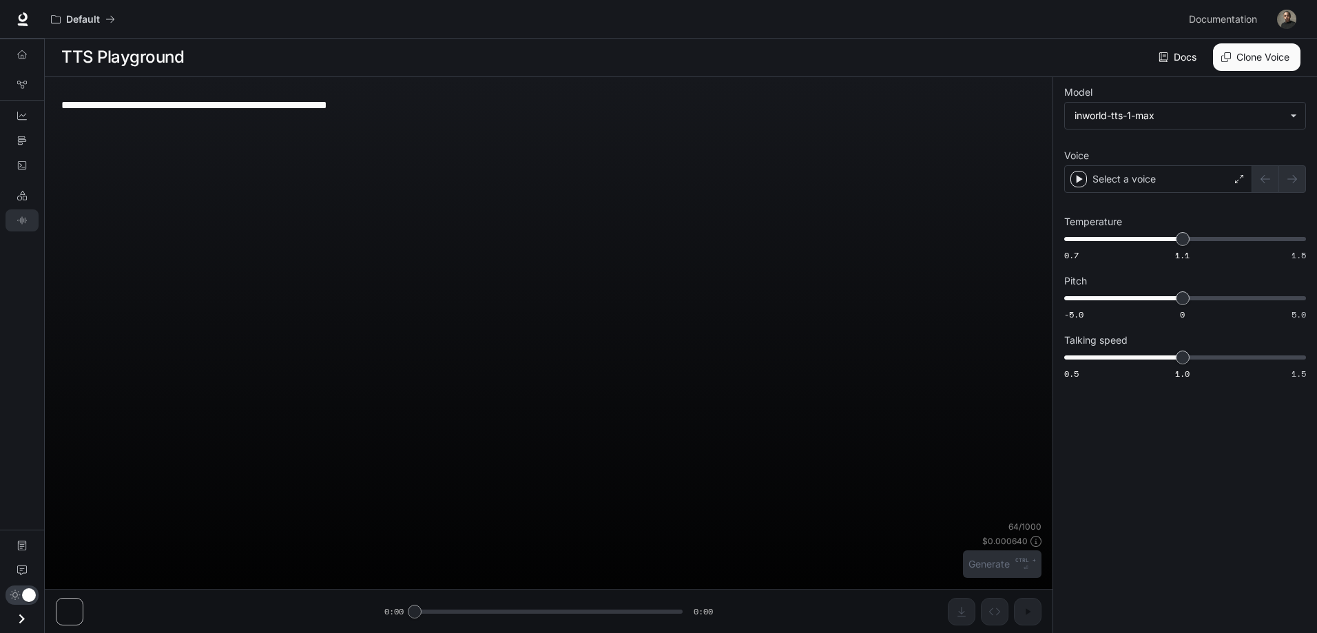
scroll to position [1, 0]
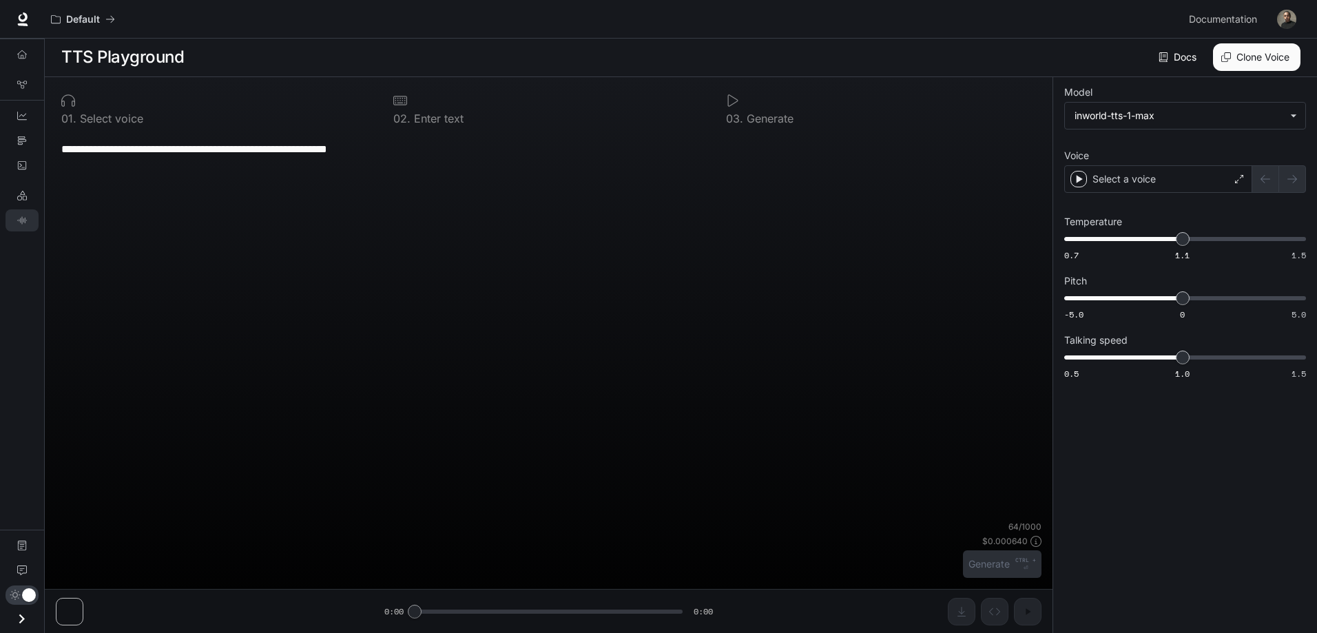
type textarea "**********"
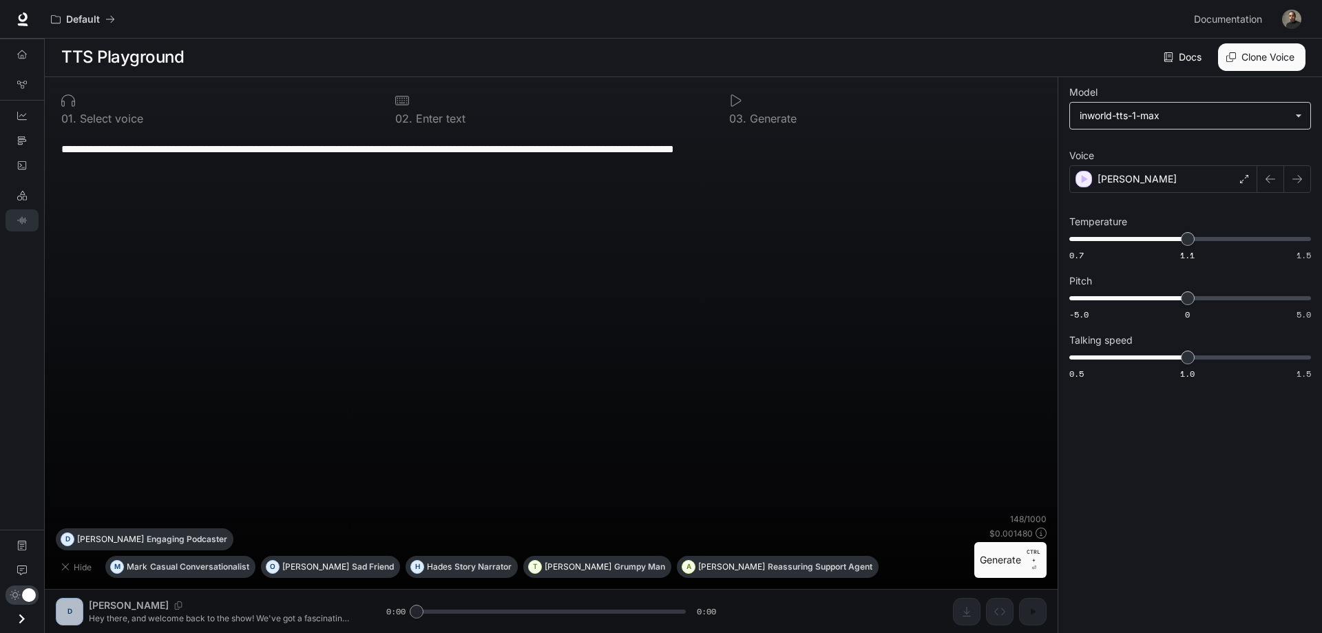
click at [1154, 118] on body "**********" at bounding box center [661, 316] width 1322 height 634
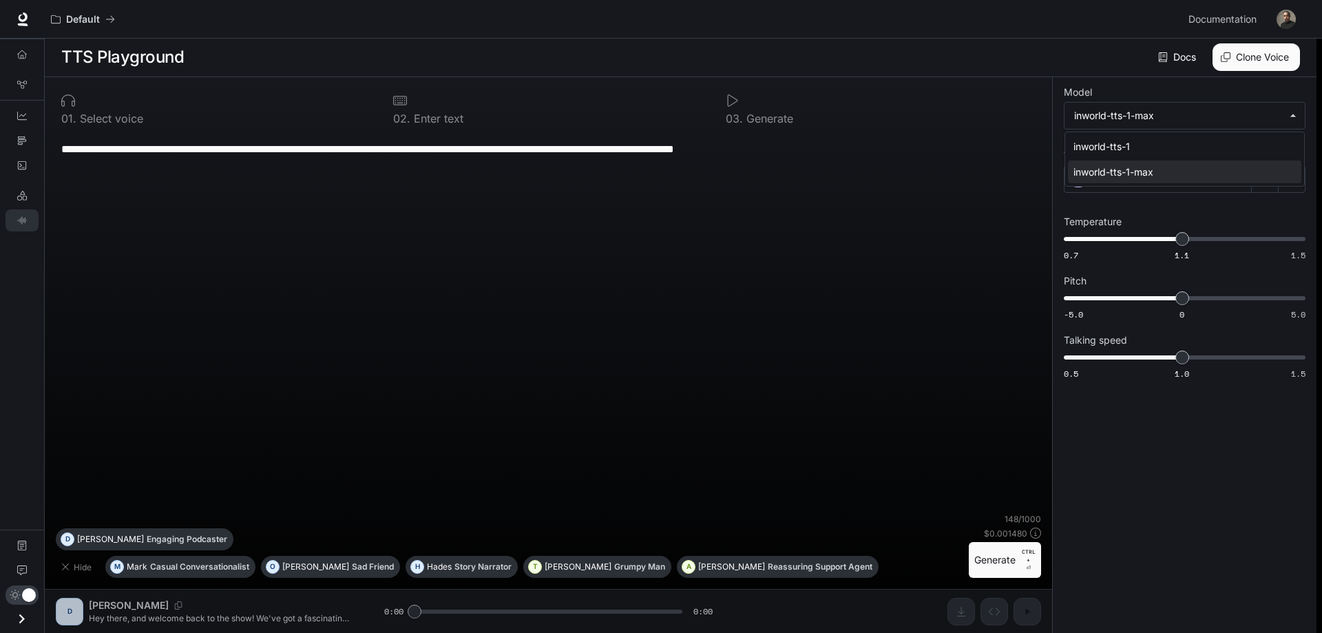
click at [1142, 109] on div at bounding box center [661, 316] width 1322 height 633
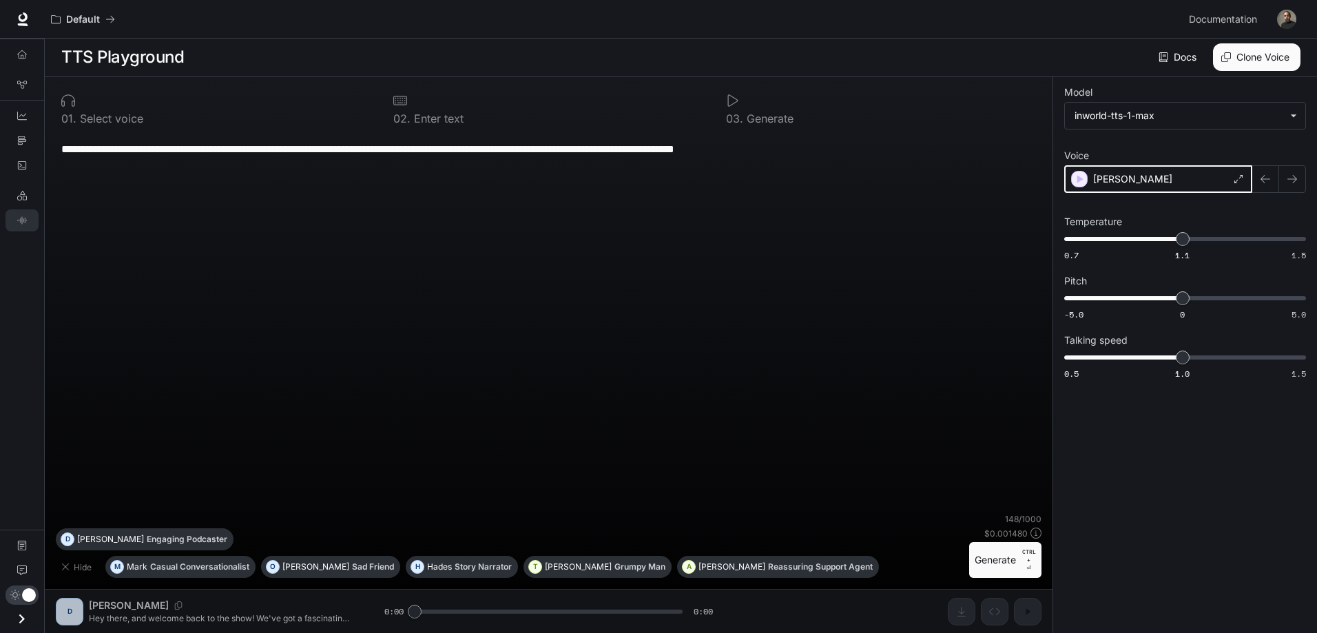
click at [1076, 182] on icon "button" at bounding box center [1079, 179] width 14 height 14
click at [108, 110] on div "0 1 . Select voice" at bounding box center [216, 108] width 321 height 41
drag, startPoint x: 99, startPoint y: 118, endPoint x: 114, endPoint y: 123, distance: 15.7
click at [101, 119] on p "Select voice" at bounding box center [109, 118] width 67 height 11
click at [129, 156] on textarea "**********" at bounding box center [548, 149] width 974 height 16
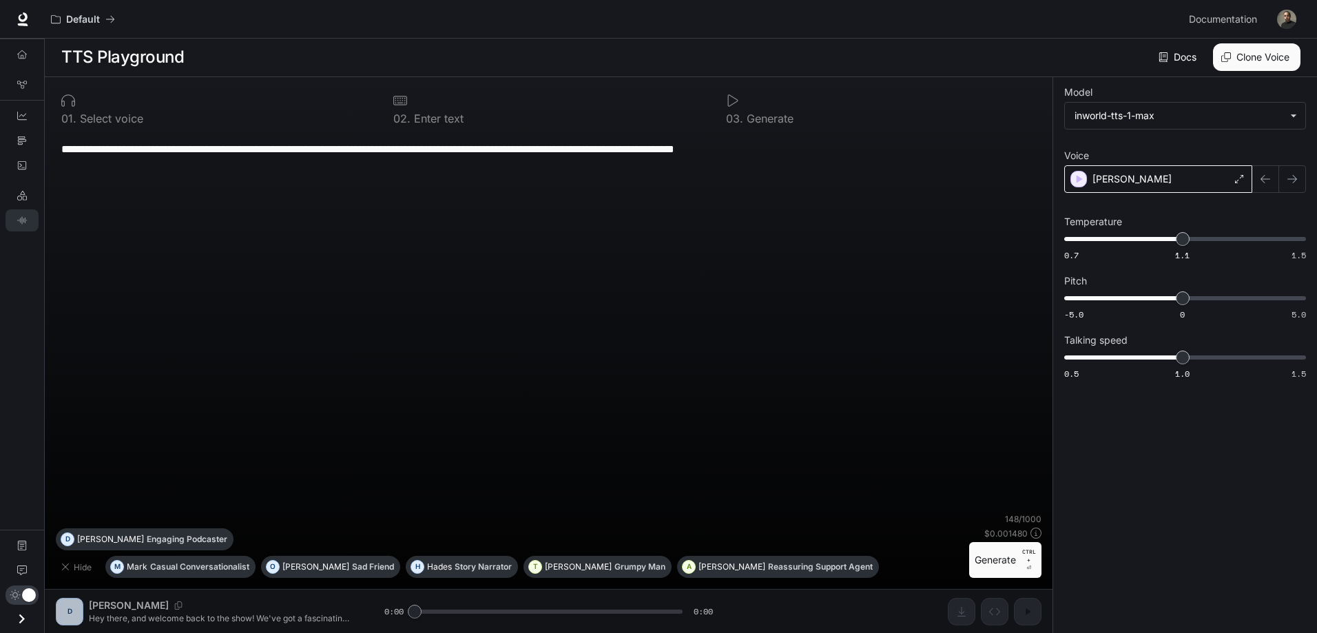
click at [129, 153] on textarea "**********" at bounding box center [548, 149] width 974 height 16
click at [129, 152] on textarea "**********" at bounding box center [548, 149] width 974 height 16
click at [63, 565] on icon "button" at bounding box center [65, 566] width 11 height 11
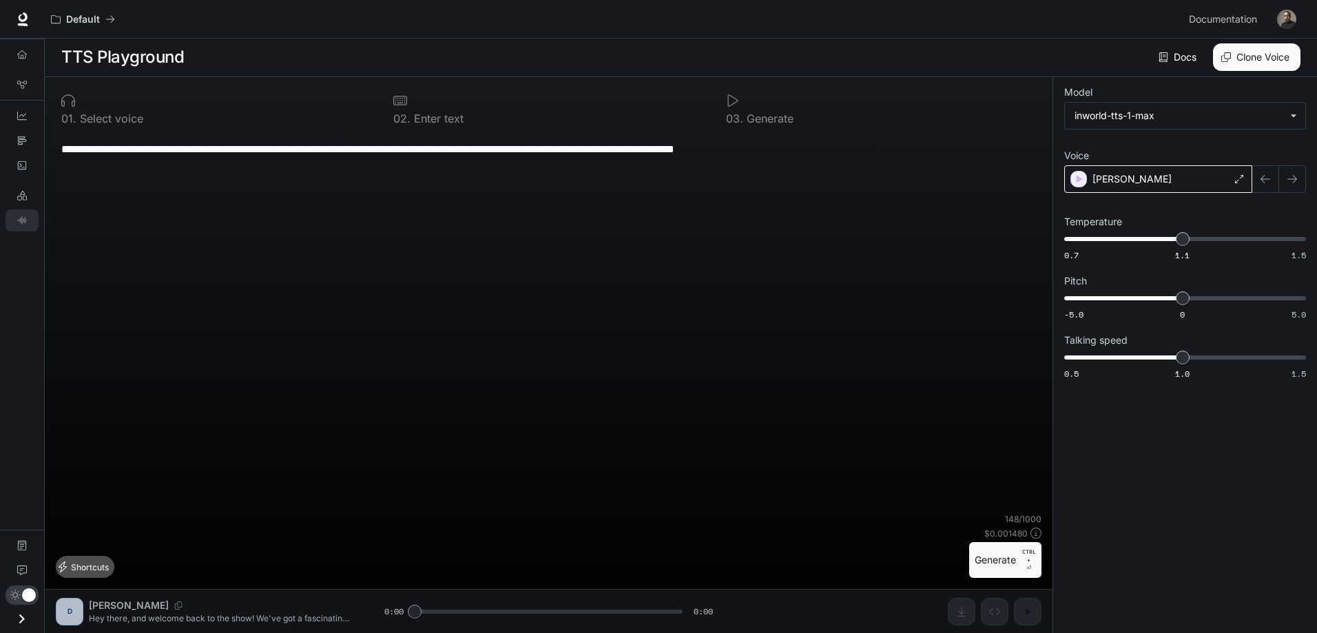
click at [83, 563] on button "Shortcuts" at bounding box center [85, 567] width 59 height 22
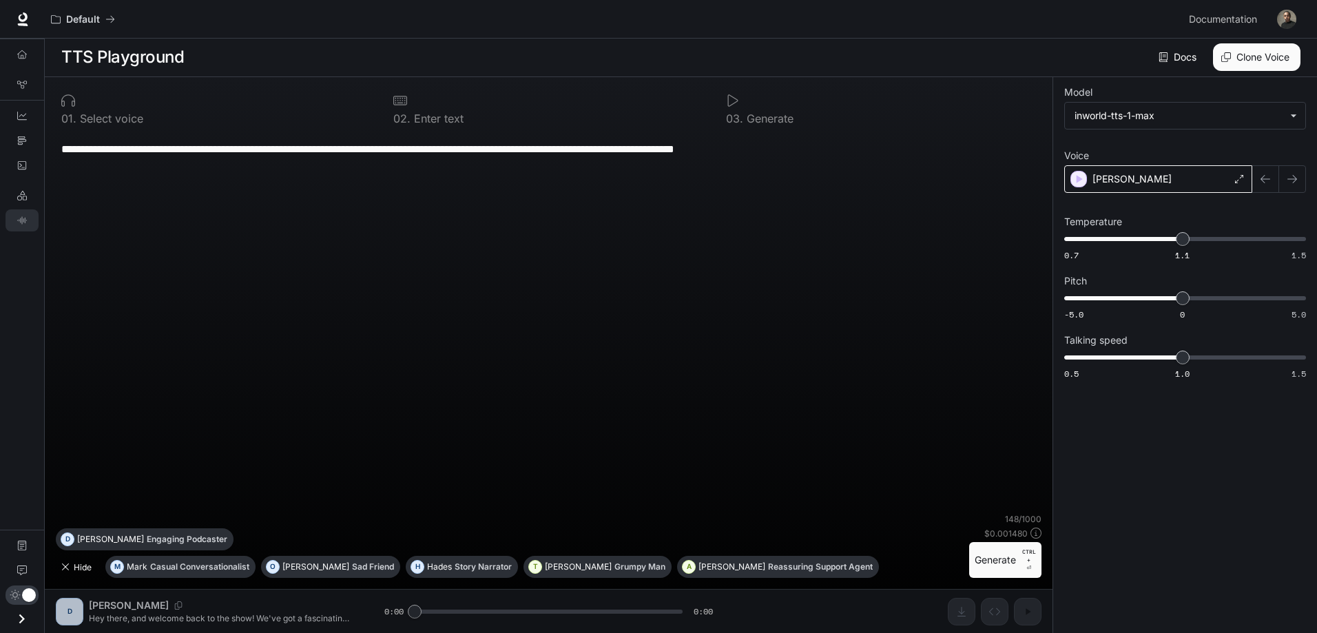
click at [82, 563] on button "Hide" at bounding box center [78, 567] width 44 height 22
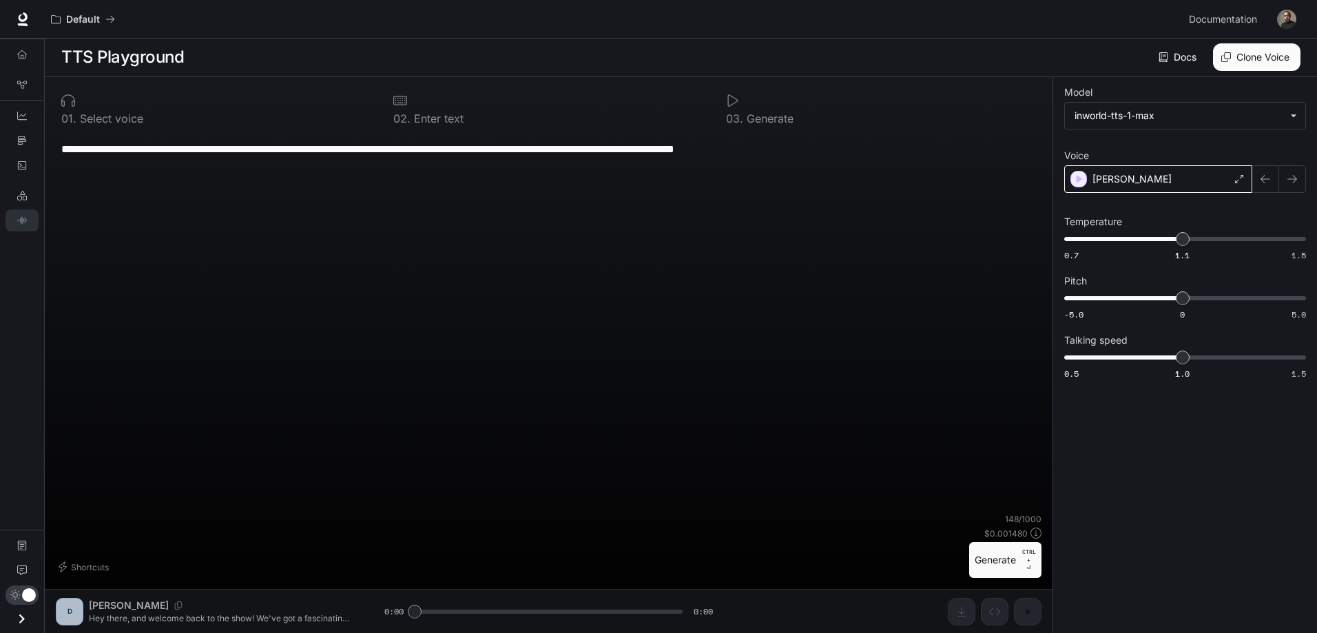
click at [999, 558] on button "Generate CTRL + ⏎" at bounding box center [1005, 560] width 72 height 36
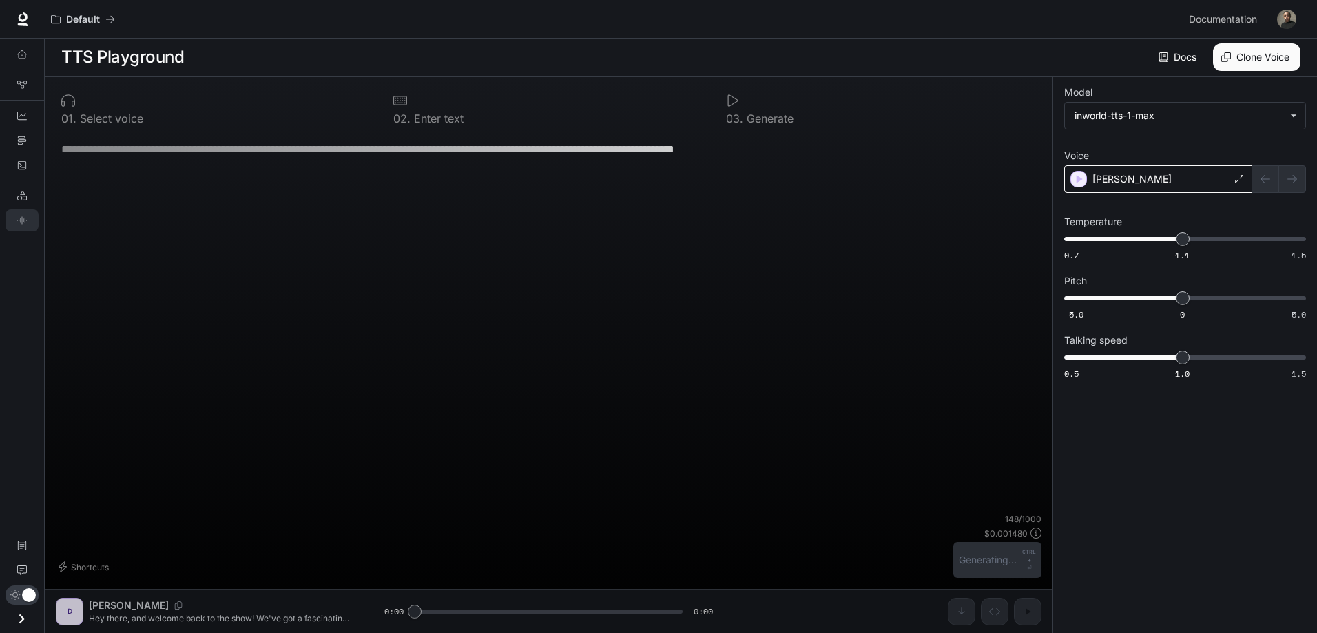
click at [686, 144] on textarea "**********" at bounding box center [548, 149] width 974 height 16
click at [733, 100] on icon at bounding box center [733, 101] width 14 height 14
click at [397, 107] on div "0 2 . Enter text" at bounding box center [548, 108] width 321 height 41
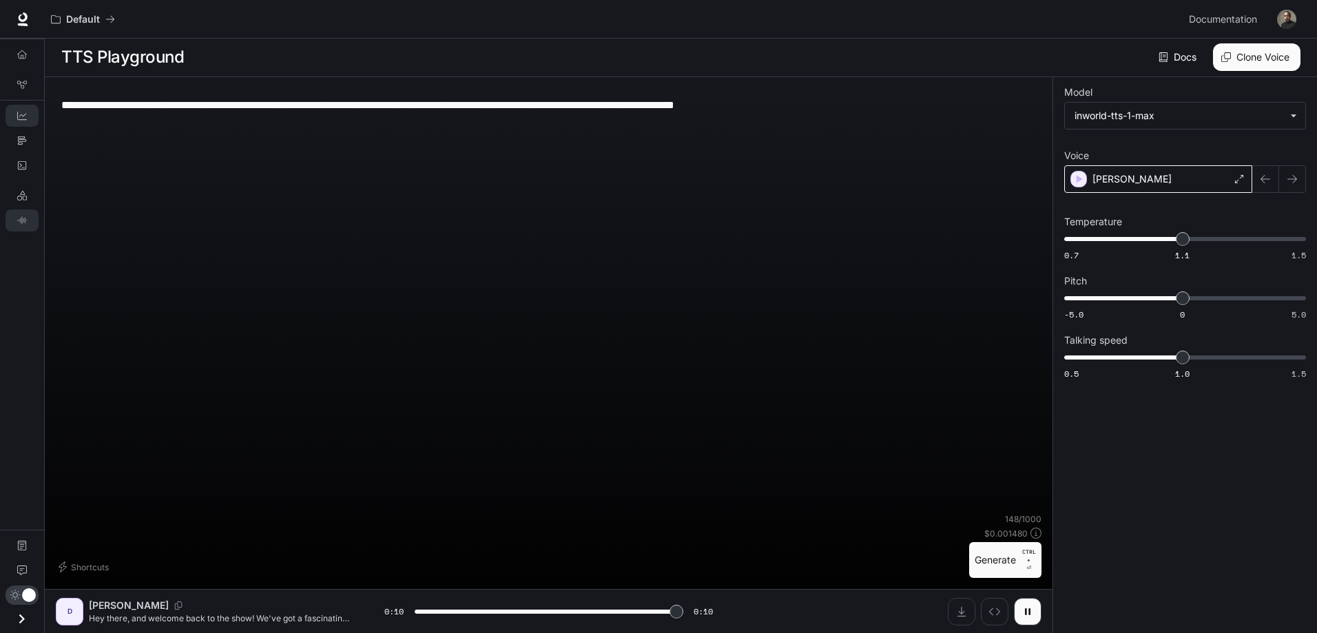
type input "*"
click at [21, 193] on icon "LLM Playground" at bounding box center [22, 196] width 10 height 10
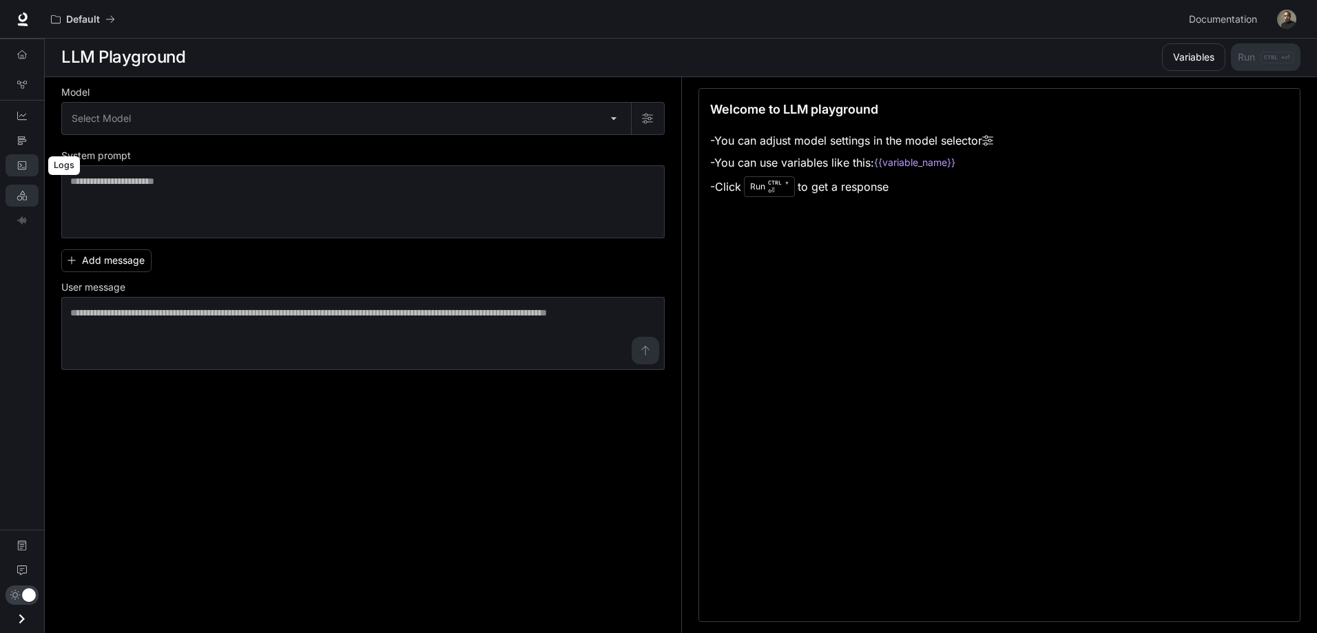
click at [21, 171] on link "Logs" at bounding box center [22, 165] width 33 height 22
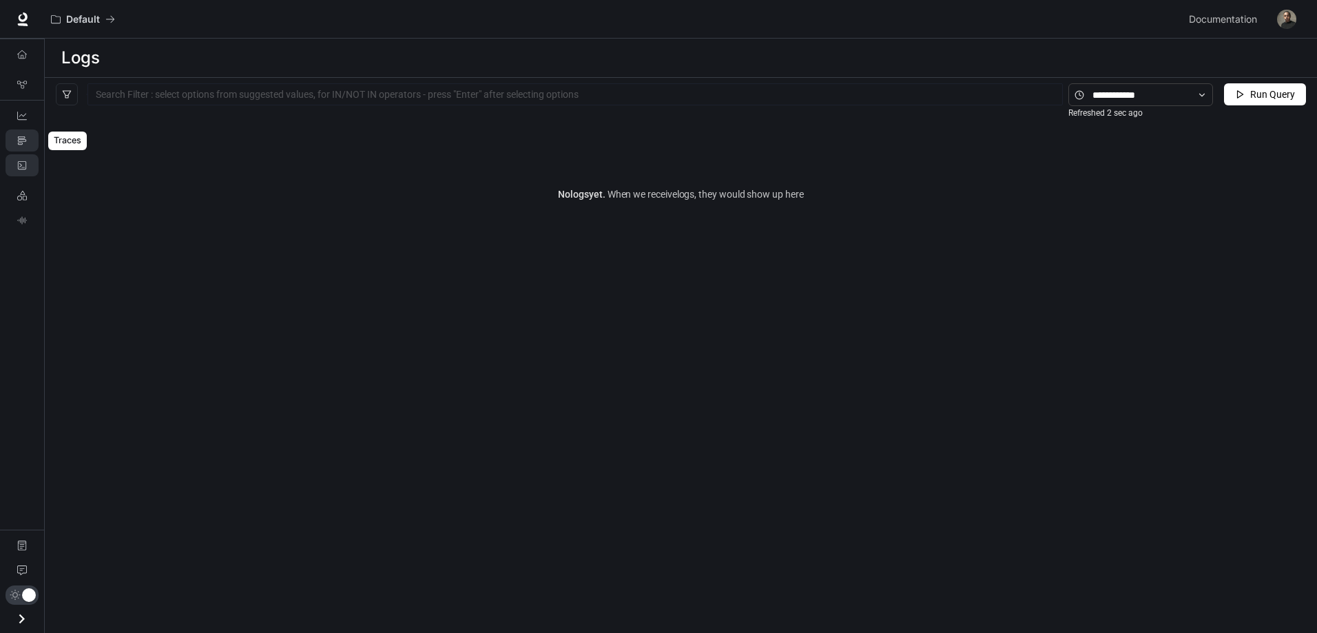
click at [20, 140] on icon "Traces" at bounding box center [22, 141] width 10 height 10
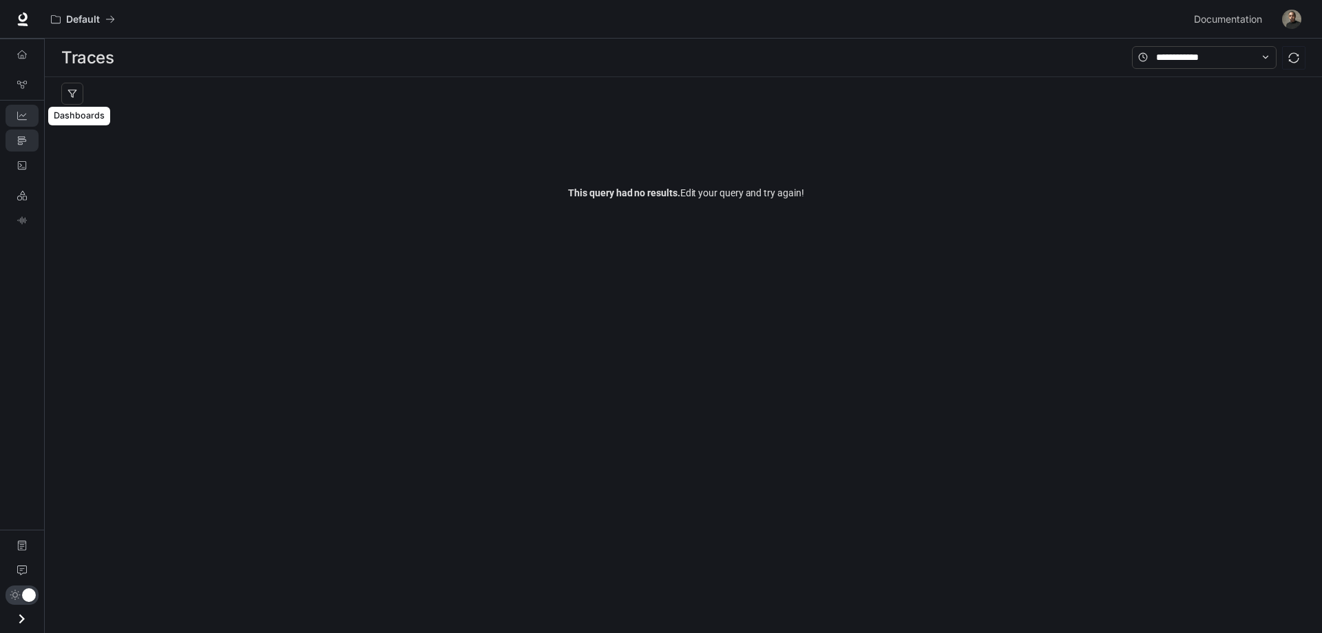
click at [15, 124] on link "Dashboards" at bounding box center [22, 116] width 33 height 22
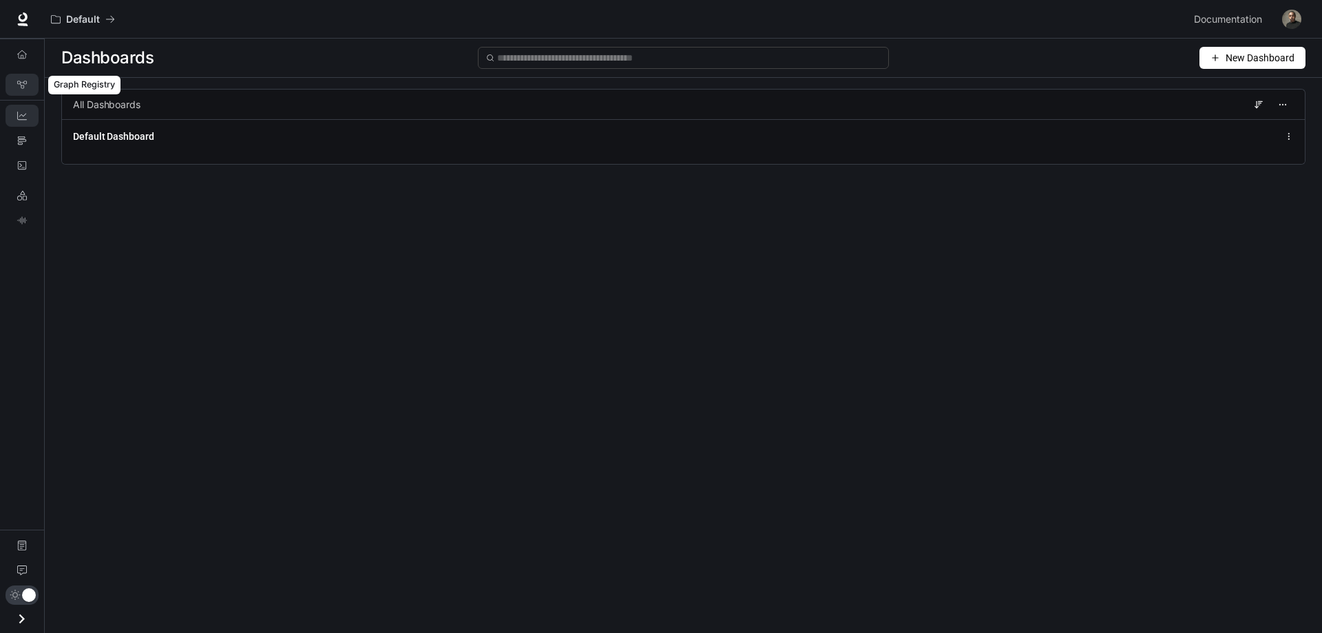
click at [17, 81] on icon "Graph Registry" at bounding box center [22, 85] width 10 height 10
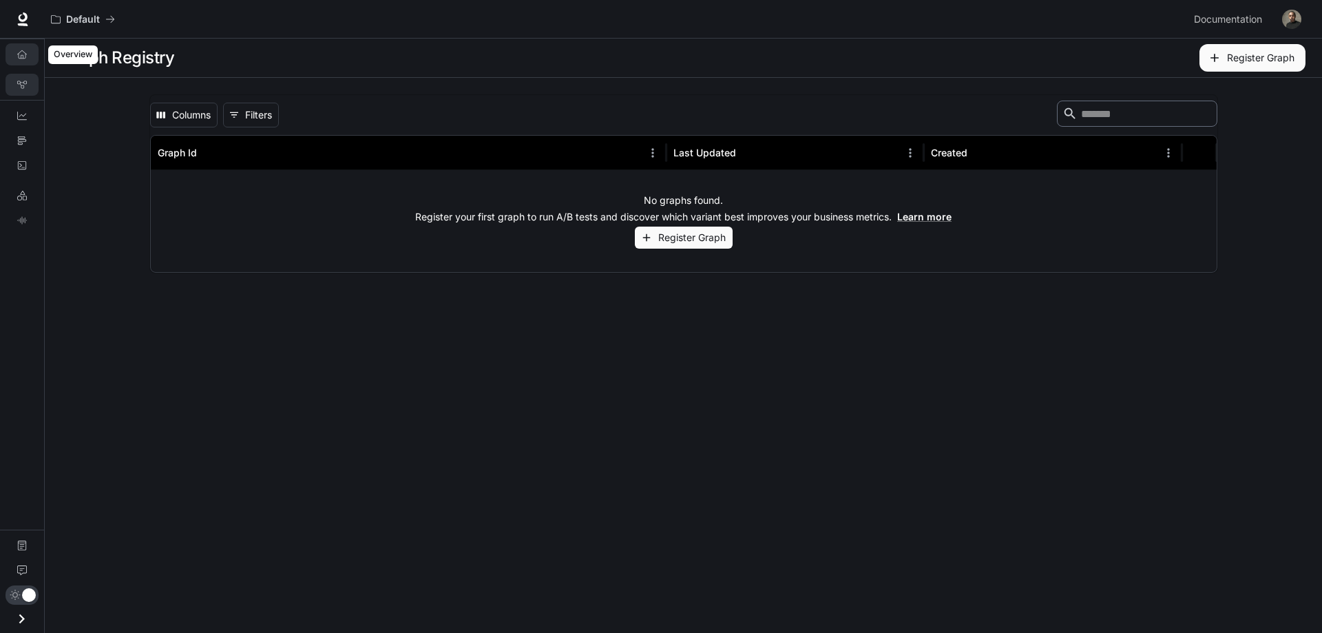
click at [16, 55] on link "Overview" at bounding box center [22, 54] width 33 height 22
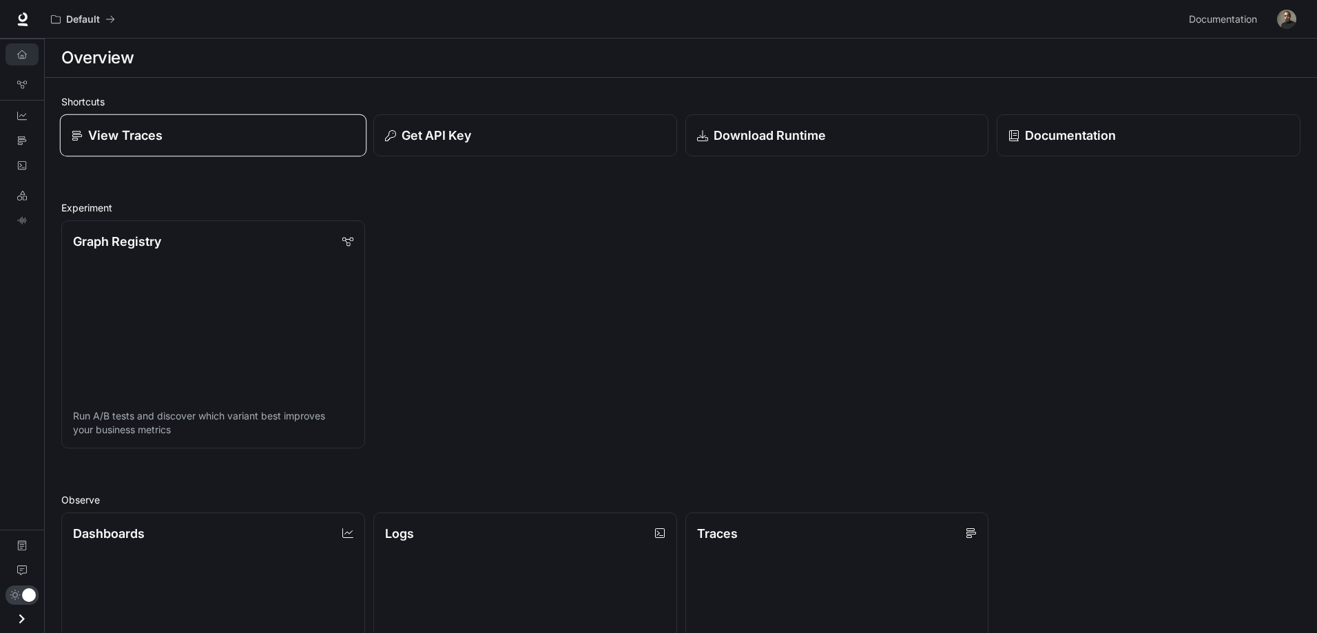
click at [211, 135] on div "View Traces" at bounding box center [213, 135] width 283 height 19
